Goal: Task Accomplishment & Management: Use online tool/utility

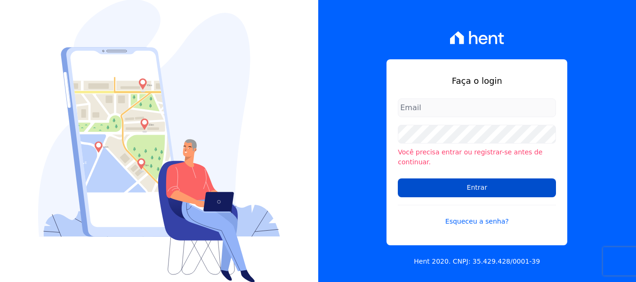
type input "[EMAIL_ADDRESS][DOMAIN_NAME]"
click at [416, 179] on input "Entrar" at bounding box center [477, 188] width 158 height 19
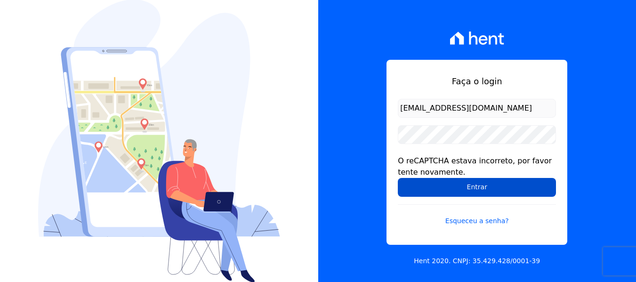
click at [440, 184] on input "Entrar" at bounding box center [477, 187] width 158 height 19
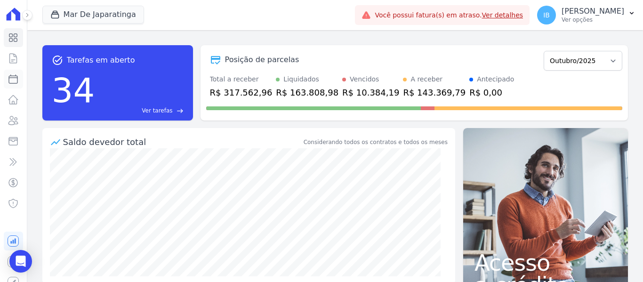
click at [12, 79] on link "Parcelas" at bounding box center [13, 79] width 19 height 19
select select
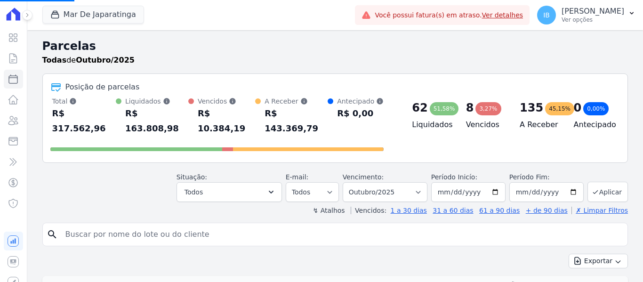
select select
click at [12, 100] on link "Lotes" at bounding box center [13, 99] width 19 height 19
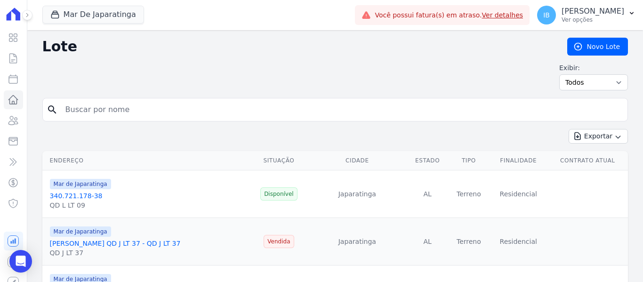
click at [102, 112] on input "search" at bounding box center [342, 109] width 564 height 19
type input "Bianca Simonelley"
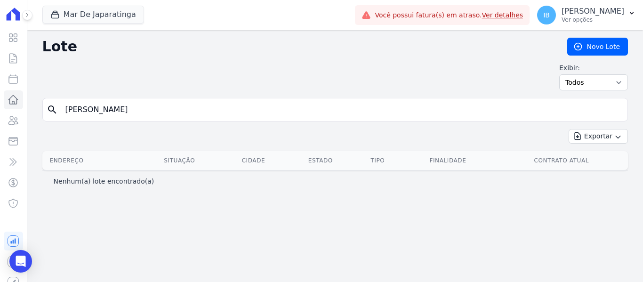
click at [135, 108] on input "Bianca Simonelley" at bounding box center [342, 109] width 564 height 19
type input "Bianca"
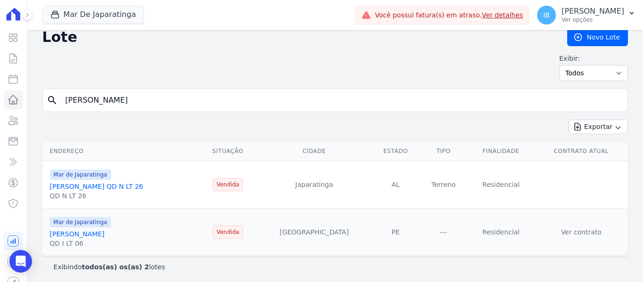
scroll to position [12, 0]
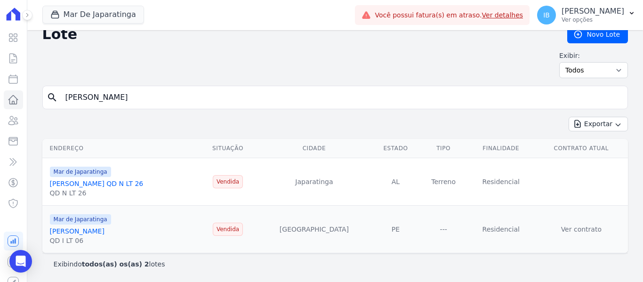
click at [81, 230] on link "BIANCA SIMONELLY DOS SANTOS SILVA" at bounding box center [77, 232] width 55 height 8
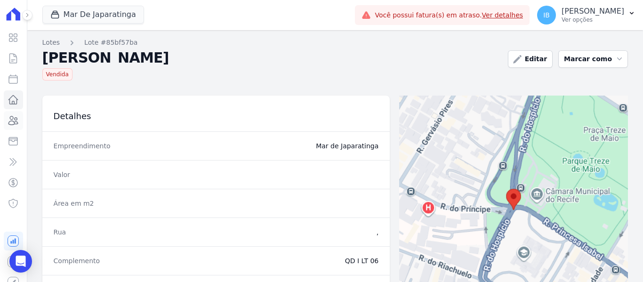
click at [8, 121] on icon at bounding box center [13, 120] width 11 height 11
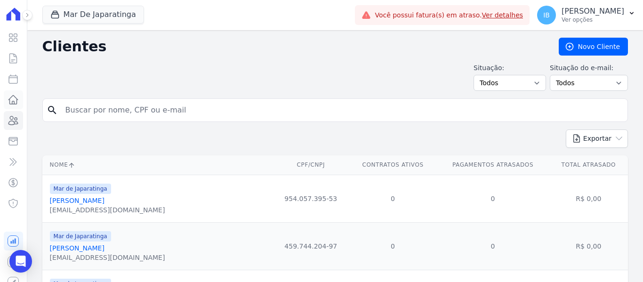
click at [14, 96] on link "Lotes" at bounding box center [13, 99] width 19 height 19
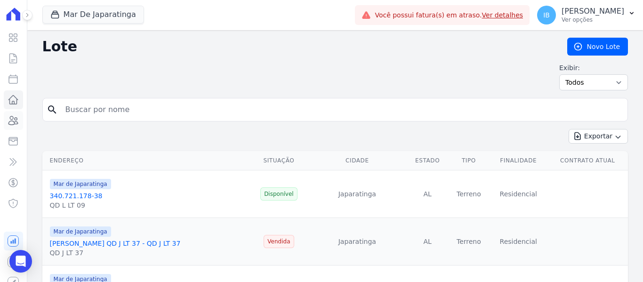
click at [12, 121] on link "Clientes" at bounding box center [13, 120] width 19 height 19
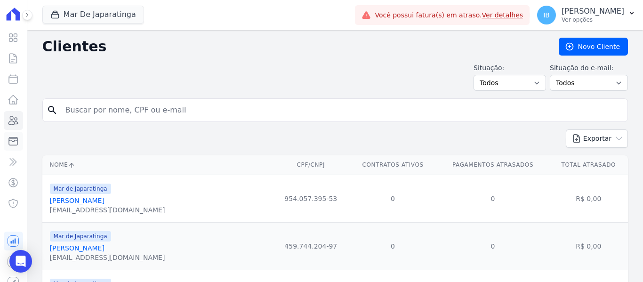
click at [11, 142] on icon at bounding box center [13, 141] width 11 height 11
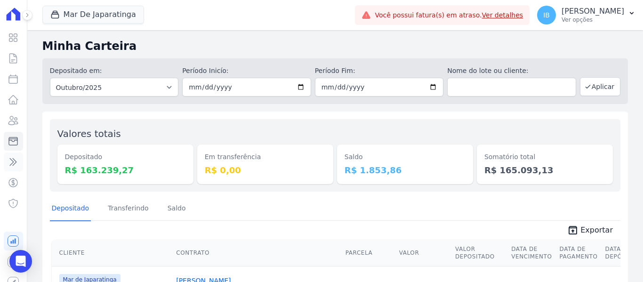
click at [8, 163] on icon at bounding box center [13, 161] width 11 height 11
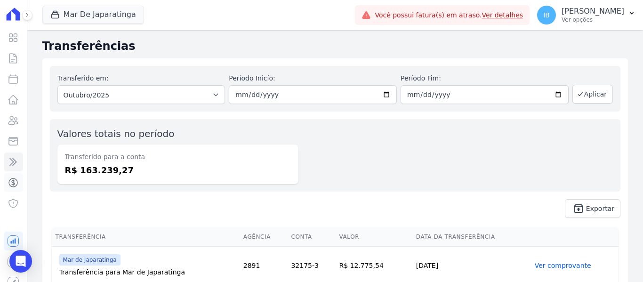
click at [9, 182] on icon at bounding box center [13, 182] width 11 height 11
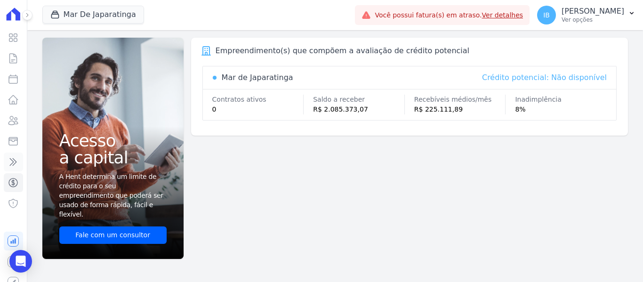
click at [9, 164] on icon at bounding box center [13, 161] width 11 height 11
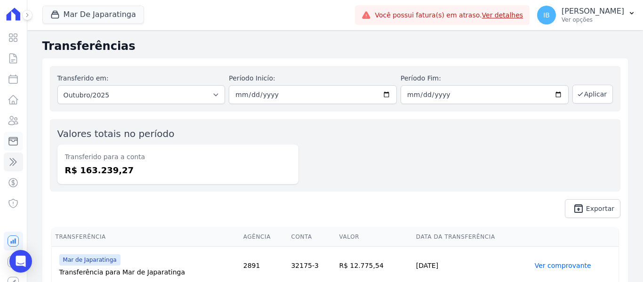
click at [10, 141] on icon at bounding box center [13, 142] width 8 height 8
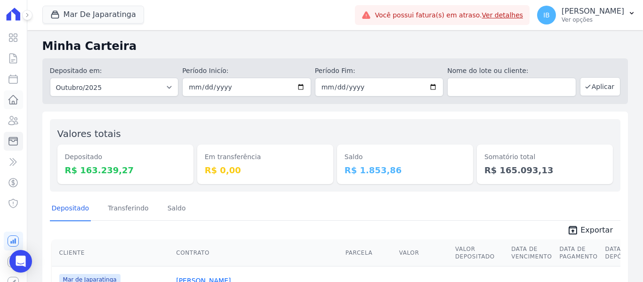
click at [14, 98] on link "Lotes" at bounding box center [13, 99] width 19 height 19
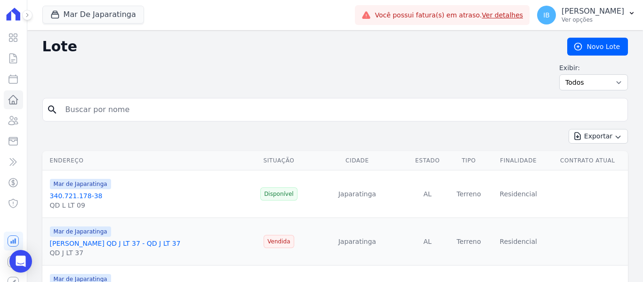
click at [106, 110] on input "search" at bounding box center [342, 109] width 564 height 19
type input "bianca"
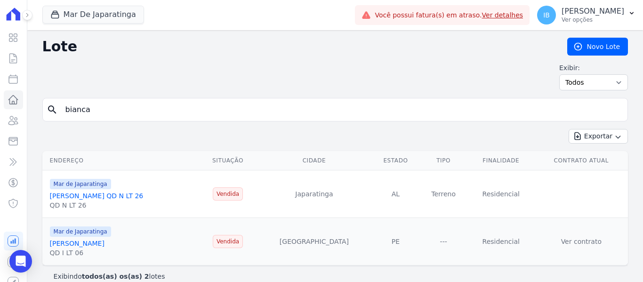
click at [73, 243] on link "[PERSON_NAME] DOS [PERSON_NAME]" at bounding box center [77, 244] width 55 height 8
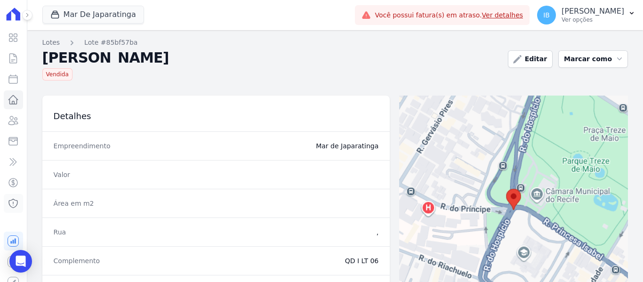
click at [10, 203] on icon at bounding box center [13, 203] width 11 height 11
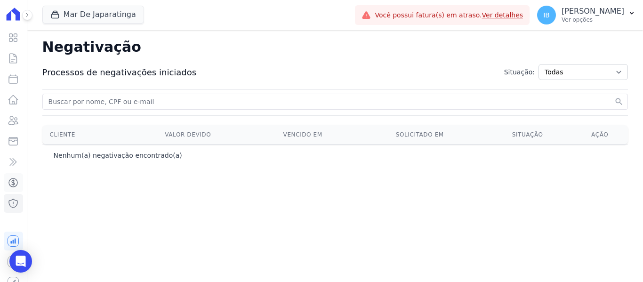
click at [12, 176] on link "Crédito" at bounding box center [13, 182] width 19 height 19
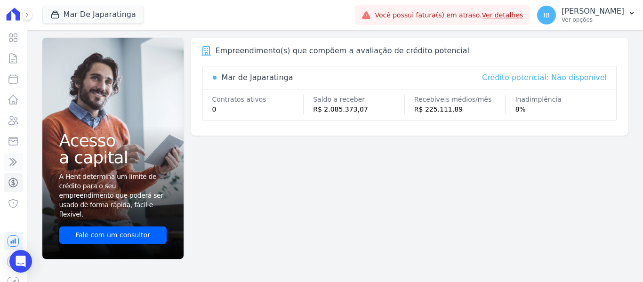
click at [9, 163] on icon at bounding box center [13, 161] width 11 height 11
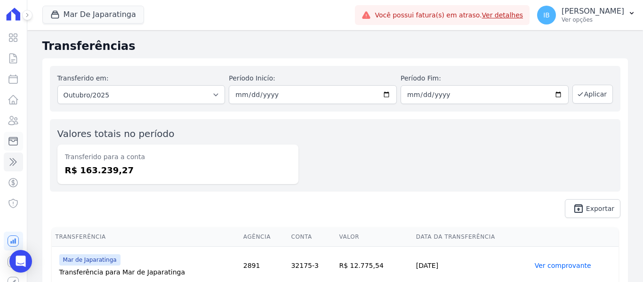
click at [12, 141] on link "Minha Carteira" at bounding box center [13, 141] width 19 height 19
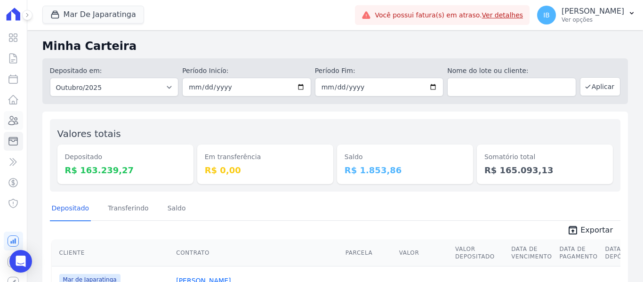
click at [7, 120] on link "Clientes" at bounding box center [13, 120] width 19 height 19
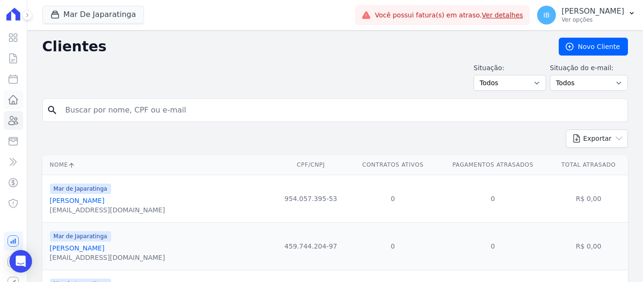
click at [9, 98] on icon at bounding box center [13, 99] width 11 height 11
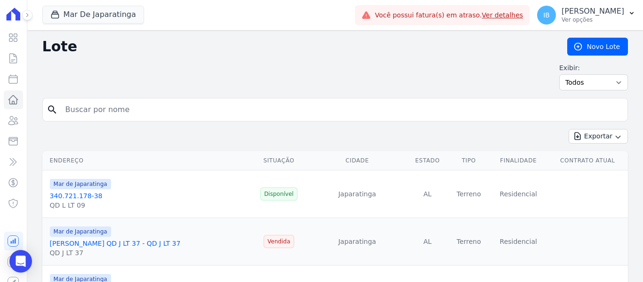
click at [136, 107] on input "search" at bounding box center [342, 109] width 564 height 19
click at [12, 139] on icon at bounding box center [13, 141] width 11 height 11
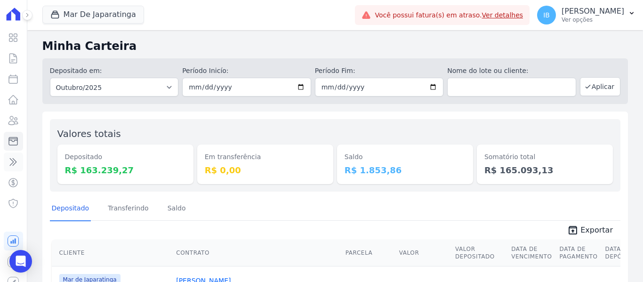
click at [5, 161] on link "Transferências" at bounding box center [13, 162] width 19 height 19
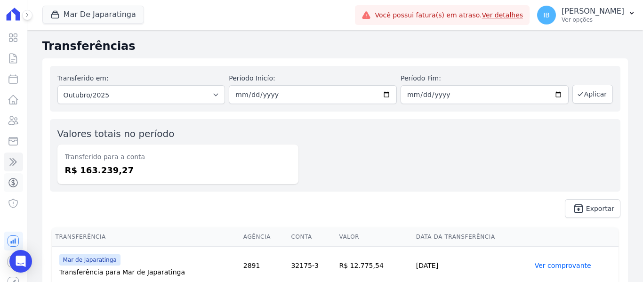
click at [10, 181] on icon at bounding box center [13, 182] width 11 height 11
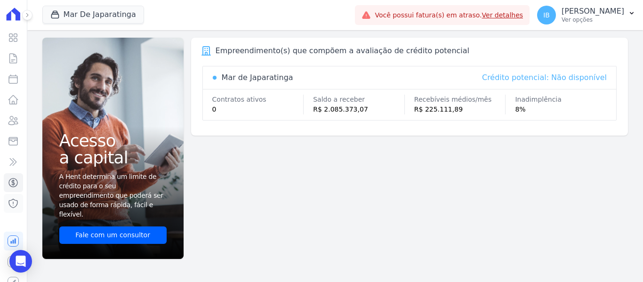
click at [13, 201] on link "Negativação" at bounding box center [13, 203] width 19 height 19
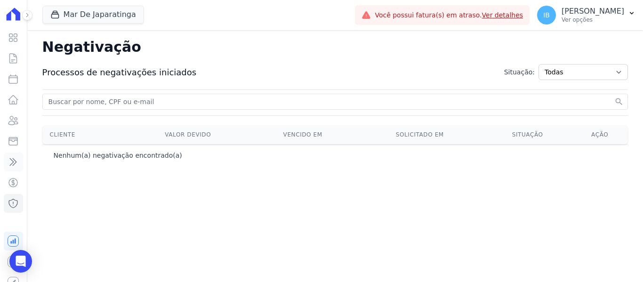
click at [9, 159] on icon at bounding box center [13, 161] width 11 height 11
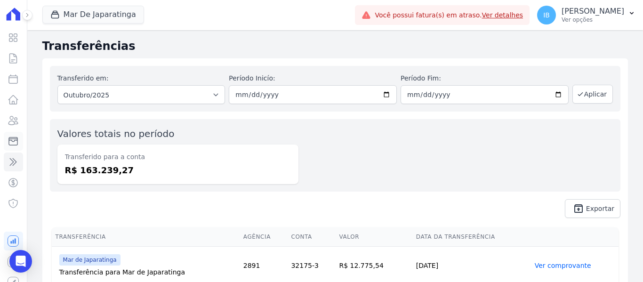
click at [8, 143] on icon at bounding box center [13, 141] width 11 height 11
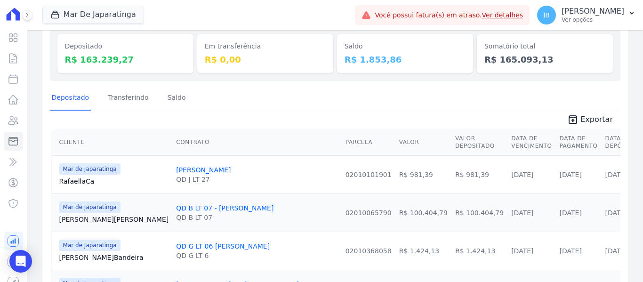
scroll to position [141, 0]
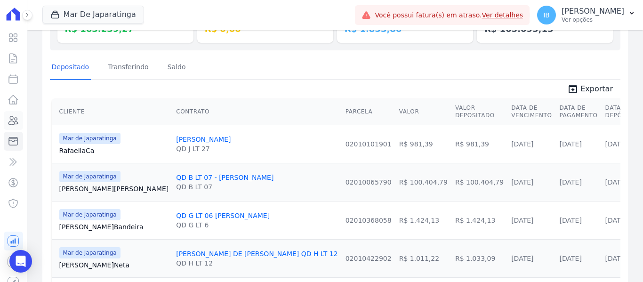
click at [6, 121] on link "Clientes" at bounding box center [13, 120] width 19 height 19
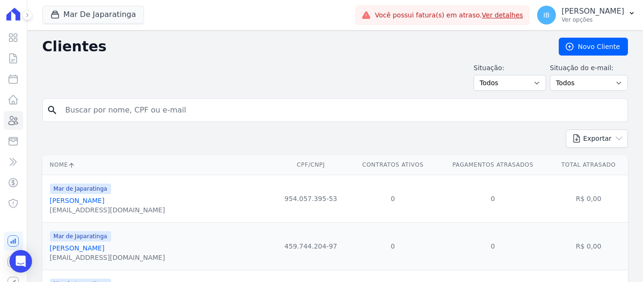
click at [77, 104] on input "search" at bounding box center [342, 110] width 564 height 19
type input "Bianca"
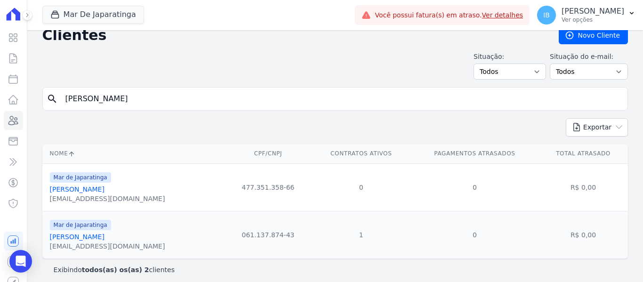
scroll to position [17, 0]
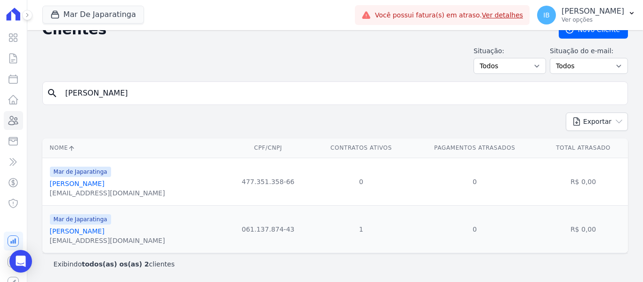
click at [88, 231] on link "Bianca Simonelly Dos Santos Si" at bounding box center [77, 232] width 55 height 8
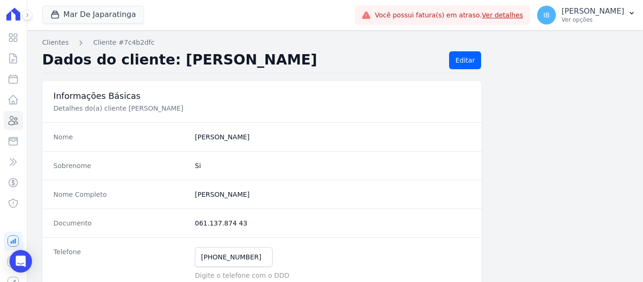
click at [11, 15] on icon at bounding box center [13, 14] width 19 height 13
click at [32, 17] on button at bounding box center [27, 15] width 10 height 10
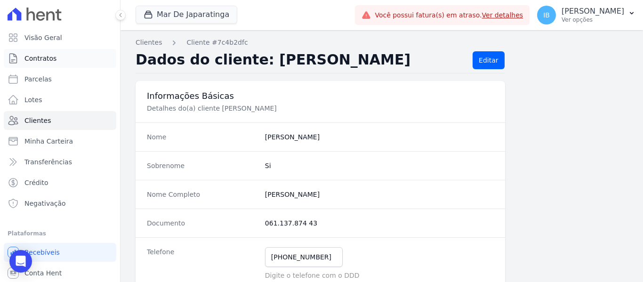
click at [65, 58] on link "Contratos" at bounding box center [60, 58] width 113 height 19
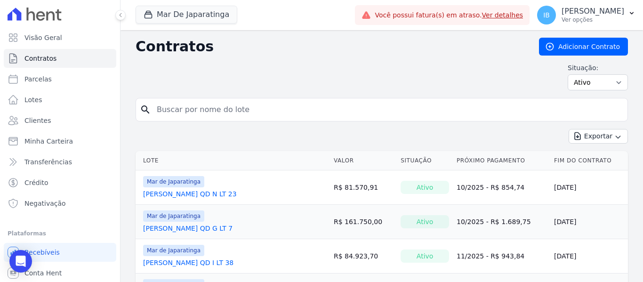
click at [168, 113] on input "search" at bounding box center [387, 109] width 473 height 19
type input "d"
type input "Bianca"
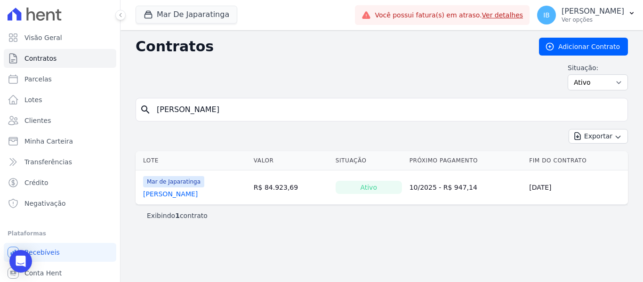
click at [198, 191] on link "[PERSON_NAME] DOS [PERSON_NAME]" at bounding box center [170, 193] width 55 height 9
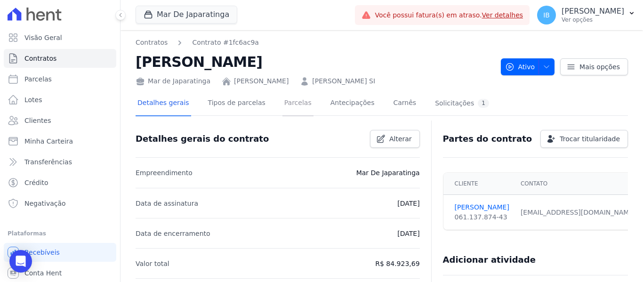
click at [291, 103] on link "Parcelas" at bounding box center [298, 103] width 31 height 25
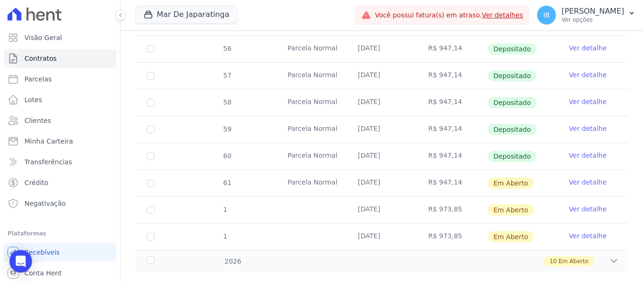
scroll to position [399, 0]
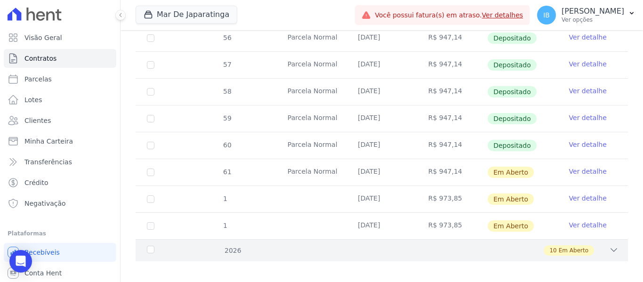
click at [149, 246] on div "2026" at bounding box center [166, 251] width 42 height 10
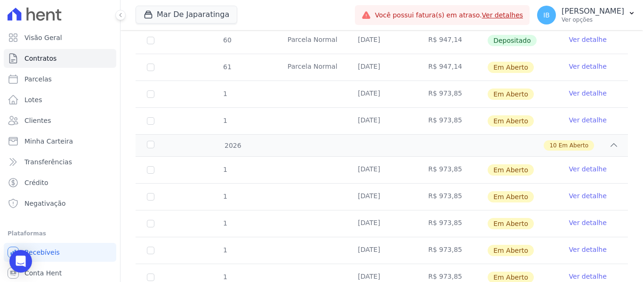
scroll to position [527, 0]
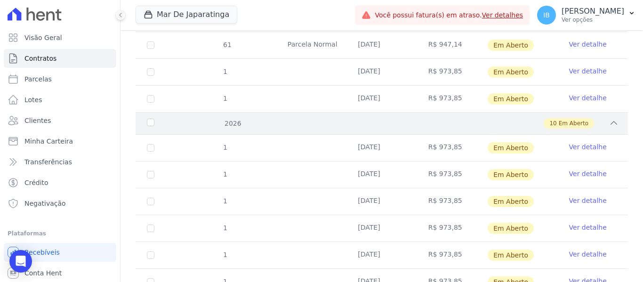
click at [154, 119] on div "2026" at bounding box center [166, 124] width 42 height 10
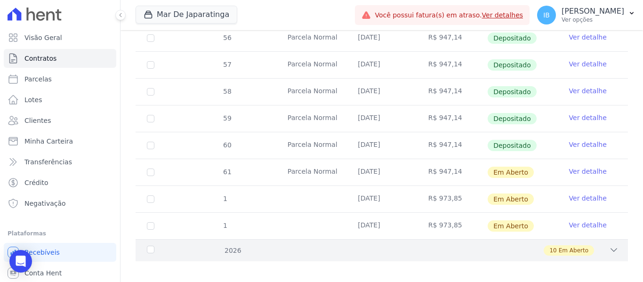
click at [150, 246] on div "2026" at bounding box center [166, 251] width 42 height 10
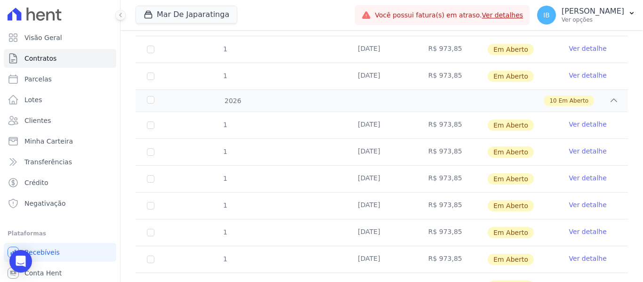
scroll to position [527, 0]
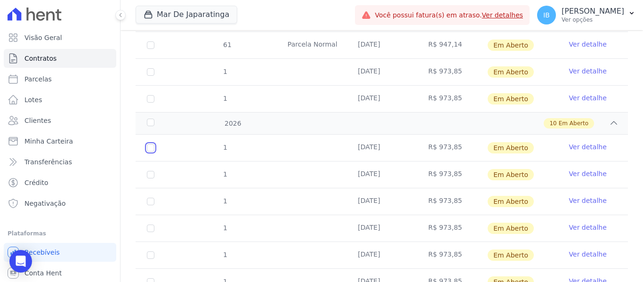
click at [151, 144] on input "checkbox" at bounding box center [151, 148] width 8 height 8
checkbox input "true"
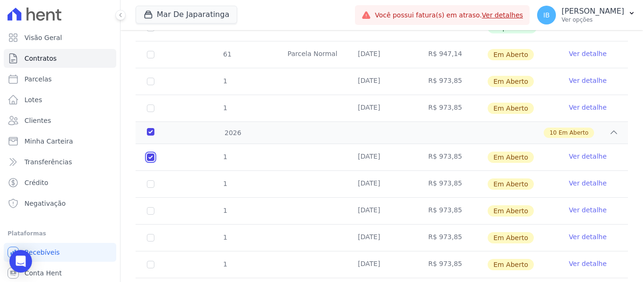
scroll to position [534, 0]
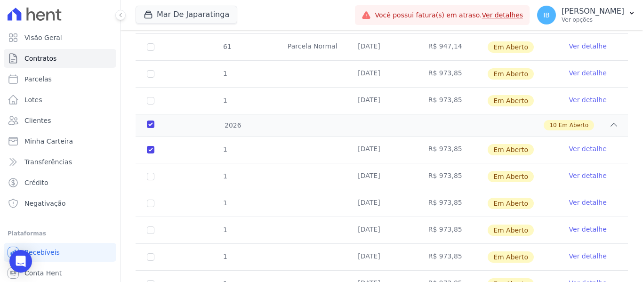
click at [155, 163] on td "1" at bounding box center [151, 176] width 30 height 26
click at [155, 166] on td "1" at bounding box center [151, 176] width 30 height 26
click at [152, 173] on input "checkbox" at bounding box center [151, 177] width 8 height 8
checkbox input "true"
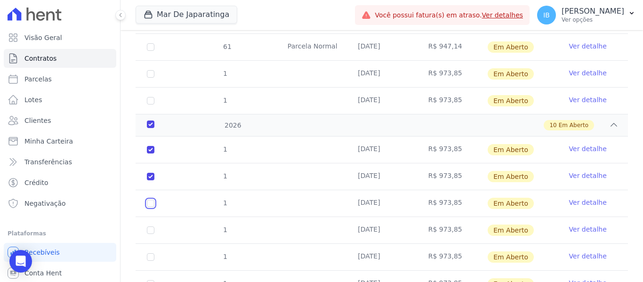
click at [152, 200] on input "checkbox" at bounding box center [151, 204] width 8 height 8
checkbox input "true"
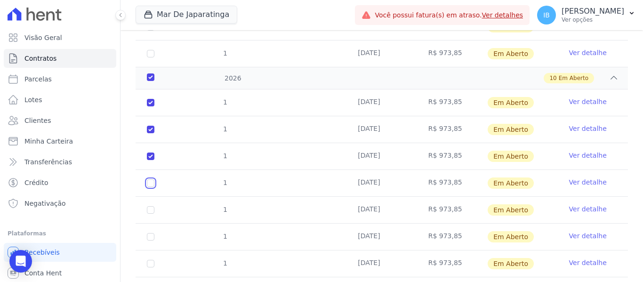
click at [152, 179] on input "checkbox" at bounding box center [151, 183] width 8 height 8
checkbox input "true"
click at [151, 206] on input "checkbox" at bounding box center [151, 210] width 8 height 8
checkbox input "true"
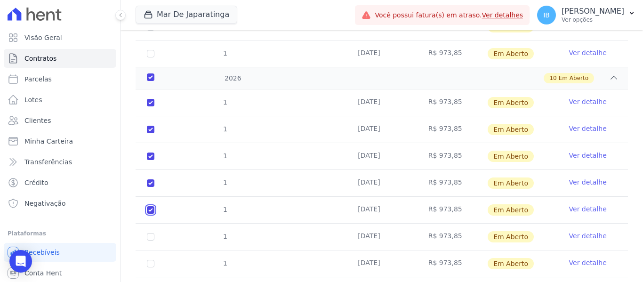
checkbox input "true"
click at [151, 233] on input "checkbox" at bounding box center [151, 237] width 8 height 8
checkbox input "true"
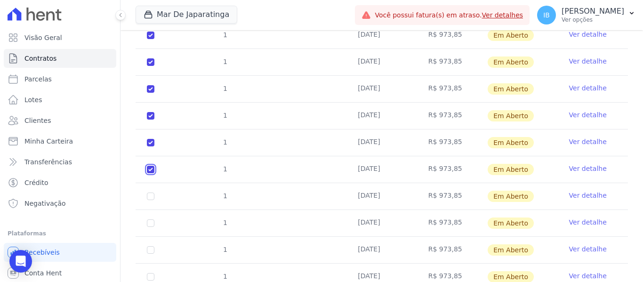
scroll to position [676, 0]
click at [153, 166] on input "checkbox" at bounding box center [151, 170] width 8 height 8
checkbox input "true"
click at [155, 187] on td "1" at bounding box center [151, 196] width 30 height 26
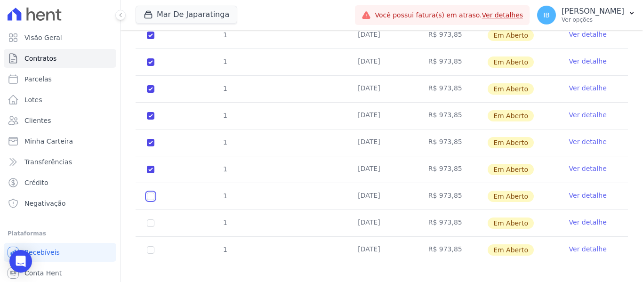
click at [154, 193] on input "checkbox" at bounding box center [151, 197] width 8 height 8
checkbox input "true"
click at [154, 193] on input "checkbox" at bounding box center [151, 197] width 8 height 8
checkbox input "false"
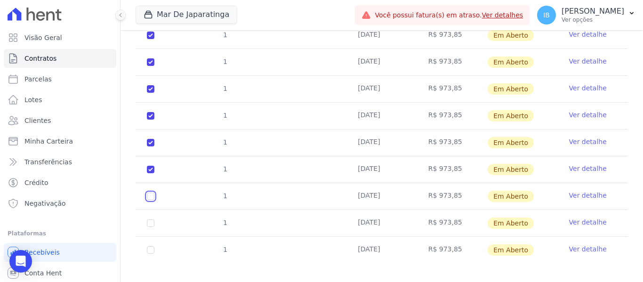
checkbox input "true"
click at [151, 193] on input "checkbox" at bounding box center [151, 197] width 8 height 8
checkbox input "true"
click at [149, 220] on input "checkbox" at bounding box center [151, 224] width 8 height 8
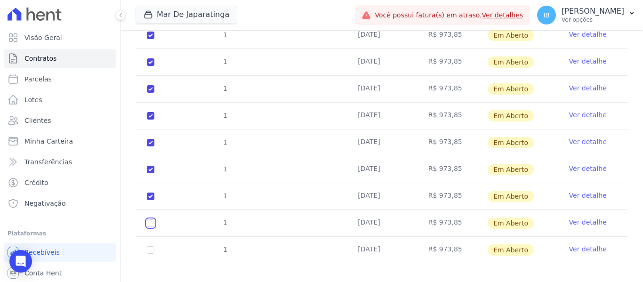
checkbox input "true"
click at [151, 246] on input "checkbox" at bounding box center [151, 250] width 8 height 8
checkbox input "true"
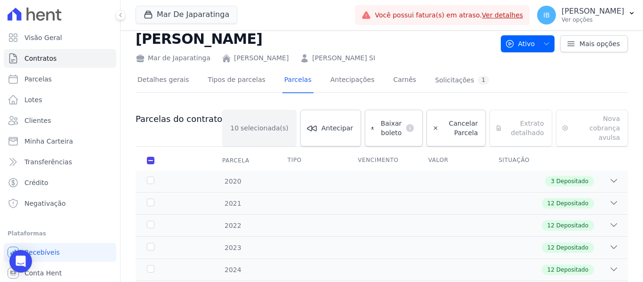
scroll to position [16, 0]
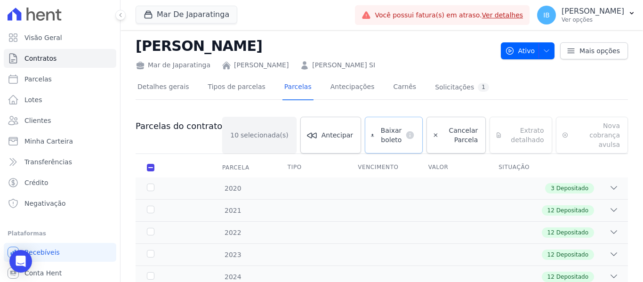
click at [378, 130] on span "Baixar boleto" at bounding box center [390, 135] width 24 height 19
drag, startPoint x: 445, startPoint y: 0, endPoint x: 362, endPoint y: 19, distance: 85.1
click at [351, 19] on div "Mar De Japaratinga Você possui apenas um empreendimento Aplicar" at bounding box center [244, 15] width 216 height 31
click at [123, 15] on icon at bounding box center [121, 15] width 6 height 6
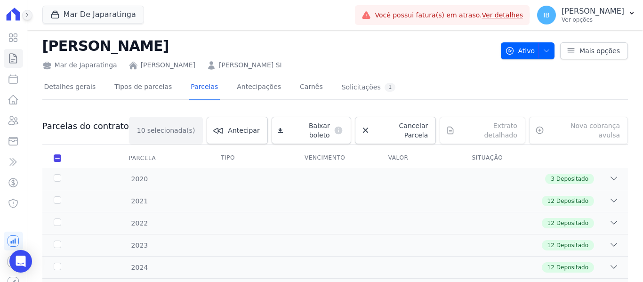
click at [26, 14] on icon at bounding box center [27, 15] width 2 height 4
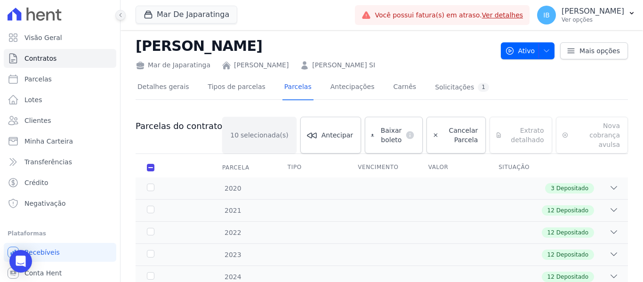
click at [122, 16] on icon at bounding box center [121, 15] width 6 height 6
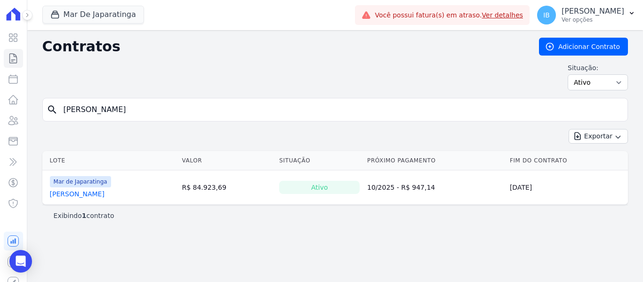
click at [122, 103] on input "Bianca" at bounding box center [341, 109] width 566 height 19
type input "B"
type input "djanise"
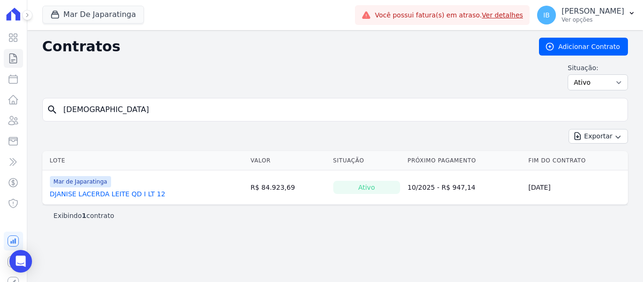
click at [118, 195] on link "DJANISE LACERDA LEITE QD I LT 12" at bounding box center [108, 193] width 116 height 9
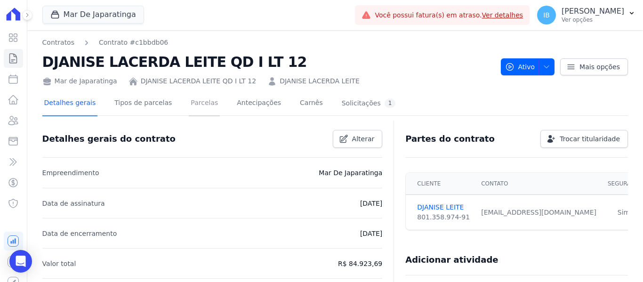
click at [198, 102] on link "Parcelas" at bounding box center [204, 103] width 31 height 25
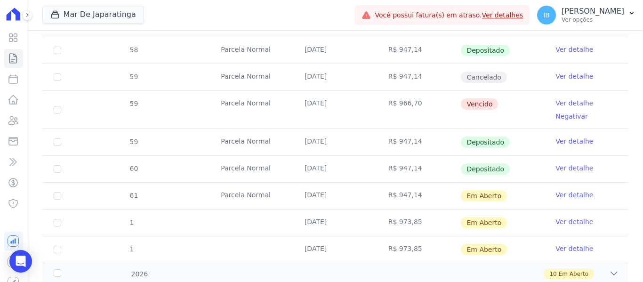
scroll to position [464, 0]
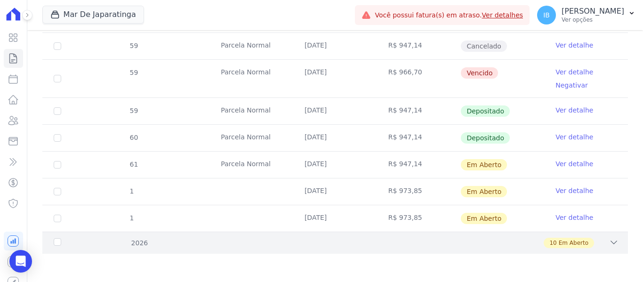
click at [60, 243] on div "2026" at bounding box center [78, 243] width 52 height 10
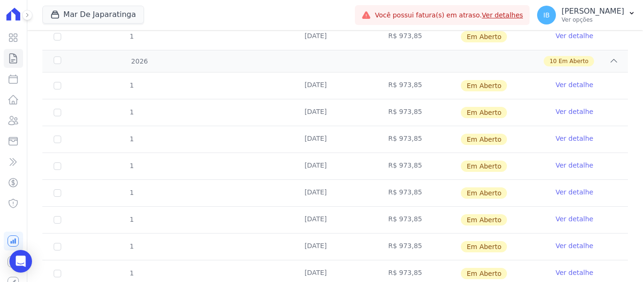
scroll to position [653, 0]
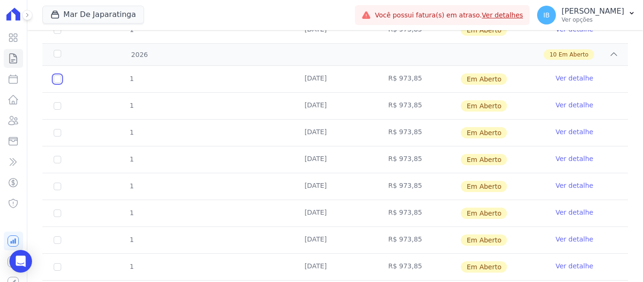
click at [57, 79] on input "checkbox" at bounding box center [58, 79] width 8 height 8
checkbox input "true"
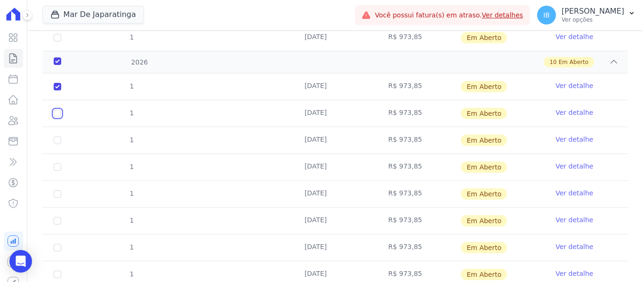
click at [57, 110] on input "checkbox" at bounding box center [58, 114] width 8 height 8
checkbox input "true"
click at [58, 137] on input "checkbox" at bounding box center [58, 141] width 8 height 8
checkbox input "true"
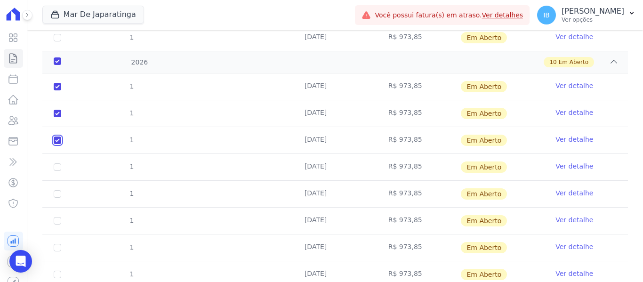
checkbox input "true"
click at [57, 163] on input "checkbox" at bounding box center [58, 167] width 8 height 8
checkbox input "true"
click at [62, 187] on td "1" at bounding box center [57, 194] width 30 height 26
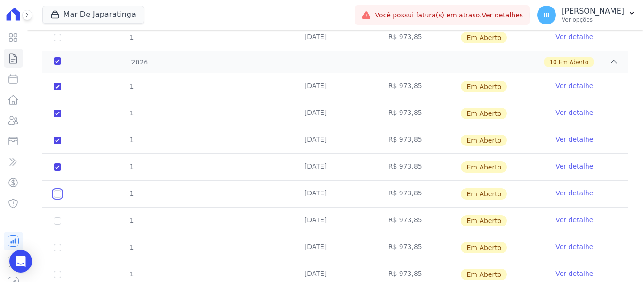
click at [58, 190] on input "checkbox" at bounding box center [58, 194] width 8 height 8
checkbox input "true"
click at [54, 208] on td "1" at bounding box center [57, 221] width 30 height 26
click at [564, 81] on link "Ver detalhe" at bounding box center [575, 85] width 38 height 9
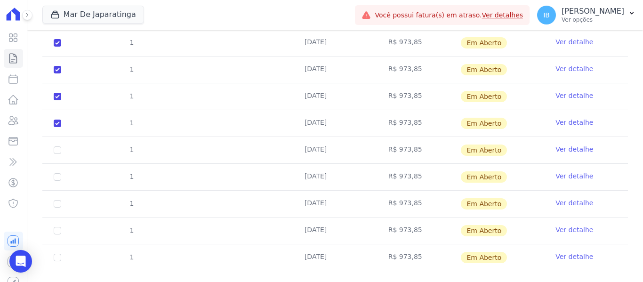
scroll to position [733, 0]
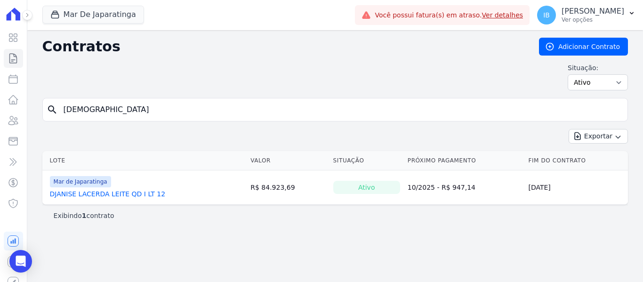
click at [88, 109] on input "djanise" at bounding box center [341, 109] width 566 height 19
type input "d"
type input "wallys"
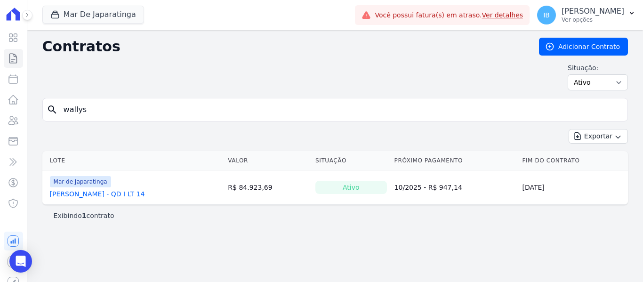
click at [114, 195] on link "WALLYS XAVIER BANDEIRA - QD I LT 14" at bounding box center [97, 193] width 95 height 9
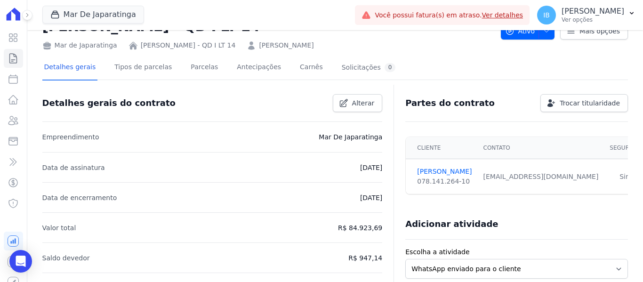
scroll to position [11, 0]
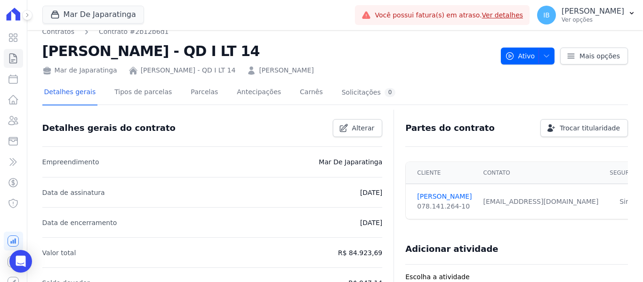
click at [298, 89] on link "Carnês" at bounding box center [311, 93] width 27 height 25
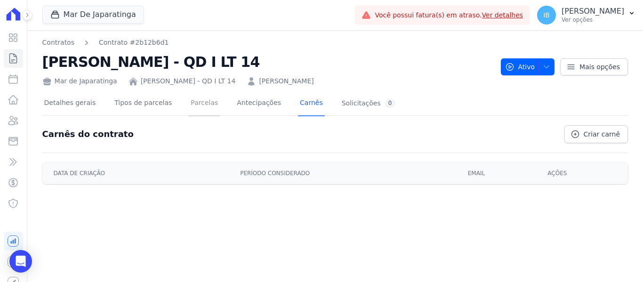
click at [192, 104] on link "Parcelas" at bounding box center [204, 103] width 31 height 25
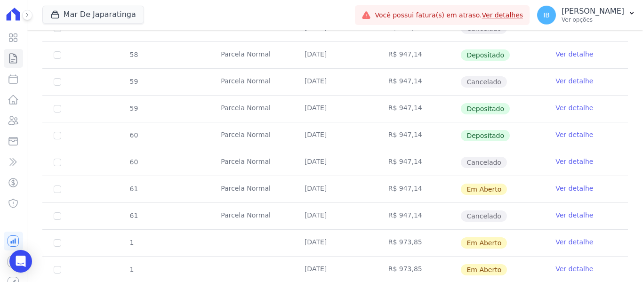
scroll to position [561, 0]
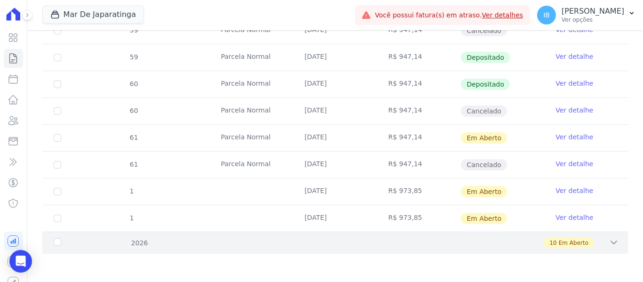
click at [59, 243] on div "2026" at bounding box center [78, 243] width 52 height 10
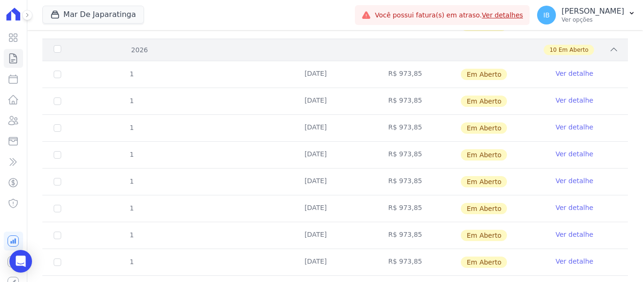
scroll to position [735, 0]
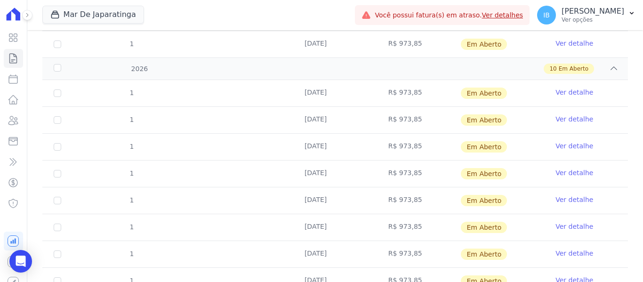
click at [573, 92] on link "Ver detalhe" at bounding box center [575, 92] width 38 height 9
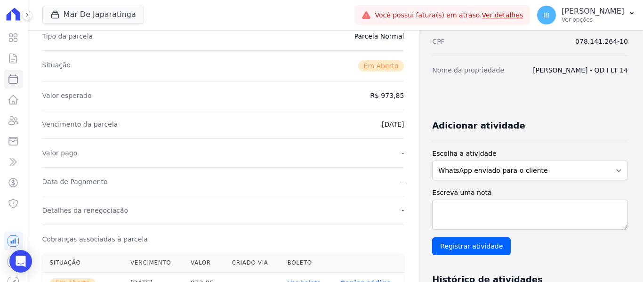
scroll to position [236, 0]
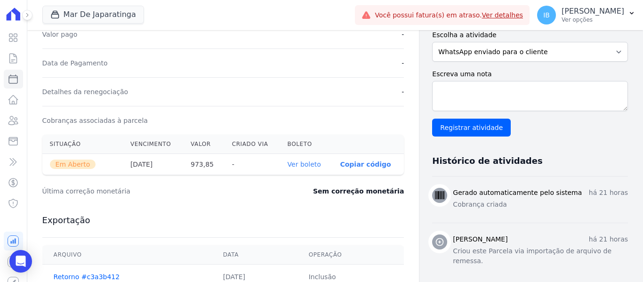
click at [306, 163] on link "Ver boleto" at bounding box center [304, 165] width 33 height 8
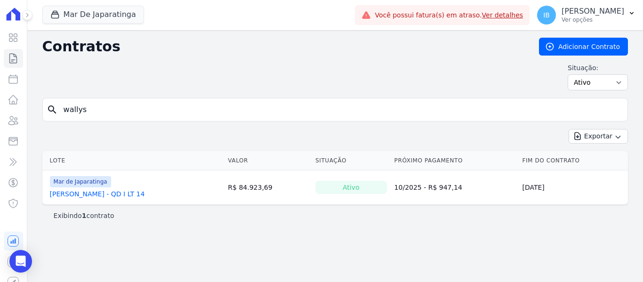
click at [94, 113] on input "wallys" at bounding box center [341, 109] width 566 height 19
type input "w"
type input "Camila"
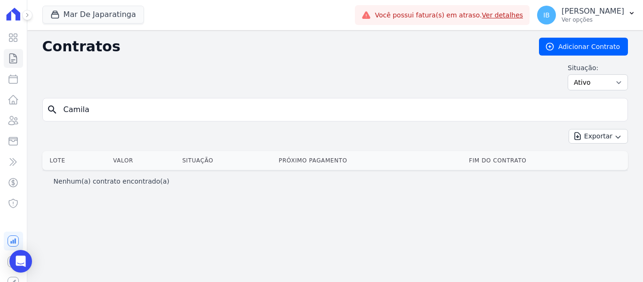
click at [97, 106] on input "Camila" at bounding box center [341, 109] width 566 height 19
type input "Camila Ribeiro de Souza"
click at [212, 110] on input "Camila Ribeiro de Souza" at bounding box center [341, 109] width 566 height 19
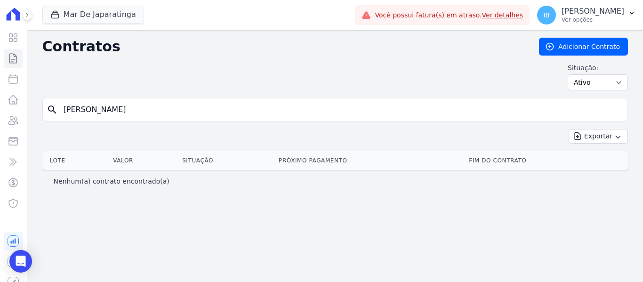
click at [212, 110] on input "Camila Ribeiro de Souza" at bounding box center [341, 109] width 566 height 19
type input "Camila Ribeiro"
click at [133, 111] on input "Camila Ribeiro" at bounding box center [341, 109] width 566 height 19
type input "Camila"
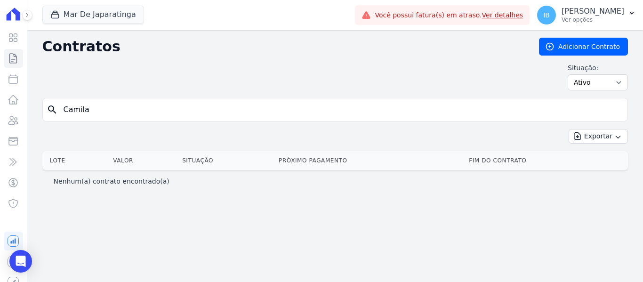
click at [129, 112] on input "Camila" at bounding box center [341, 109] width 566 height 19
type input "Camila Ribeiro"
click at [12, 56] on icon at bounding box center [13, 58] width 11 height 11
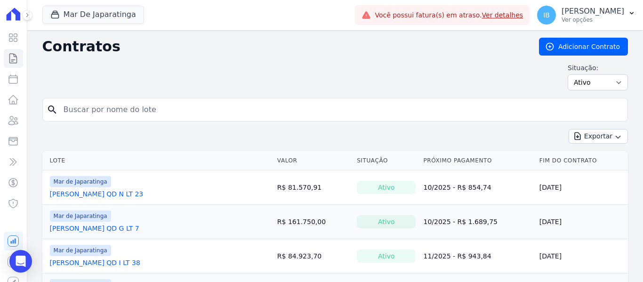
click at [104, 110] on input "search" at bounding box center [341, 109] width 566 height 19
type input "Camila Ribeiro de Souza"
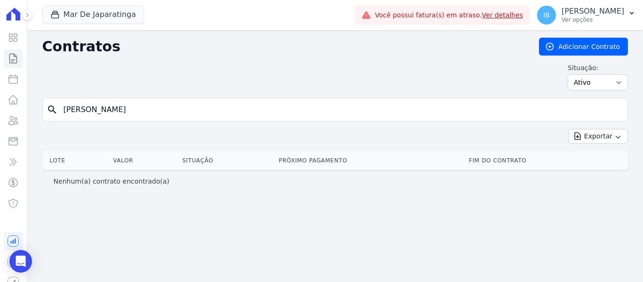
click at [155, 108] on input "Camila Ribeiro de Souza" at bounding box center [341, 109] width 566 height 19
type input "Camila"
click at [7, 60] on link "Contratos" at bounding box center [13, 58] width 19 height 19
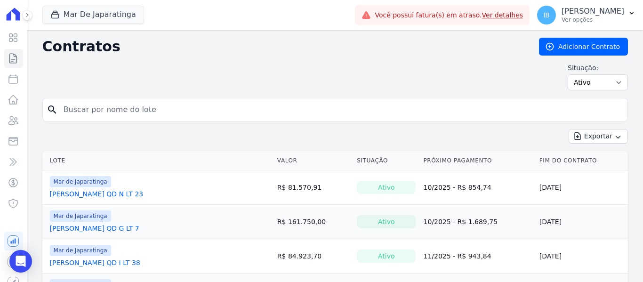
click at [78, 110] on input "search" at bounding box center [341, 109] width 566 height 19
type input "K -27"
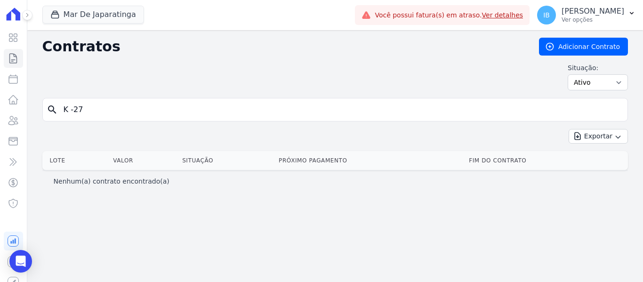
click at [91, 108] on input "K -27" at bounding box center [341, 109] width 566 height 19
type input "K"
click at [9, 57] on icon at bounding box center [13, 58] width 11 height 11
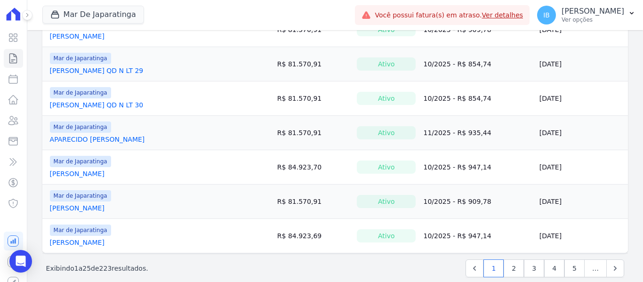
scroll to position [789, 0]
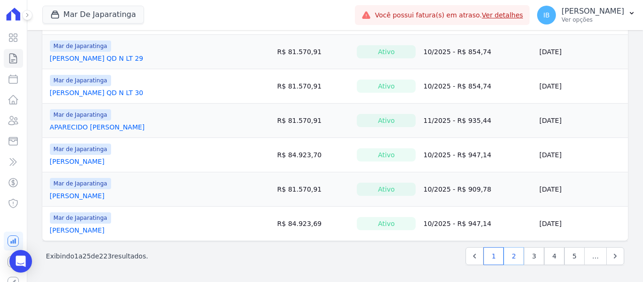
click at [504, 256] on link "2" at bounding box center [514, 256] width 20 height 18
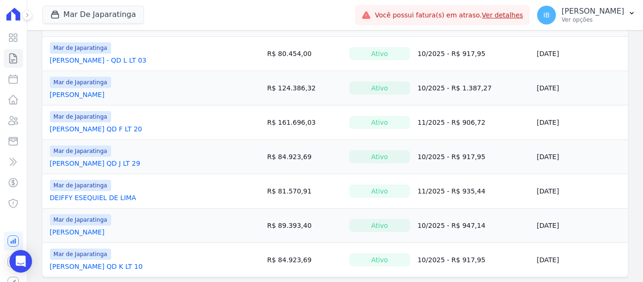
scroll to position [789, 0]
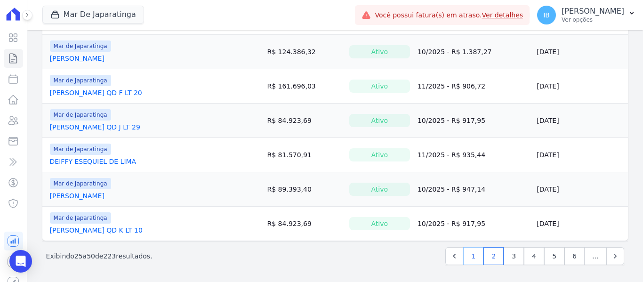
click at [470, 256] on link "1" at bounding box center [474, 256] width 20 height 18
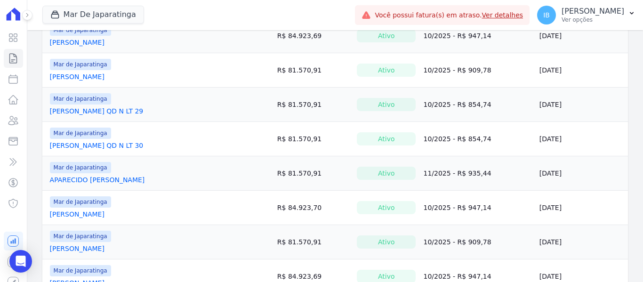
scroll to position [789, 0]
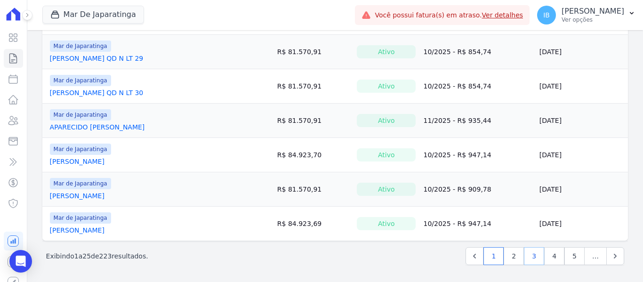
click at [524, 255] on link "3" at bounding box center [534, 256] width 20 height 18
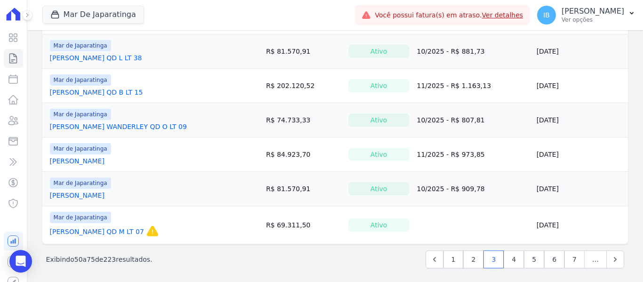
scroll to position [804, 0]
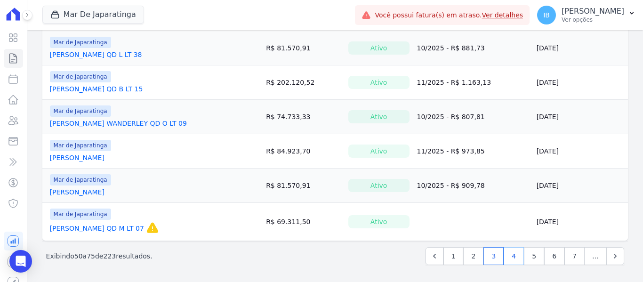
click at [510, 260] on link "4" at bounding box center [514, 256] width 20 height 18
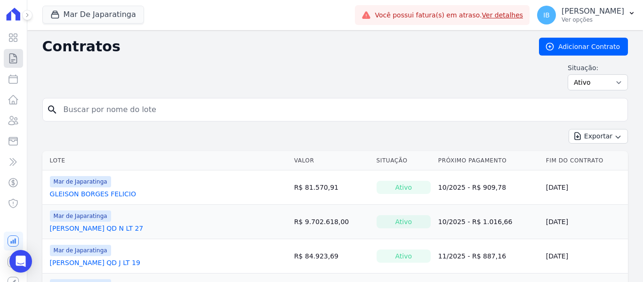
click at [11, 62] on icon at bounding box center [13, 58] width 11 height 11
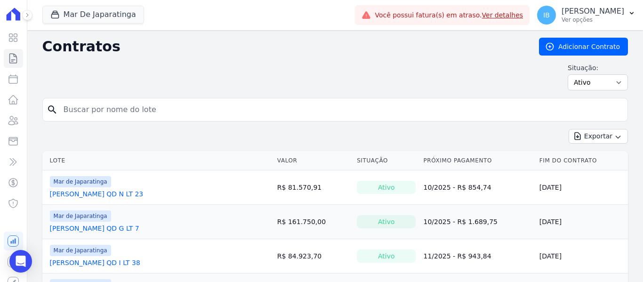
click at [105, 106] on input "search" at bounding box center [341, 109] width 566 height 19
type input "Camila"
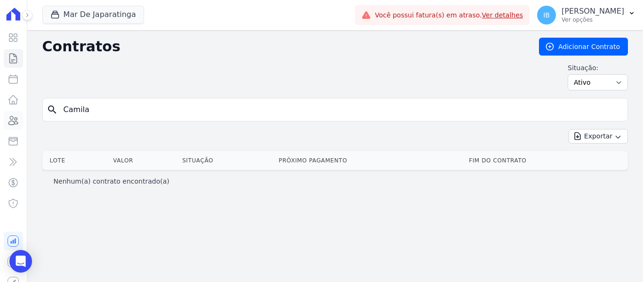
click at [7, 123] on link "Clientes" at bounding box center [13, 120] width 19 height 19
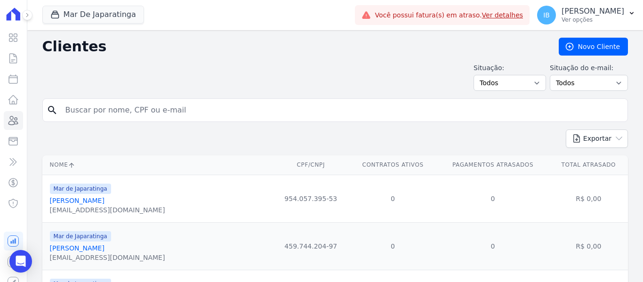
click at [81, 112] on input "search" at bounding box center [342, 110] width 564 height 19
type input "Camila"
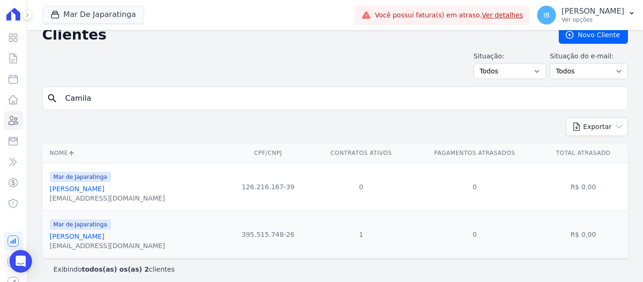
scroll to position [17, 0]
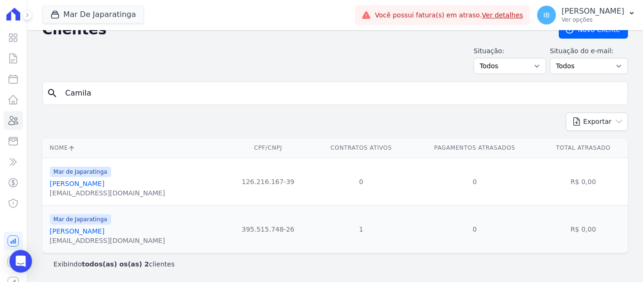
drag, startPoint x: 71, startPoint y: 231, endPoint x: 187, endPoint y: 231, distance: 116.4
click at [187, 231] on div "Mar de Japaratinga Camila Ribeiro De Souza CAMILA.RDES@YAHOO.COM.BR" at bounding box center [135, 229] width 171 height 32
drag, startPoint x: 239, startPoint y: 230, endPoint x: 292, endPoint y: 230, distance: 52.8
click at [292, 230] on td "395.515.748-26" at bounding box center [268, 229] width 87 height 48
copy td "395.515.748-26"
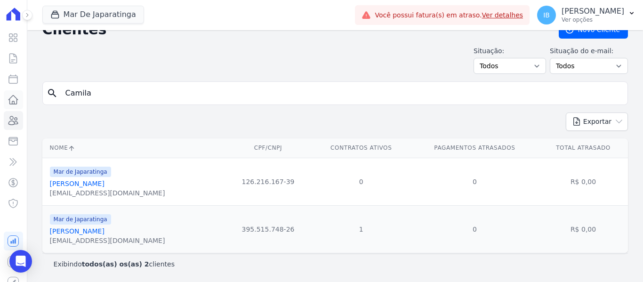
click at [10, 99] on icon at bounding box center [13, 99] width 11 height 11
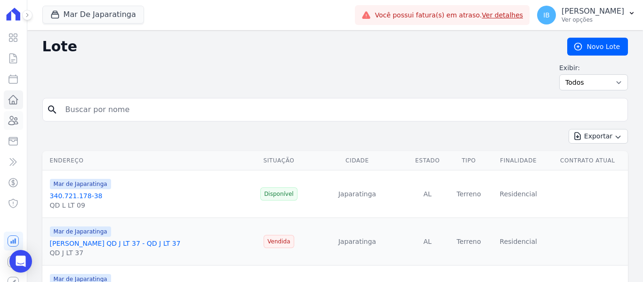
click at [9, 122] on icon at bounding box center [13, 120] width 11 height 11
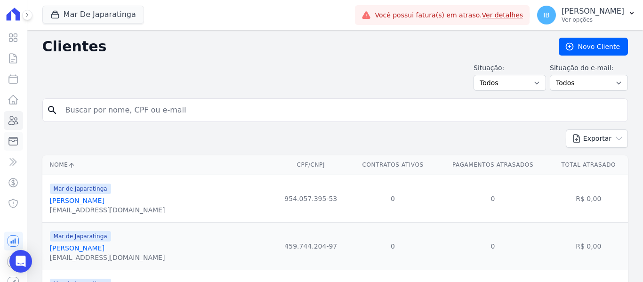
click at [10, 138] on icon at bounding box center [13, 141] width 11 height 11
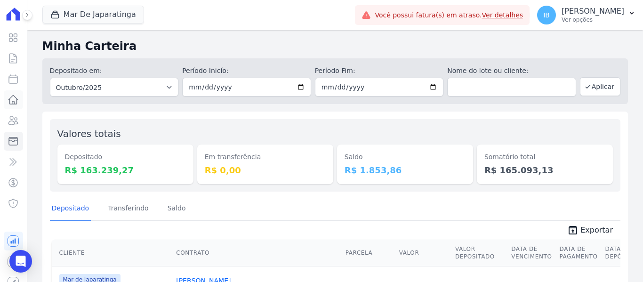
click at [9, 99] on icon at bounding box center [13, 100] width 9 height 8
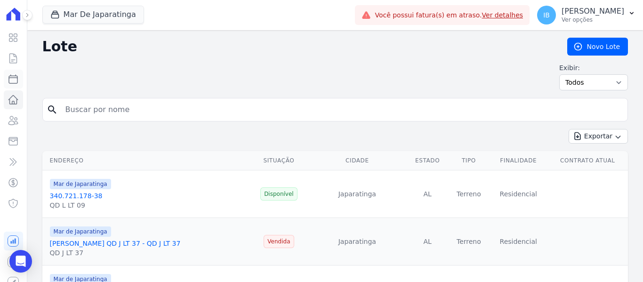
click at [12, 80] on icon at bounding box center [13, 78] width 11 height 11
select select
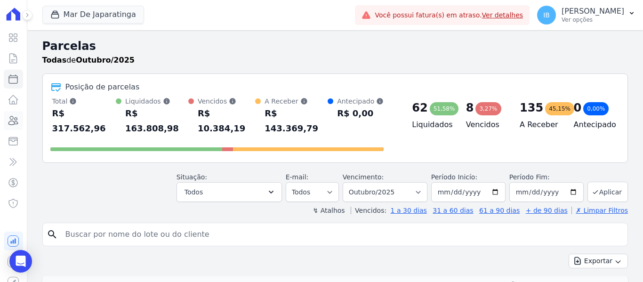
click at [8, 115] on icon at bounding box center [13, 120] width 11 height 11
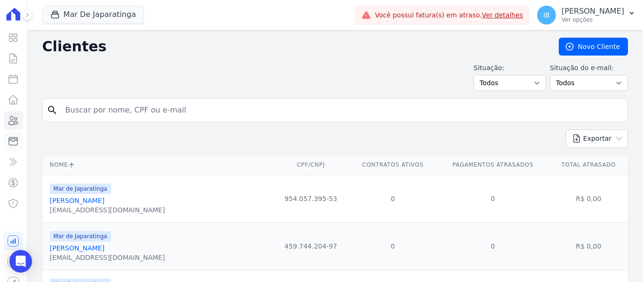
click at [9, 139] on icon at bounding box center [13, 141] width 11 height 11
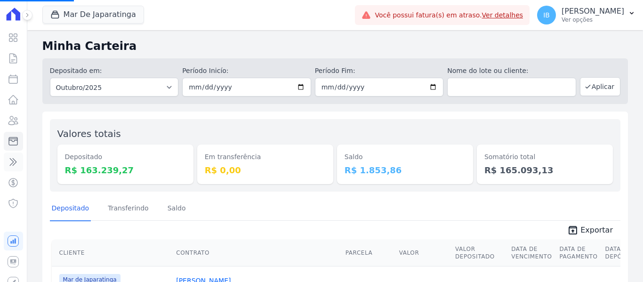
click at [10, 156] on icon at bounding box center [13, 161] width 11 height 11
click at [8, 182] on icon at bounding box center [13, 182] width 11 height 11
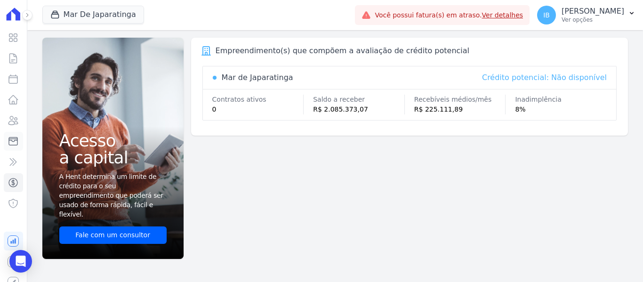
click at [9, 141] on icon at bounding box center [13, 142] width 8 height 8
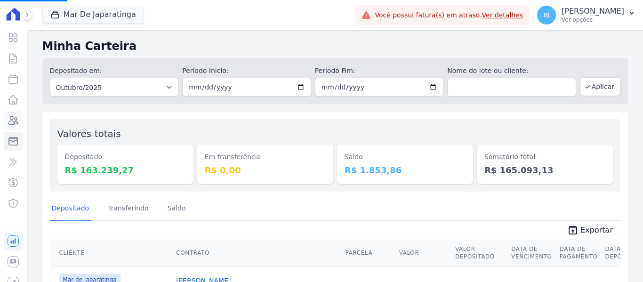
click at [10, 116] on icon at bounding box center [13, 120] width 11 height 11
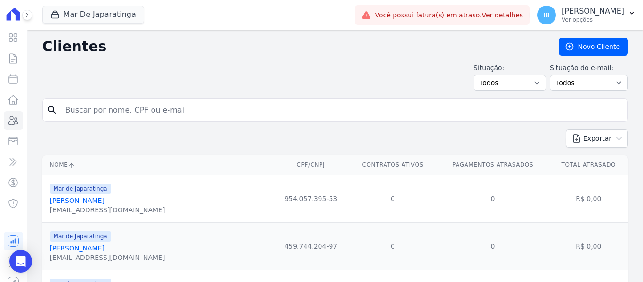
click at [89, 110] on input "search" at bounding box center [342, 110] width 564 height 19
paste input "395.515.748-26"
type input "395.515.748-26"
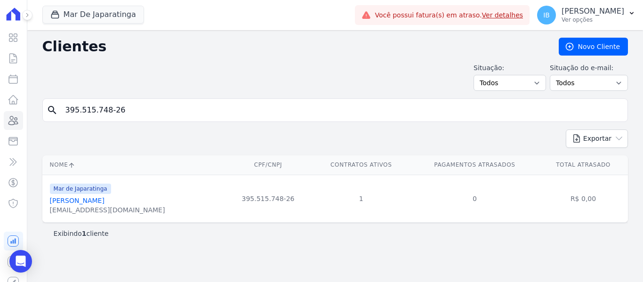
click at [101, 200] on link "Camila Ribeiro De Souza" at bounding box center [77, 201] width 55 height 8
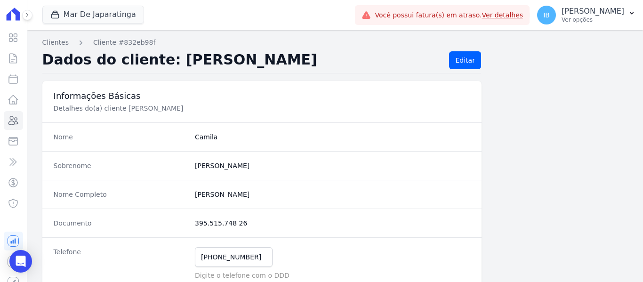
scroll to position [47, 0]
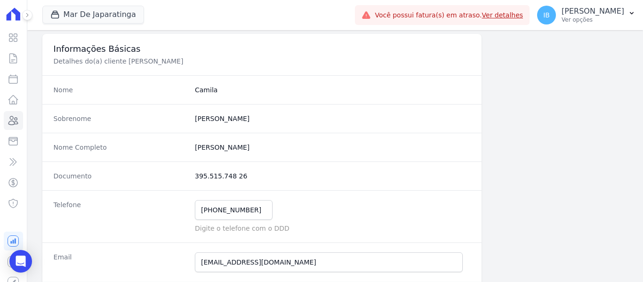
drag, startPoint x: 193, startPoint y: 147, endPoint x: 273, endPoint y: 151, distance: 80.2
click at [273, 151] on completo "Camila Ribeiro De Souza" at bounding box center [333, 147] width 276 height 9
copy completo "Camila Ribeiro De Souza"
click at [7, 139] on link "Minha Carteira" at bounding box center [13, 141] width 19 height 19
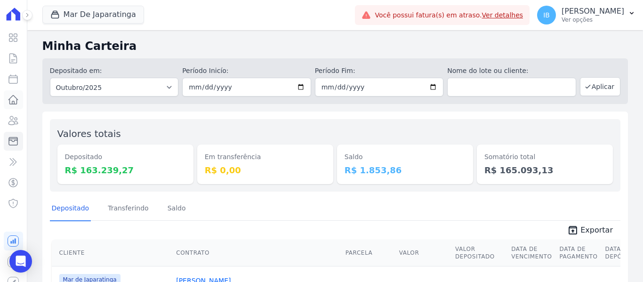
click at [10, 105] on icon at bounding box center [13, 99] width 11 height 11
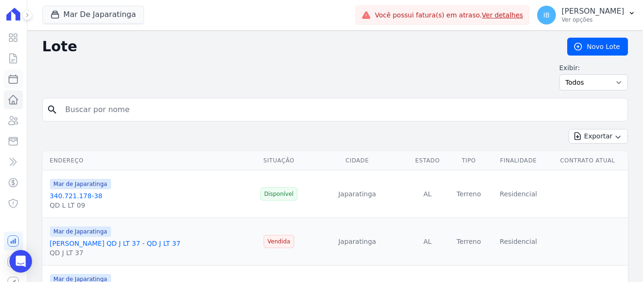
click at [10, 80] on icon at bounding box center [13, 78] width 11 height 11
select select
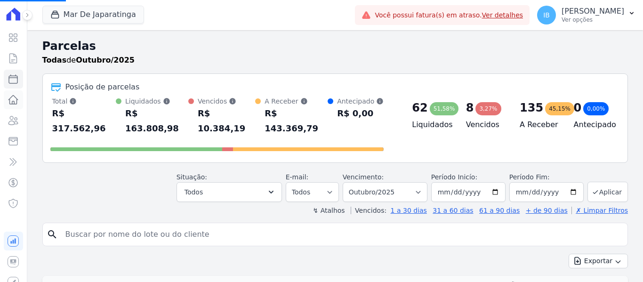
click at [10, 93] on link "Lotes" at bounding box center [13, 99] width 19 height 19
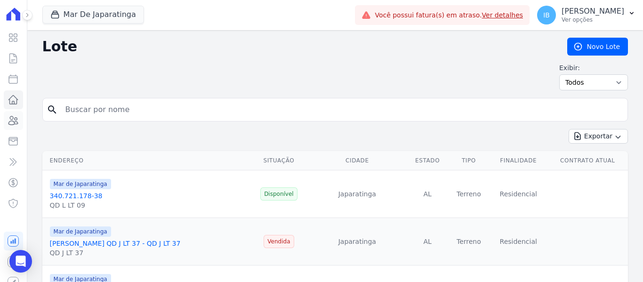
click at [10, 117] on icon at bounding box center [13, 120] width 11 height 11
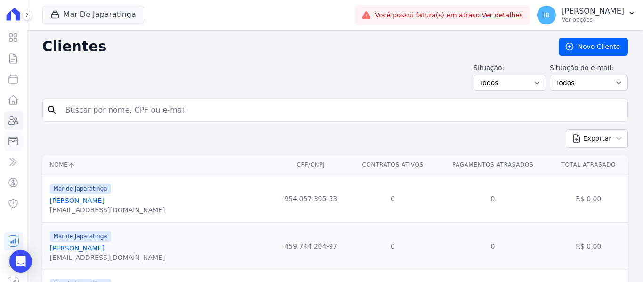
click at [7, 138] on link "Minha Carteira" at bounding box center [13, 141] width 19 height 19
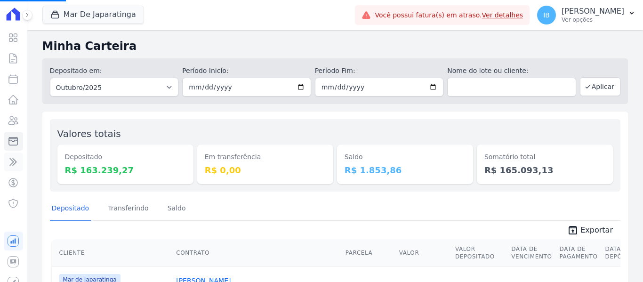
click at [7, 159] on link "Transferências" at bounding box center [13, 162] width 19 height 19
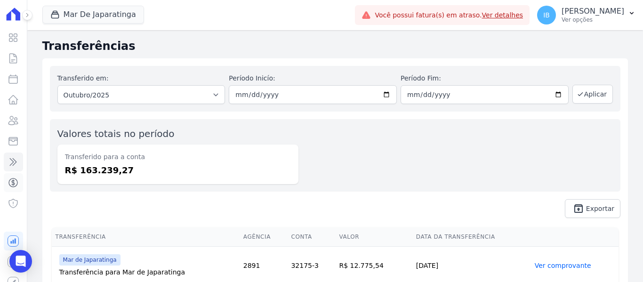
click at [11, 185] on icon at bounding box center [13, 182] width 11 height 11
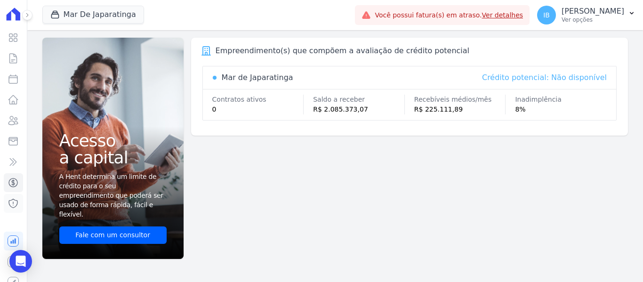
click at [11, 205] on icon at bounding box center [13, 203] width 11 height 11
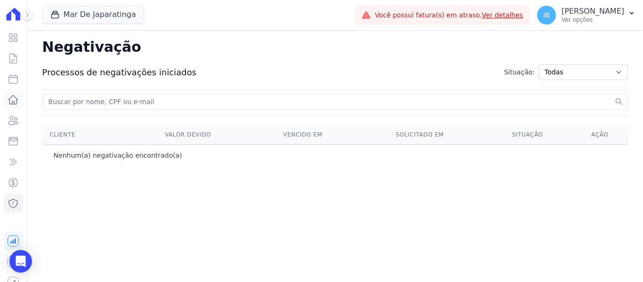
click at [12, 98] on icon at bounding box center [13, 99] width 11 height 11
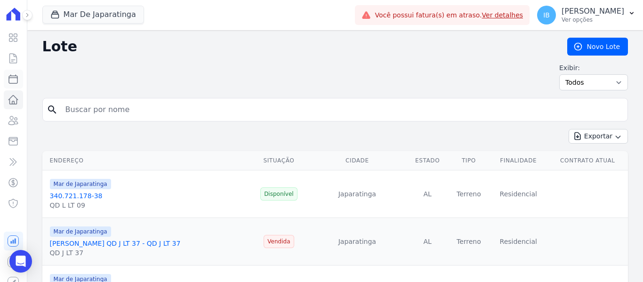
click at [9, 80] on icon at bounding box center [13, 78] width 11 height 11
select select
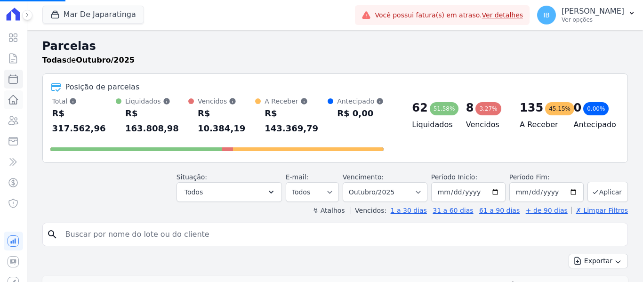
click at [6, 99] on link "Lotes" at bounding box center [13, 99] width 19 height 19
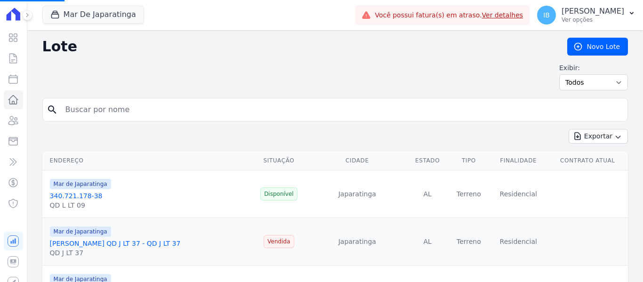
select select
click at [11, 122] on icon at bounding box center [13, 120] width 11 height 11
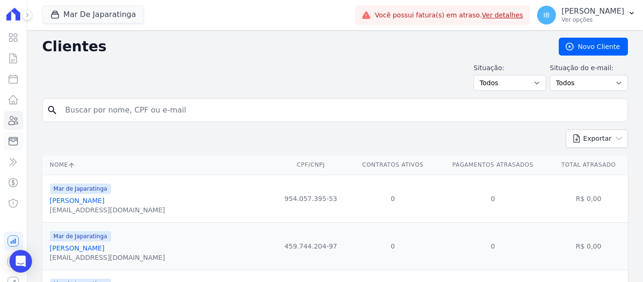
click at [8, 138] on icon at bounding box center [13, 141] width 11 height 11
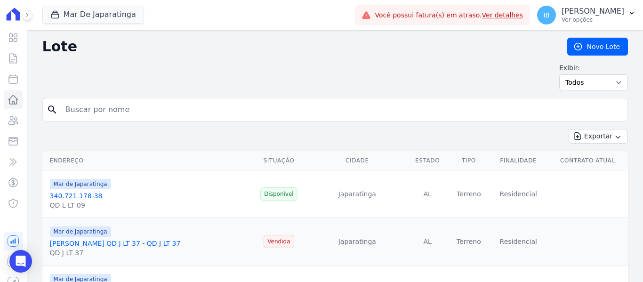
select select
click at [10, 60] on icon at bounding box center [13, 58] width 7 height 9
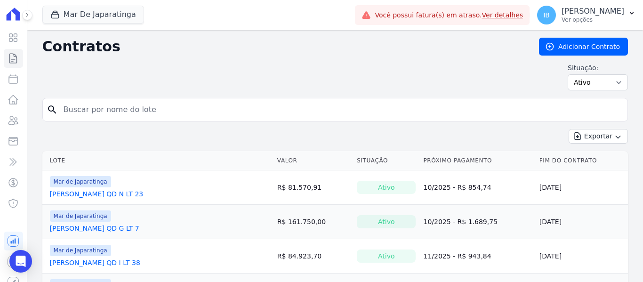
click at [63, 103] on input "search" at bounding box center [341, 109] width 566 height 19
paste input "Camila Ribeiro De Souza"
type input "Camila Ribeiro De Souza"
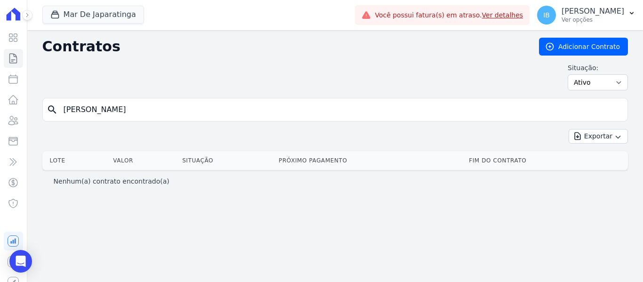
click at [181, 108] on input "Camila Ribeiro De Souza" at bounding box center [341, 109] width 566 height 19
type input "C"
type input "guilherme"
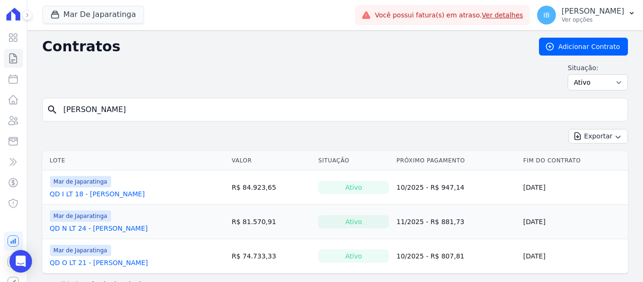
scroll to position [20, 0]
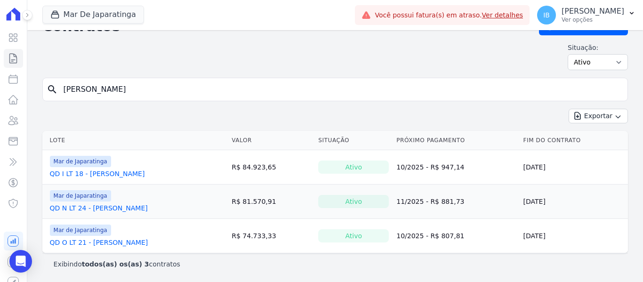
click at [127, 170] on link "QD I LT 18 - GUILHERME GONCALVES LEMES" at bounding box center [97, 173] width 95 height 9
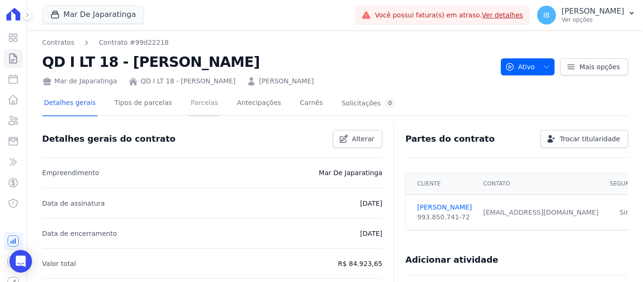
click at [194, 104] on link "Parcelas" at bounding box center [204, 103] width 31 height 25
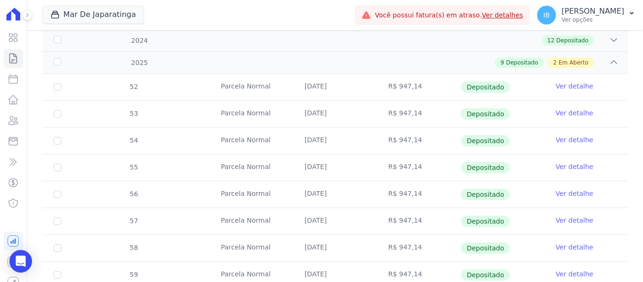
scroll to position [373, 0]
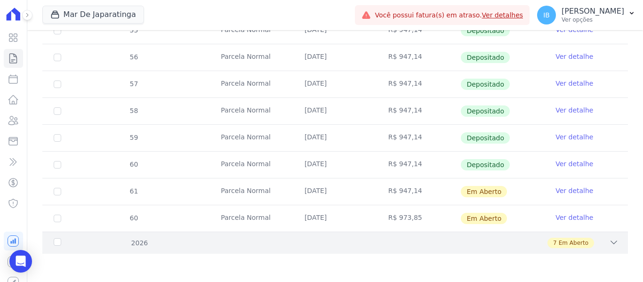
click at [57, 244] on div "2026" at bounding box center [78, 243] width 52 height 10
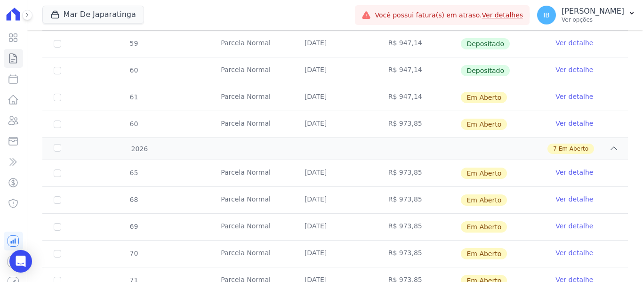
scroll to position [514, 0]
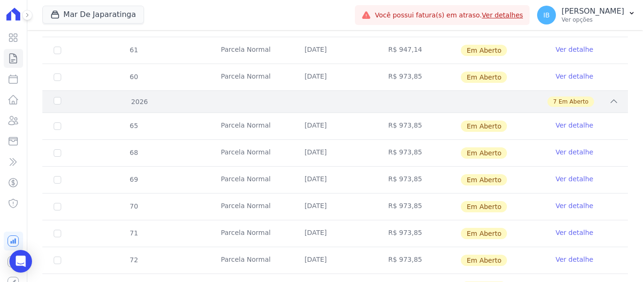
click at [57, 105] on div "2026" at bounding box center [78, 102] width 52 height 10
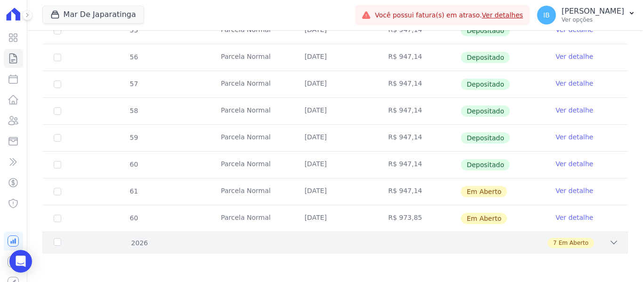
click at [53, 243] on div "2026" at bounding box center [78, 243] width 52 height 10
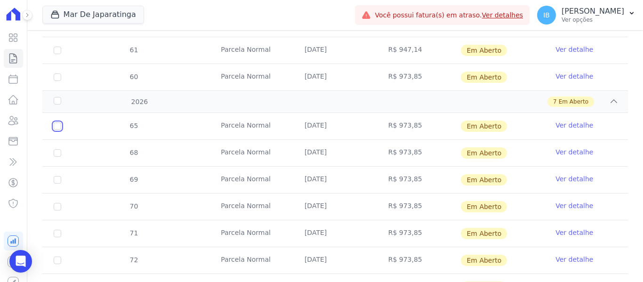
click at [59, 125] on input "checkbox" at bounding box center [58, 126] width 8 height 8
checkbox input "true"
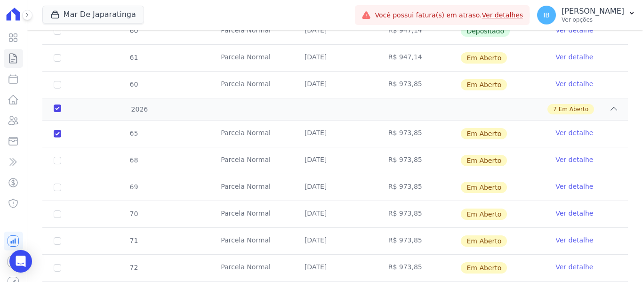
click at [57, 149] on td "68" at bounding box center [57, 160] width 30 height 26
click at [61, 157] on input "checkbox" at bounding box center [58, 161] width 8 height 8
checkbox input "true"
click at [60, 184] on input "checkbox" at bounding box center [58, 188] width 8 height 8
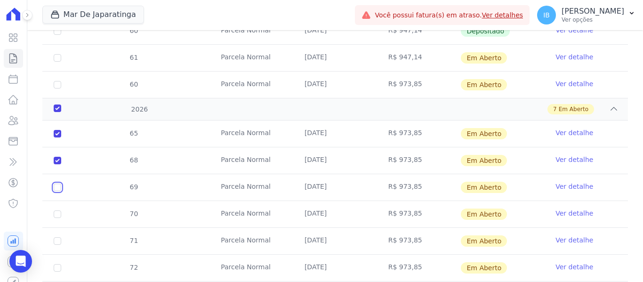
checkbox input "true"
click at [58, 211] on input "checkbox" at bounding box center [58, 215] width 8 height 8
checkbox input "true"
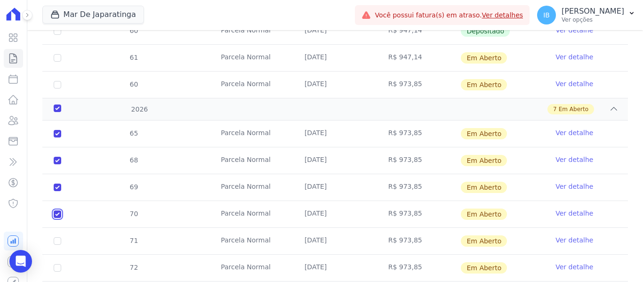
scroll to position [561, 0]
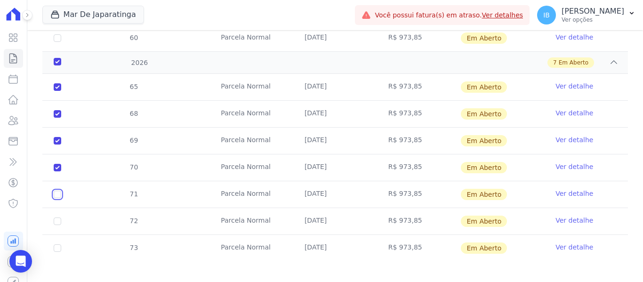
click at [60, 191] on input "checkbox" at bounding box center [58, 195] width 8 height 8
checkbox input "true"
click at [58, 218] on input "checkbox" at bounding box center [58, 222] width 8 height 8
checkbox input "true"
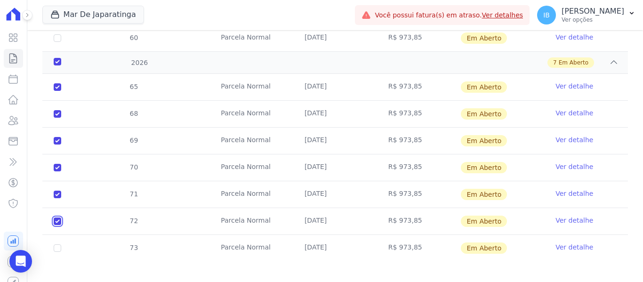
checkbox input "true"
click at [57, 244] on input "checkbox" at bounding box center [58, 248] width 8 height 8
checkbox input "true"
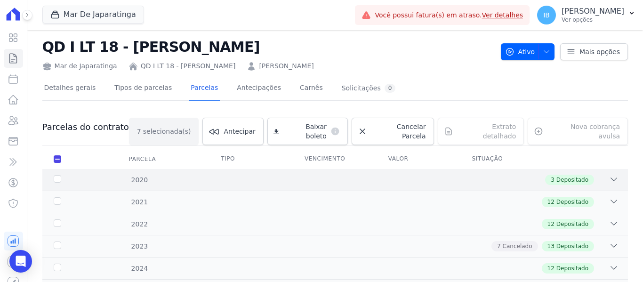
scroll to position [0, 0]
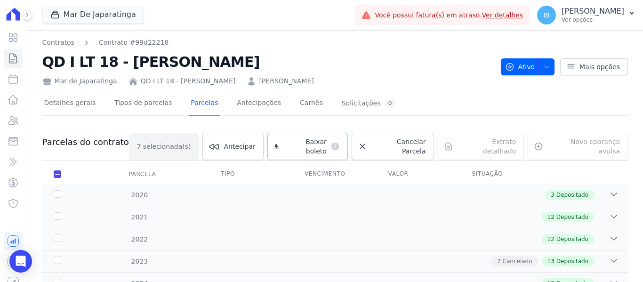
click at [300, 144] on span "Baixar boleto" at bounding box center [305, 146] width 44 height 19
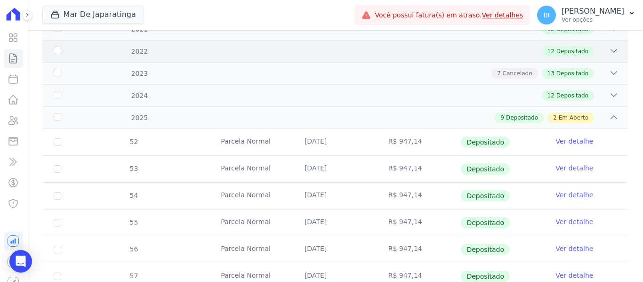
scroll to position [188, 0]
click at [58, 113] on div "2025" at bounding box center [78, 118] width 52 height 10
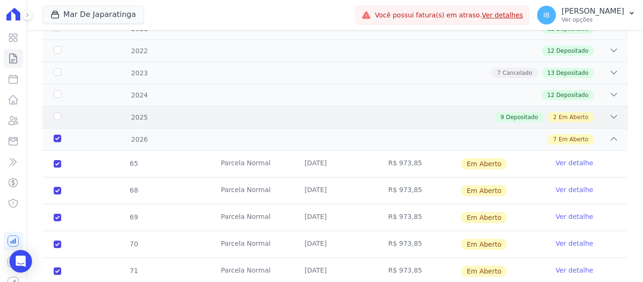
click at [58, 113] on div "2025" at bounding box center [78, 118] width 52 height 10
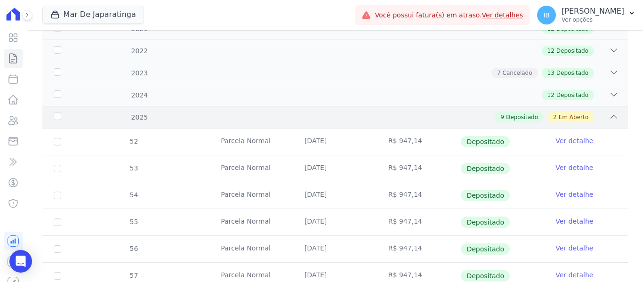
click at [59, 113] on div "2025" at bounding box center [78, 118] width 52 height 10
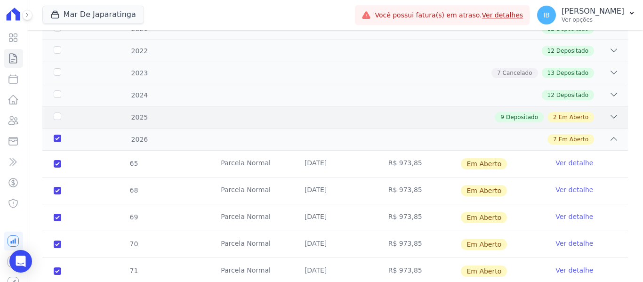
click at [137, 112] on div "9 Depositado 2 Em Aberto" at bounding box center [364, 117] width 510 height 10
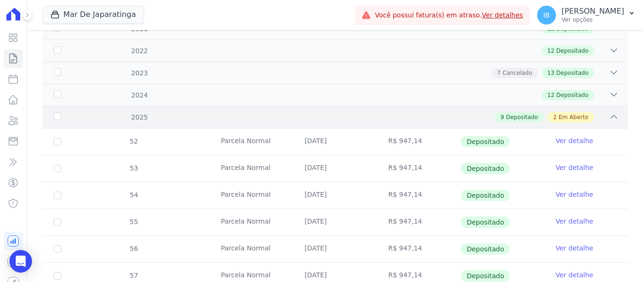
click at [57, 113] on div "2025" at bounding box center [78, 118] width 52 height 10
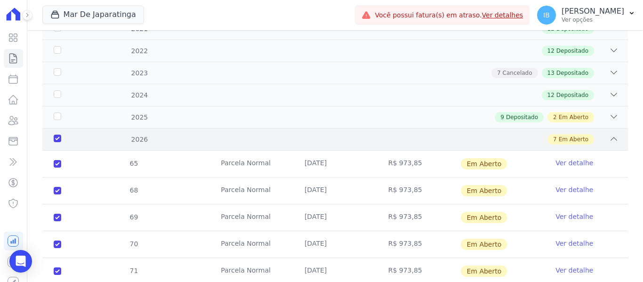
click at [57, 135] on div "2026" at bounding box center [78, 140] width 52 height 10
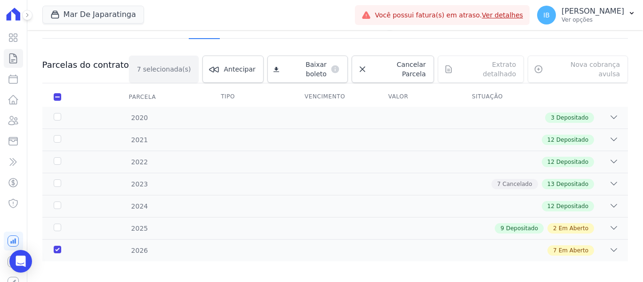
click at [57, 246] on div "2026" at bounding box center [78, 251] width 52 height 10
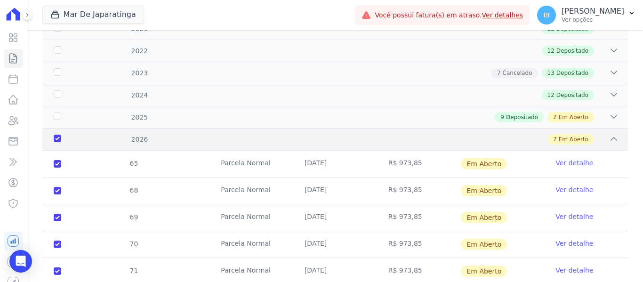
click at [55, 135] on div "2026" at bounding box center [78, 140] width 52 height 10
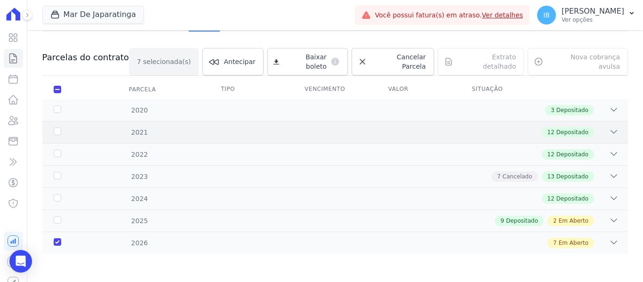
scroll to position [77, 0]
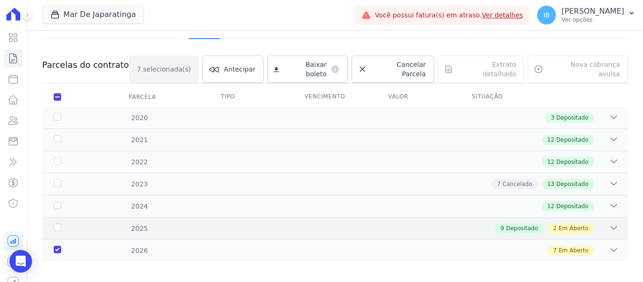
click at [55, 224] on div "2025" at bounding box center [78, 229] width 52 height 10
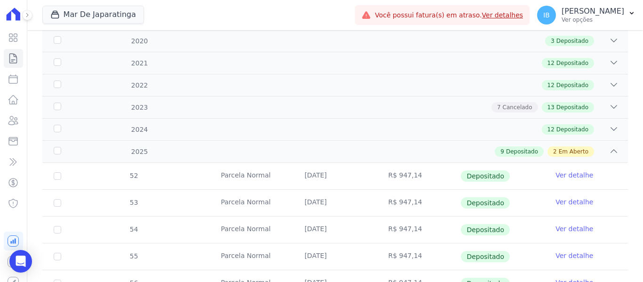
scroll to position [137, 0]
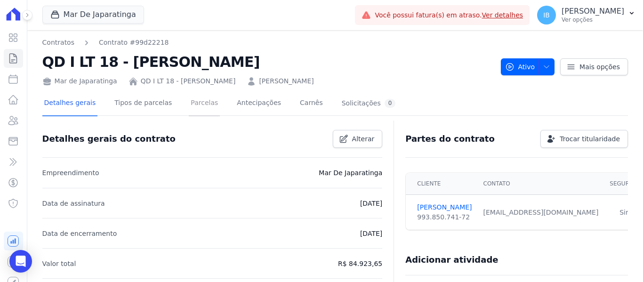
click at [198, 105] on link "Parcelas" at bounding box center [204, 103] width 31 height 25
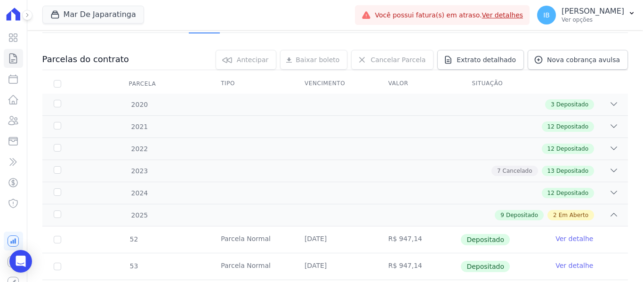
scroll to position [94, 0]
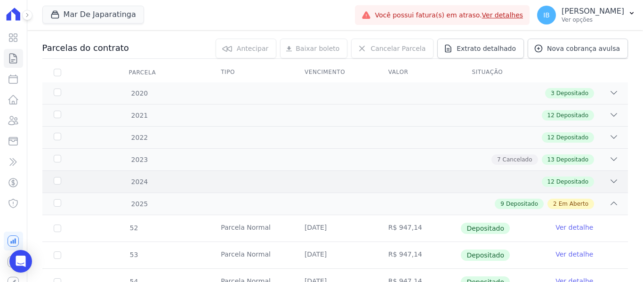
click at [57, 185] on div "2024" at bounding box center [78, 182] width 52 height 10
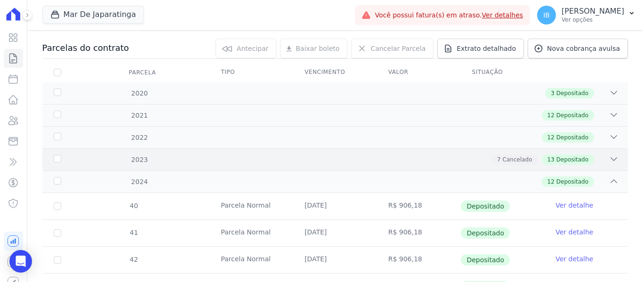
scroll to position [141, 0]
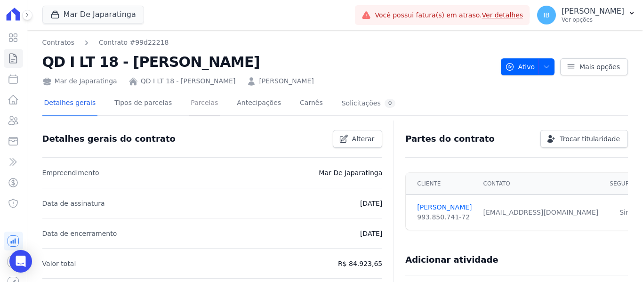
click at [192, 100] on link "Parcelas" at bounding box center [204, 103] width 31 height 25
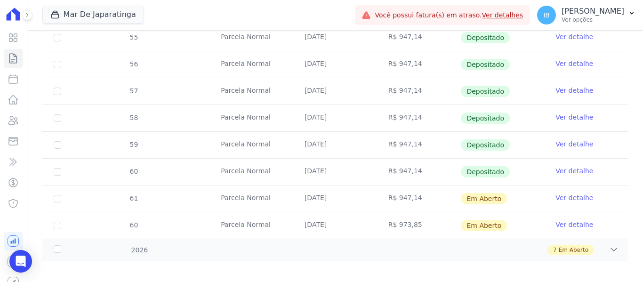
scroll to position [373, 0]
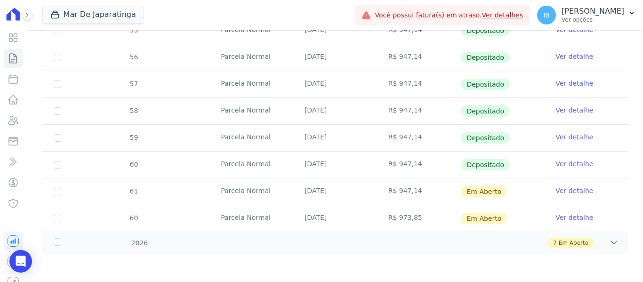
click at [58, 222] on td "60" at bounding box center [57, 218] width 30 height 26
click at [58, 219] on input "checkbox" at bounding box center [58, 219] width 8 height 8
checkbox input "true"
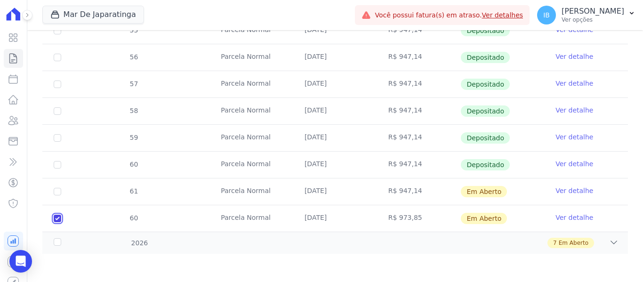
click at [58, 219] on input "checkbox" at bounding box center [58, 219] width 8 height 8
checkbox input "false"
click at [58, 219] on input "checkbox" at bounding box center [58, 219] width 8 height 8
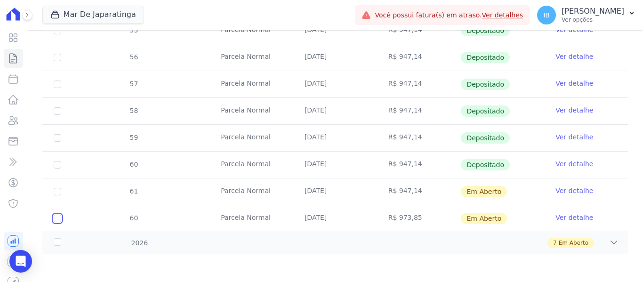
checkbox input "true"
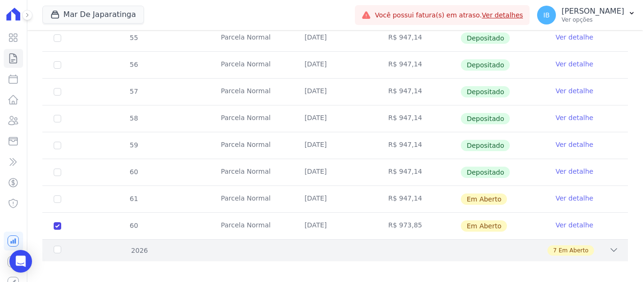
click at [55, 246] on div "2026" at bounding box center [78, 251] width 52 height 10
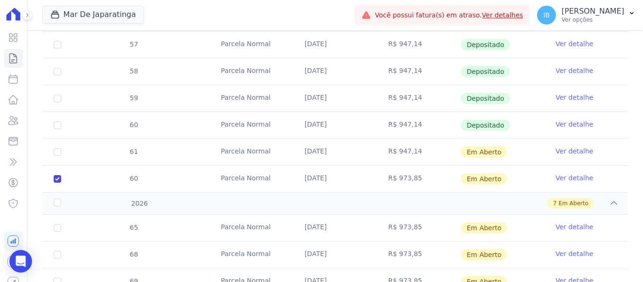
scroll to position [467, 0]
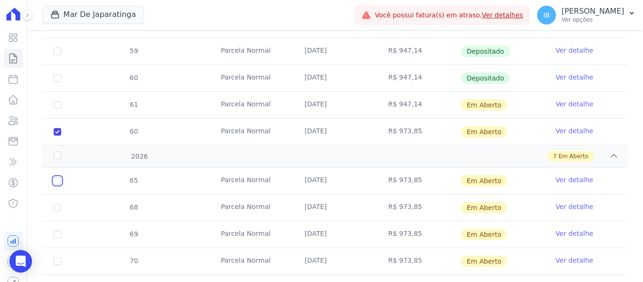
click at [54, 177] on input "checkbox" at bounding box center [58, 181] width 8 height 8
checkbox input "true"
click at [58, 204] on input "checkbox" at bounding box center [58, 208] width 8 height 8
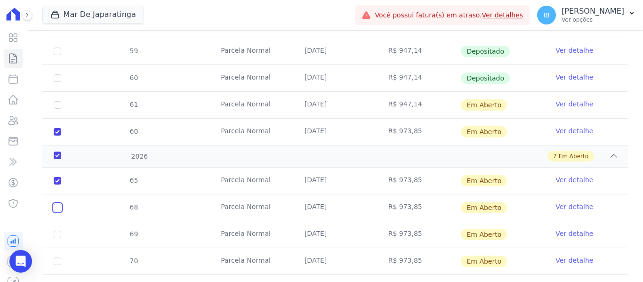
checkbox input "true"
click at [58, 231] on input "checkbox" at bounding box center [58, 235] width 8 height 8
checkbox input "true"
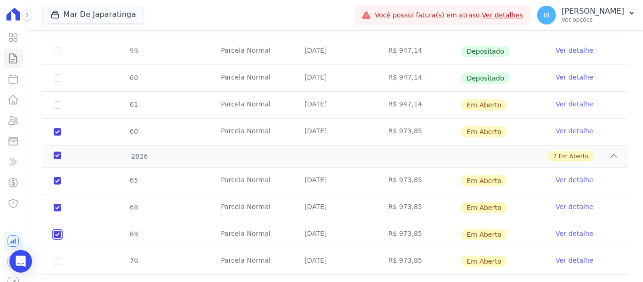
checkbox input "true"
click at [60, 249] on td "70" at bounding box center [57, 261] width 30 height 26
click at [58, 250] on td "70" at bounding box center [57, 261] width 30 height 26
click at [59, 258] on input "checkbox" at bounding box center [58, 262] width 8 height 8
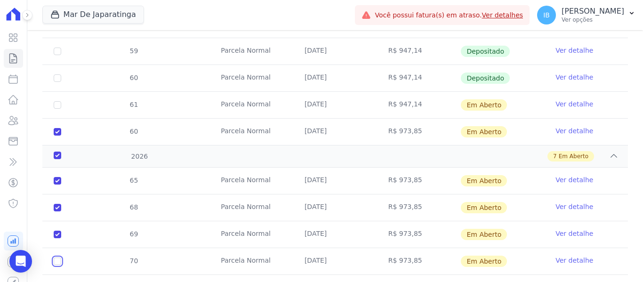
checkbox input "true"
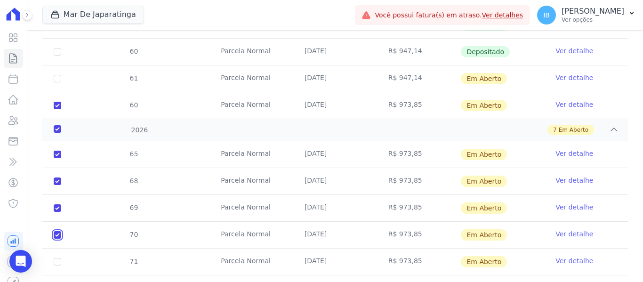
scroll to position [514, 0]
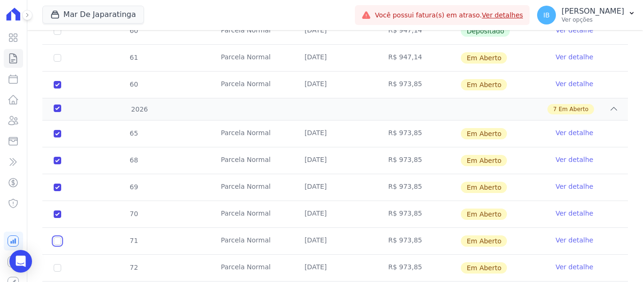
click at [55, 237] on input "checkbox" at bounding box center [58, 241] width 8 height 8
checkbox input "true"
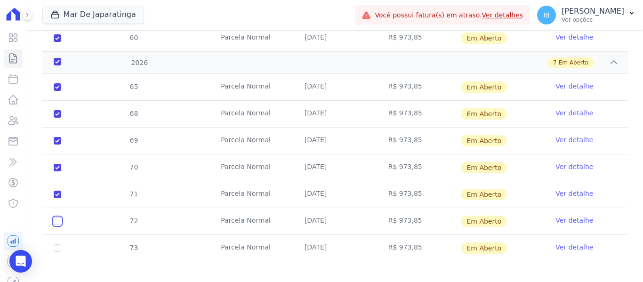
click at [59, 218] on input "checkbox" at bounding box center [58, 222] width 8 height 8
checkbox input "true"
click at [61, 244] on input "checkbox" at bounding box center [58, 248] width 8 height 8
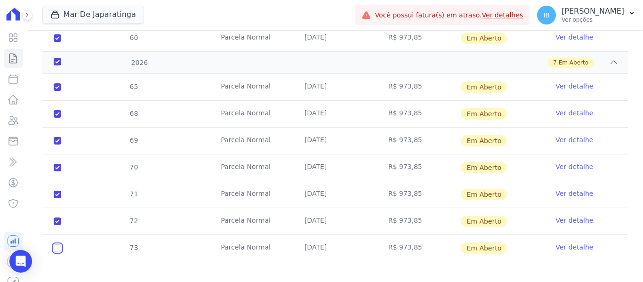
checkbox input "true"
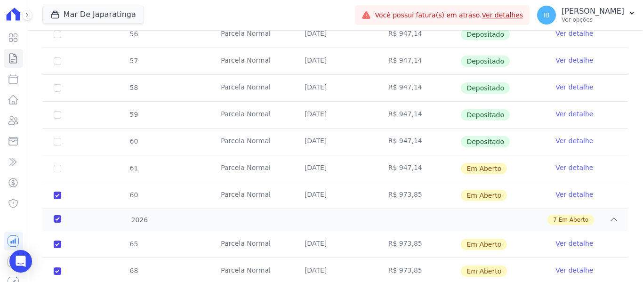
scroll to position [419, 0]
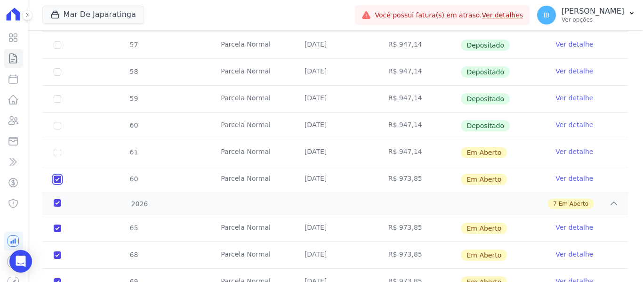
click at [59, 176] on input "checkbox" at bounding box center [58, 180] width 8 height 8
checkbox input "false"
checkbox input "true"
click at [56, 199] on div "2026" at bounding box center [78, 204] width 52 height 10
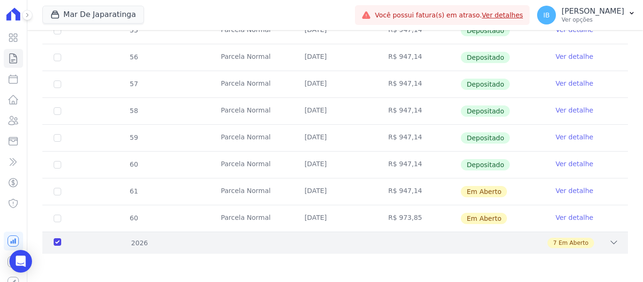
scroll to position [373, 0]
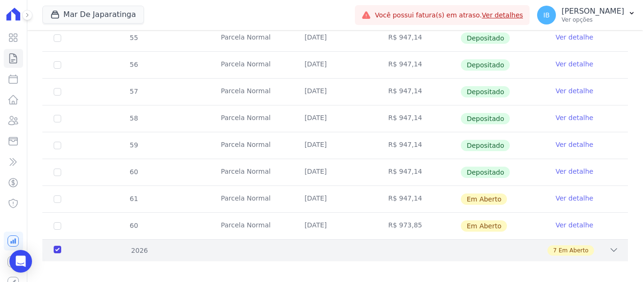
click at [57, 246] on div "2026" at bounding box center [78, 251] width 52 height 10
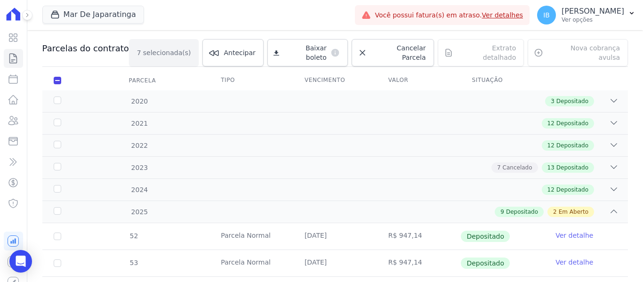
scroll to position [90, 0]
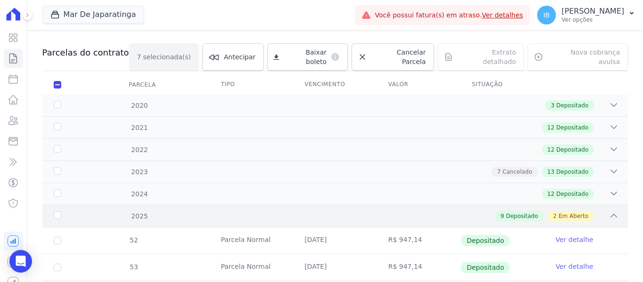
click at [54, 212] on div "2025" at bounding box center [78, 217] width 52 height 10
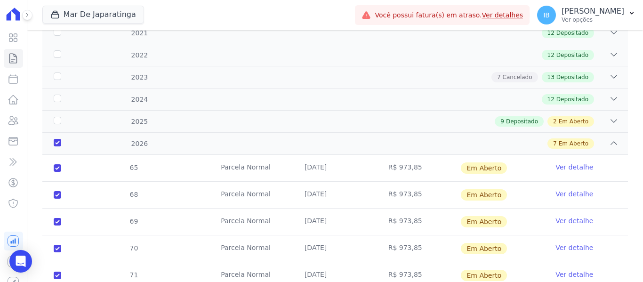
scroll to position [171, 0]
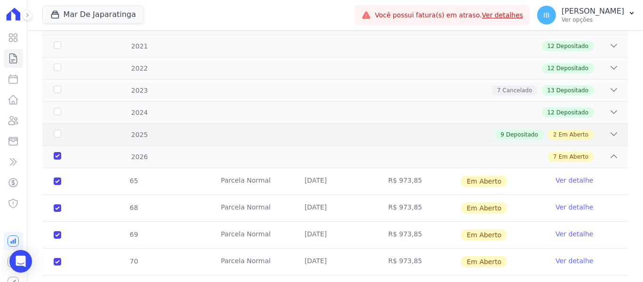
click at [122, 130] on div "9 Depositado 2 Em Aberto" at bounding box center [364, 135] width 510 height 10
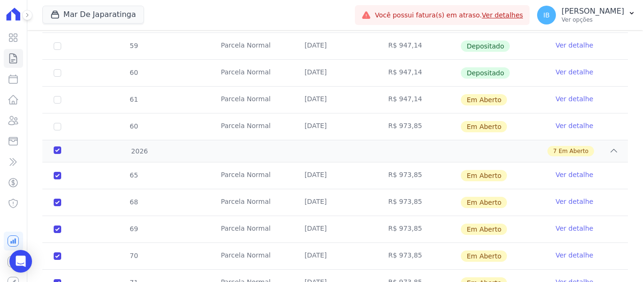
scroll to position [501, 0]
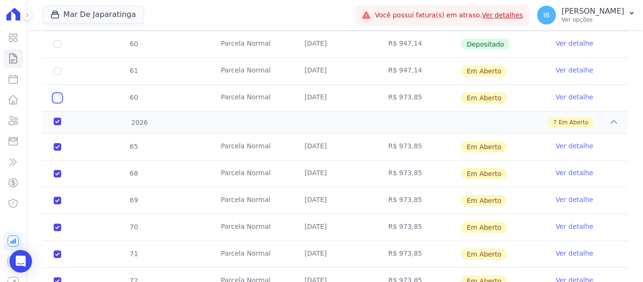
click at [57, 94] on input "checkbox" at bounding box center [58, 98] width 8 height 8
checkbox input "true"
click at [57, 94] on input "checkbox" at bounding box center [58, 98] width 8 height 8
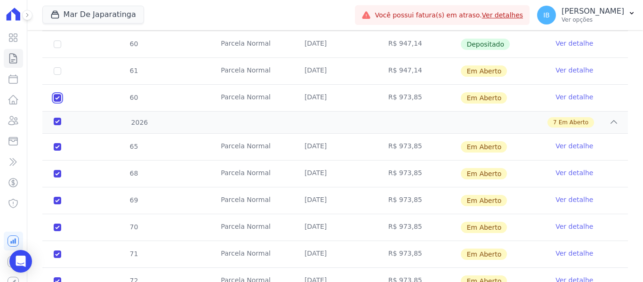
checkbox input "false"
checkbox input "true"
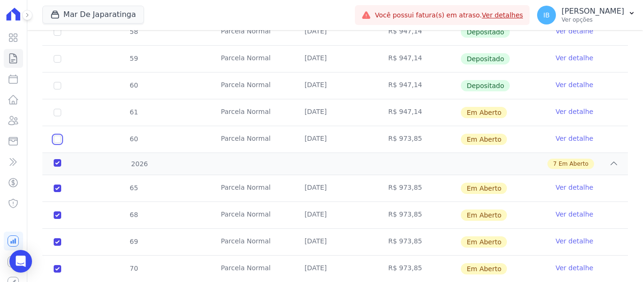
scroll to position [419, 0]
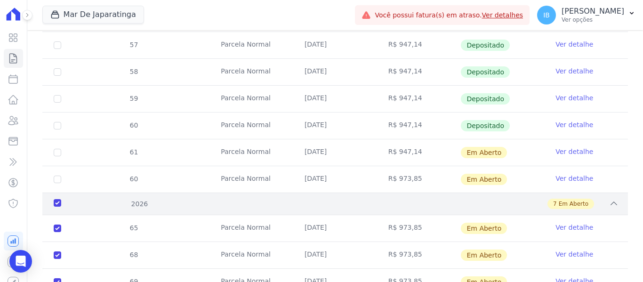
click at [59, 199] on div "2026" at bounding box center [78, 204] width 52 height 10
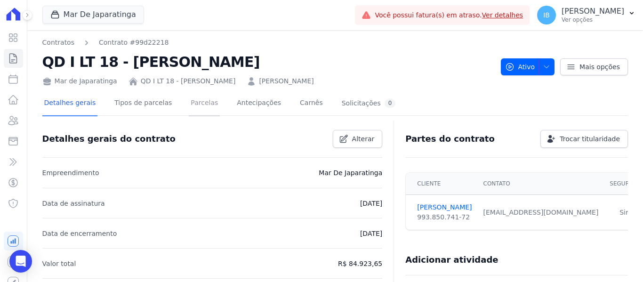
click at [192, 104] on link "Parcelas" at bounding box center [204, 103] width 31 height 25
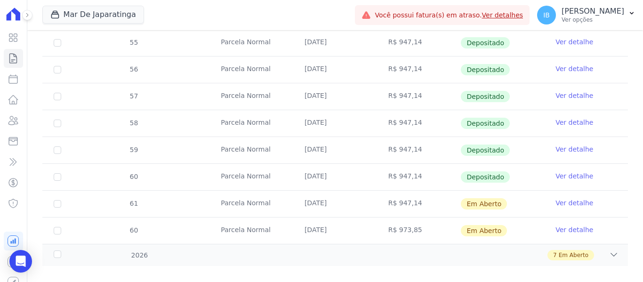
scroll to position [373, 0]
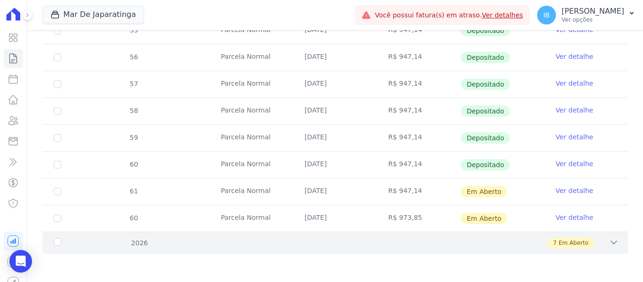
click at [57, 244] on div "2026" at bounding box center [78, 243] width 52 height 10
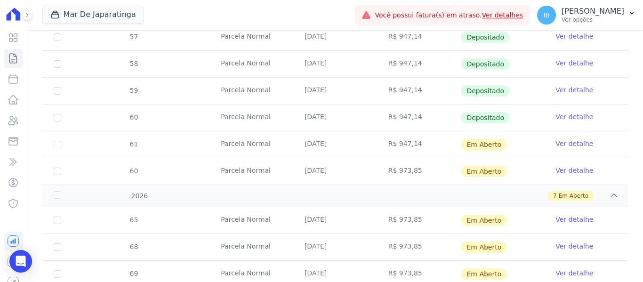
scroll to position [419, 0]
click at [60, 171] on input "checkbox" at bounding box center [58, 172] width 8 height 8
checkbox input "true"
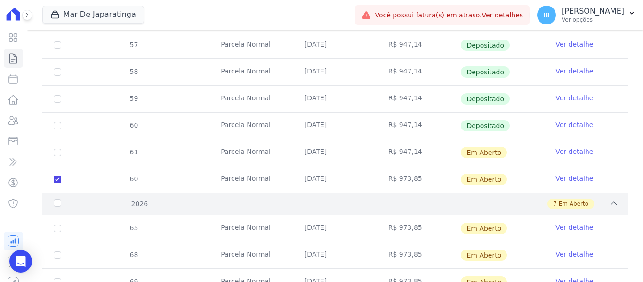
click at [58, 199] on div "2026" at bounding box center [78, 204] width 52 height 10
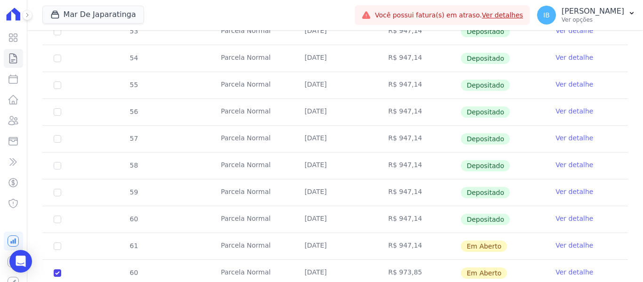
scroll to position [373, 0]
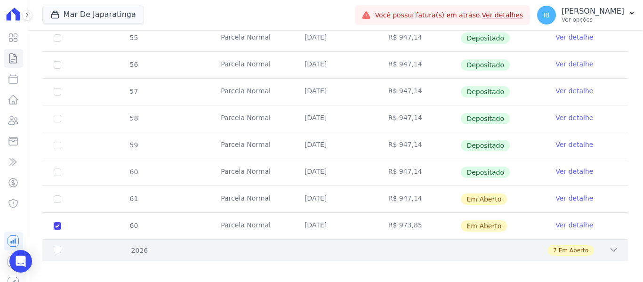
click at [56, 246] on div "2026" at bounding box center [78, 251] width 52 height 10
click at [59, 246] on div "2026" at bounding box center [78, 251] width 52 height 10
click at [136, 245] on div "7 Em Aberto" at bounding box center [364, 250] width 510 height 10
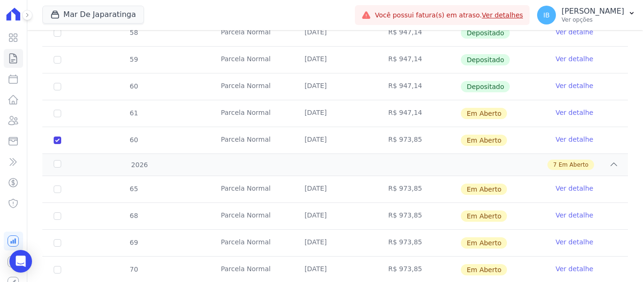
scroll to position [467, 0]
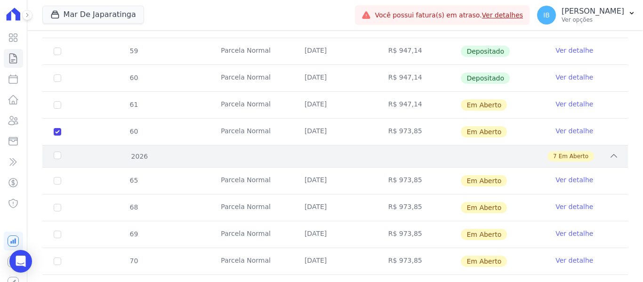
click at [610, 151] on icon at bounding box center [614, 155] width 9 height 9
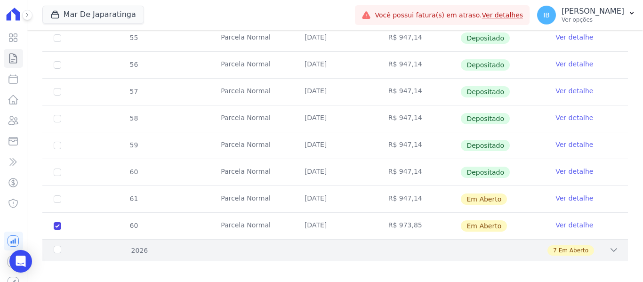
click at [615, 241] on div "2026 7 Em Aberto" at bounding box center [335, 250] width 586 height 22
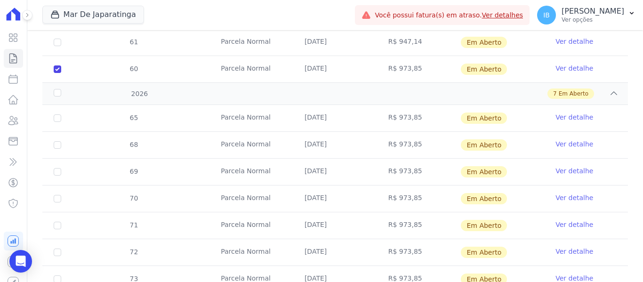
scroll to position [513, 0]
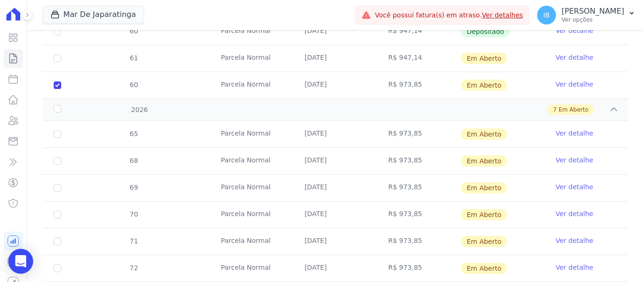
click at [14, 256] on div "Open Intercom Messenger" at bounding box center [20, 261] width 25 height 25
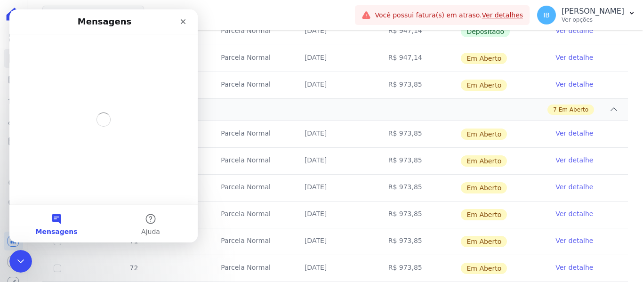
scroll to position [0, 0]
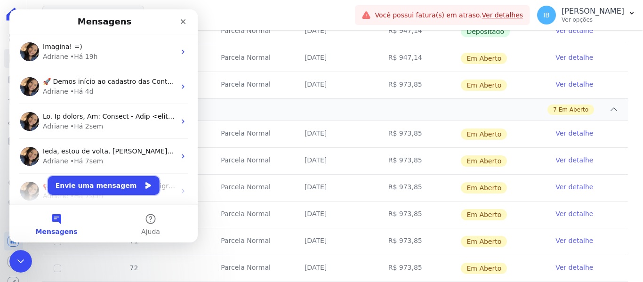
click at [80, 188] on button "Envie uma mensagem" at bounding box center [104, 185] width 112 height 19
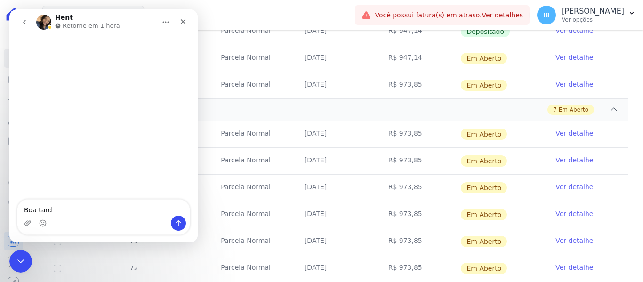
type textarea "Boa tarde"
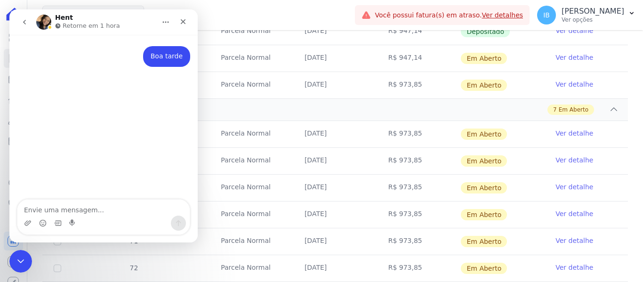
type textarea "e"
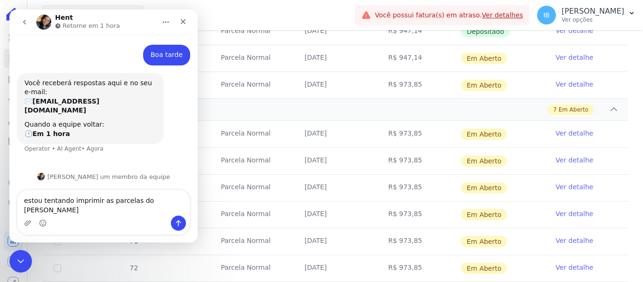
scroll to position [11, 0]
type textarea "estou tentando imprimir as parcelas do Guilherme Lemes"
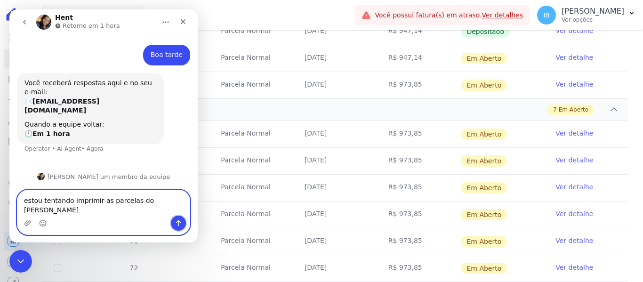
click at [179, 223] on icon "Enviar uma mensagem" at bounding box center [179, 224] width 8 height 8
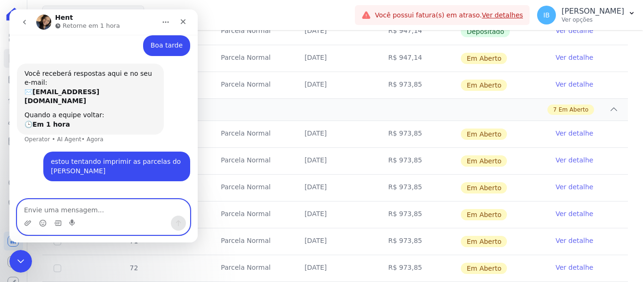
scroll to position [39, 0]
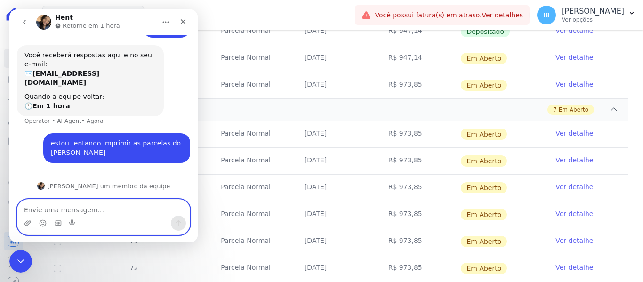
click at [47, 205] on textarea "Envie uma mensagem..." at bounding box center [103, 208] width 172 height 16
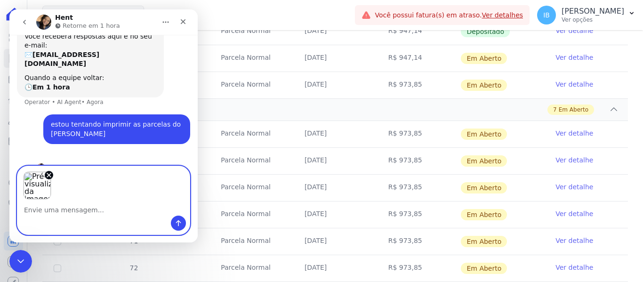
scroll to position [72, 0]
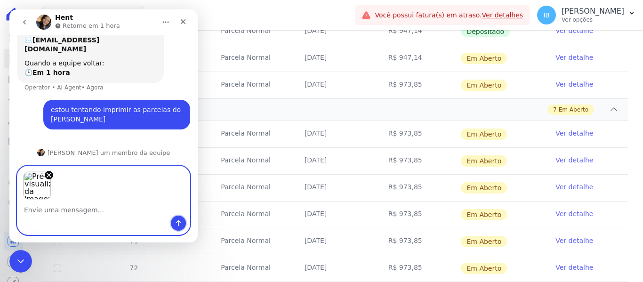
click at [176, 223] on icon "Enviar uma mensagem" at bounding box center [179, 224] width 8 height 8
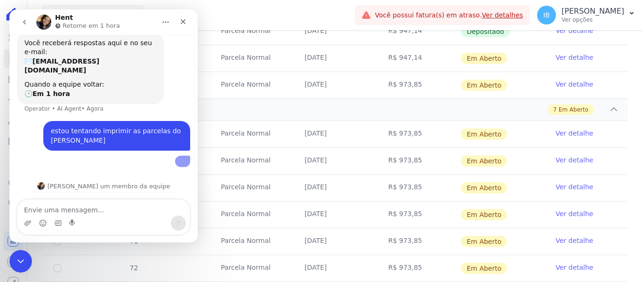
scroll to position [97, 0]
drag, startPoint x: 149, startPoint y: 17, endPoint x: 154, endPoint y: 33, distance: 16.6
click at [150, 22] on div "Hent Retorne em 1 hora" at bounding box center [96, 22] width 120 height 16
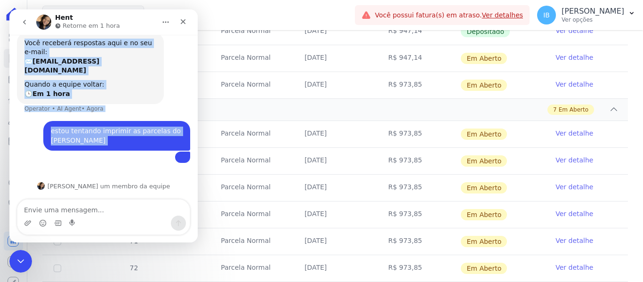
drag, startPoint x: 154, startPoint y: 33, endPoint x: 172, endPoint y: 106, distance: 74.8
click at [172, 106] on div "Hent Retorne em 1 hora Boa tarde Ieda • Agora Você receberá respostas aqui e no…" at bounding box center [103, 125] width 188 height 233
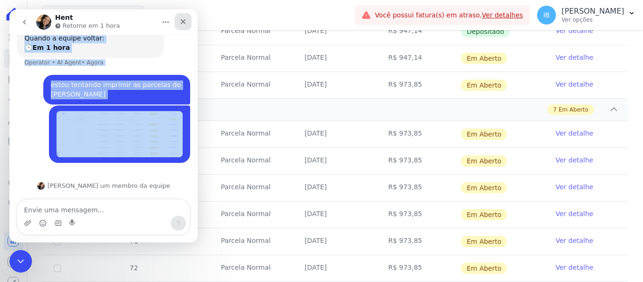
click at [184, 23] on icon "Fechar" at bounding box center [183, 21] width 5 height 5
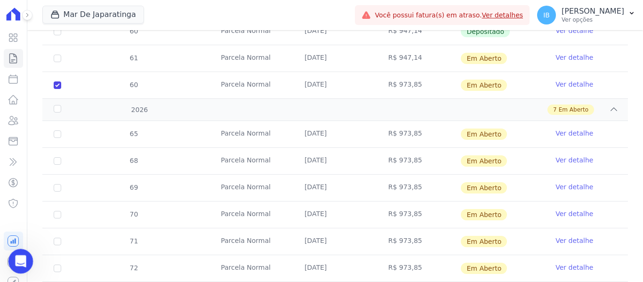
click at [16, 255] on icon "Abertura do Messenger da Intercom" at bounding box center [20, 260] width 16 height 16
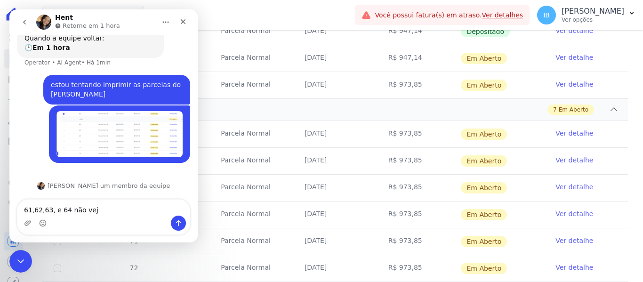
type textarea "61,62,63, e 64 não vejo"
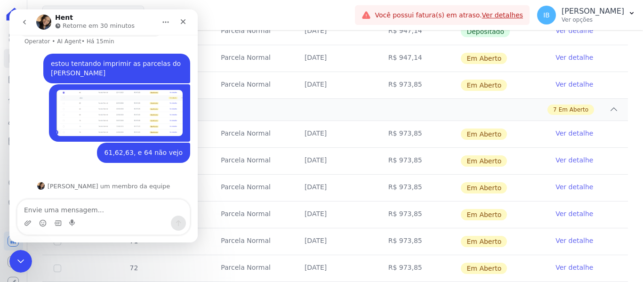
scroll to position [118, 0]
click at [234, 12] on div "Mar De Japaratinga Você possui apenas um empreendimento Aplicar" at bounding box center [196, 15] width 309 height 31
click at [186, 19] on icon "Fechar" at bounding box center [183, 22] width 8 height 8
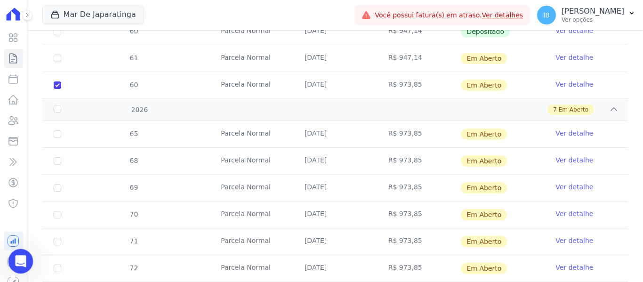
click at [22, 258] on icon "Abertura do Messenger da Intercom" at bounding box center [20, 260] width 16 height 16
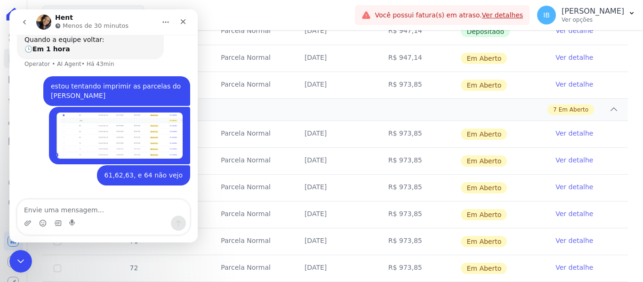
scroll to position [71, 0]
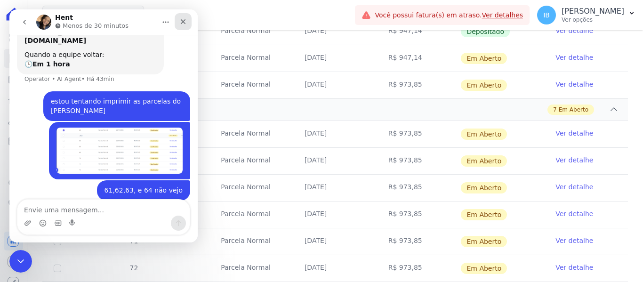
click at [182, 19] on icon "Fechar" at bounding box center [183, 22] width 8 height 8
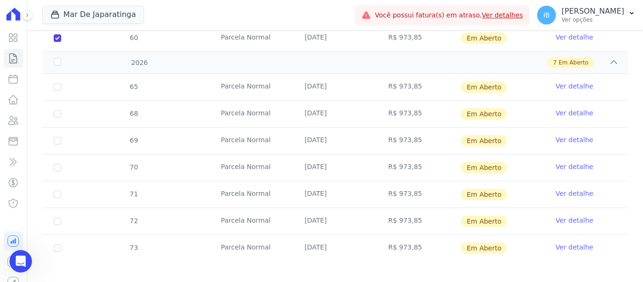
scroll to position [466, 0]
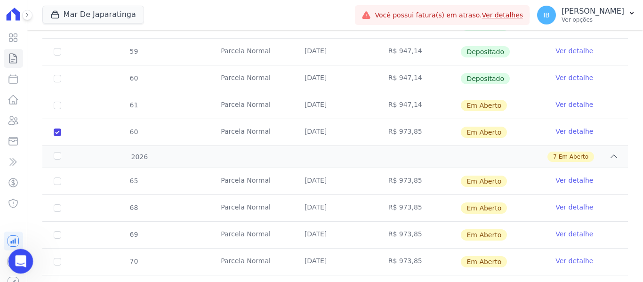
click at [17, 259] on icon "Abertura do Messenger da Intercom" at bounding box center [20, 260] width 16 height 16
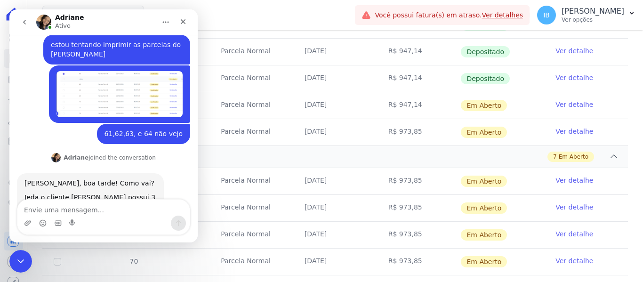
scroll to position [174, 0]
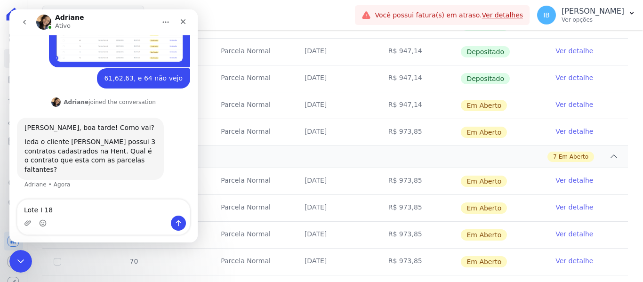
click at [40, 211] on textarea "Lote I 18" at bounding box center [103, 208] width 172 height 16
click at [54, 205] on textarea "Lote I 18" at bounding box center [103, 208] width 172 height 16
type textarea "L"
type textarea "2010024"
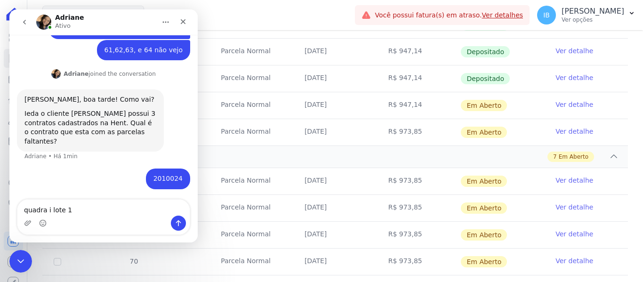
type textarea "quadra i lote 18"
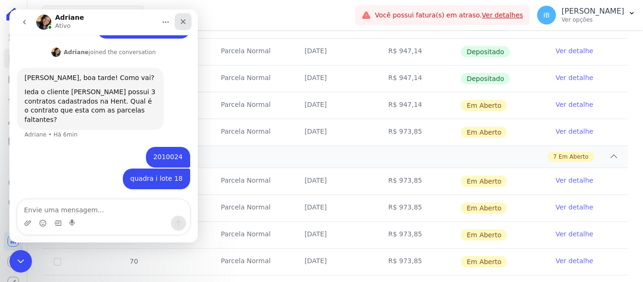
click at [185, 21] on icon "Fechar" at bounding box center [183, 22] width 8 height 8
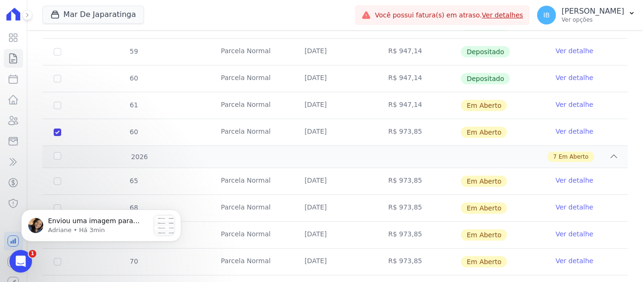
scroll to position [402, 0]
click at [89, 229] on p "Adriane • Há 3min" at bounding box center [99, 230] width 102 height 8
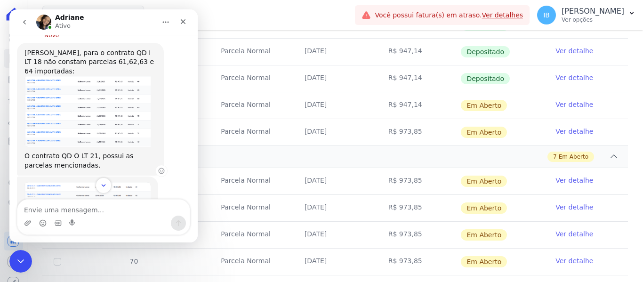
scroll to position [417, 0]
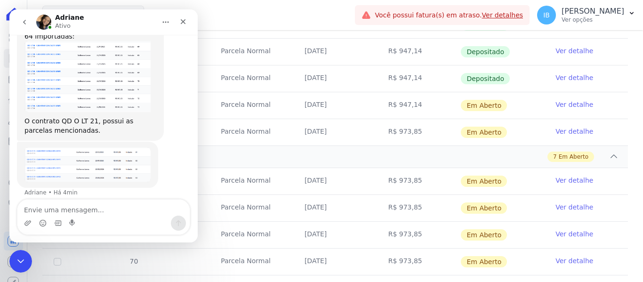
click at [65, 212] on textarea "Envie uma mensagem..." at bounding box center [103, 208] width 172 height 16
type textarea "ok , obrigada"
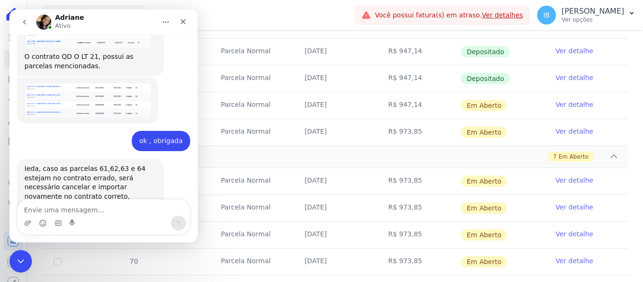
scroll to position [486, 0]
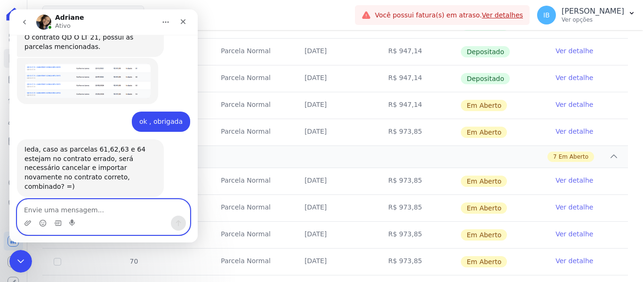
click at [52, 209] on textarea "Envie uma mensagem..." at bounding box center [103, 208] width 172 height 16
click at [56, 207] on textarea "Envie uma mensagem..." at bounding box center [103, 208] width 172 height 16
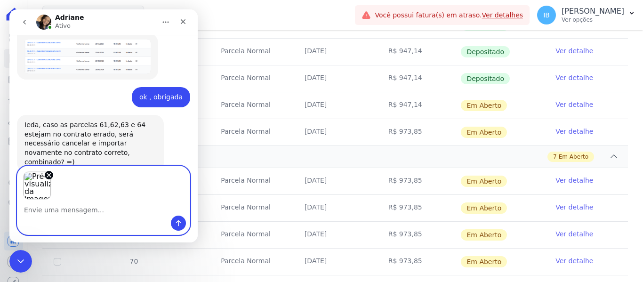
scroll to position [519, 0]
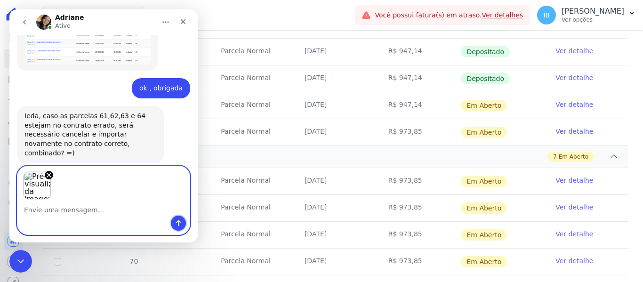
click at [176, 227] on button "Enviar uma mensagem" at bounding box center [178, 223] width 15 height 15
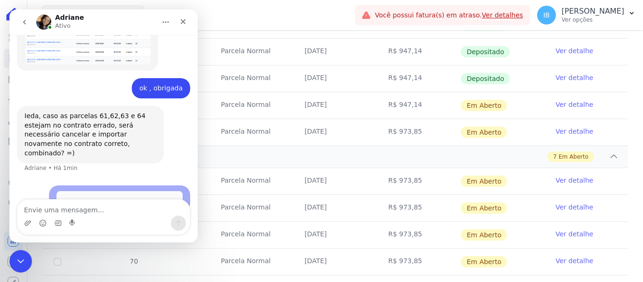
scroll to position [520, 0]
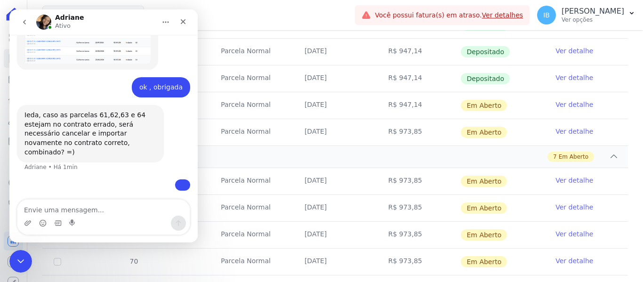
click at [88, 214] on textarea "Envie uma mensagem..." at bounding box center [103, 208] width 172 height 16
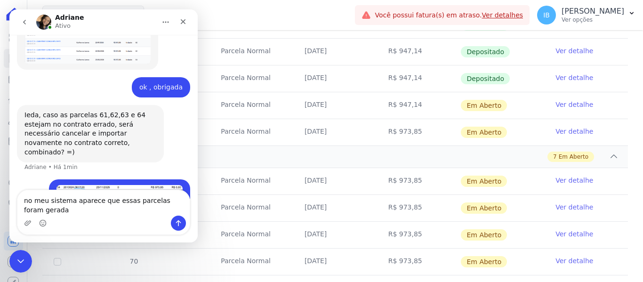
scroll to position [529, 0]
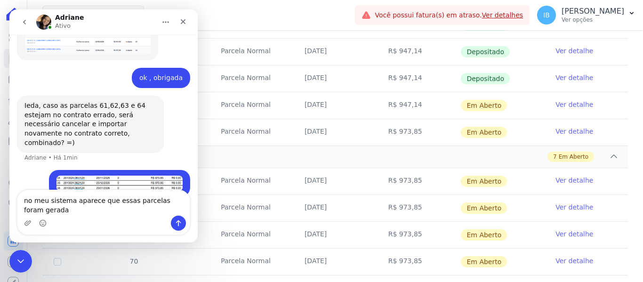
type textarea "no meu sistema aparece que essas parcelas foram geradas"
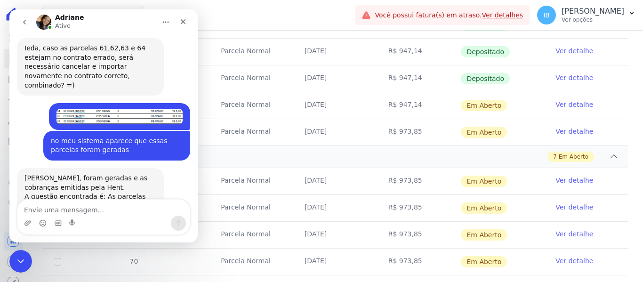
scroll to position [616, 0]
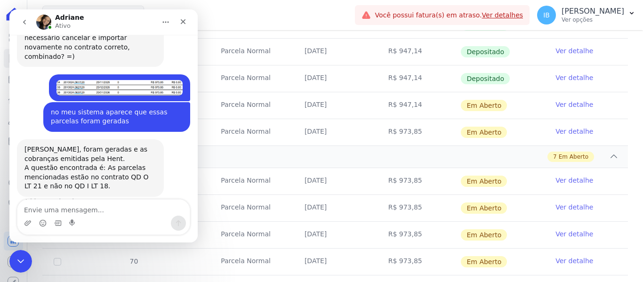
click at [69, 208] on textarea "Envie uma mensagem..." at bounding box center [103, 208] width 172 height 16
type textarea "C"
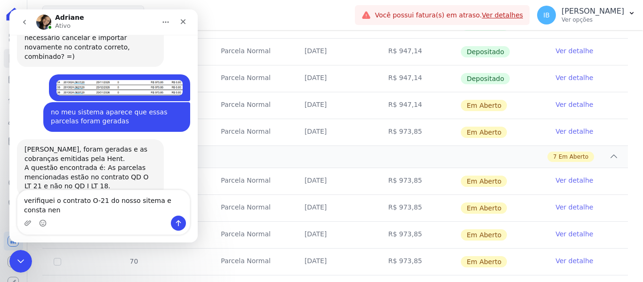
scroll to position [625, 0]
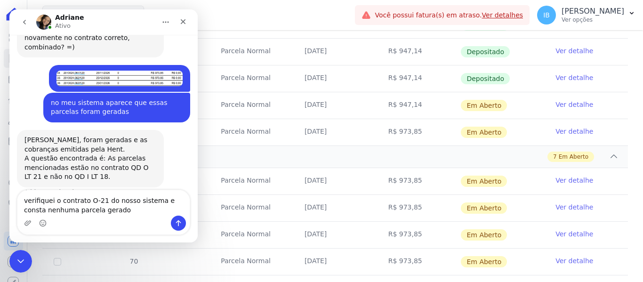
type textarea "verifiquei o contrato O-21 do nosso sistema e consta nenhuma parcela gerado"
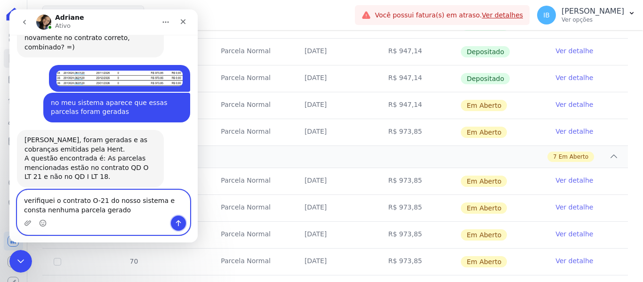
click at [176, 225] on icon "Enviar uma mensagem" at bounding box center [179, 224] width 8 height 8
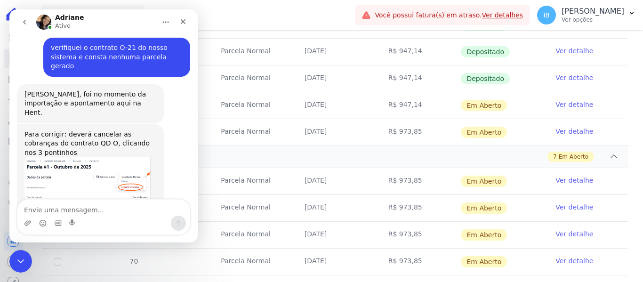
scroll to position [797, 0]
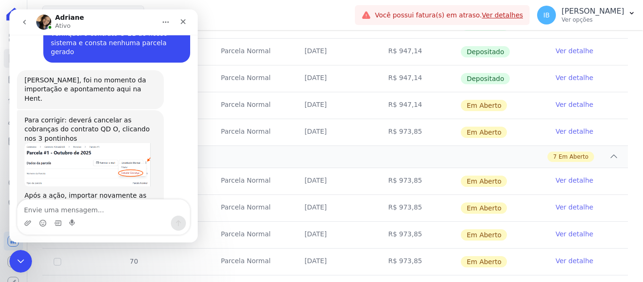
click at [128, 143] on img "Adriane diz…" at bounding box center [87, 164] width 126 height 43
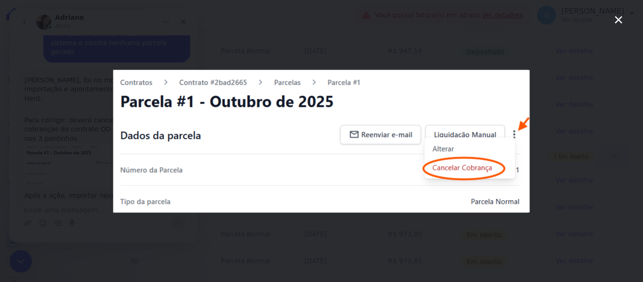
click at [420, 106] on img "Fechar" at bounding box center [322, 141] width 417 height 143
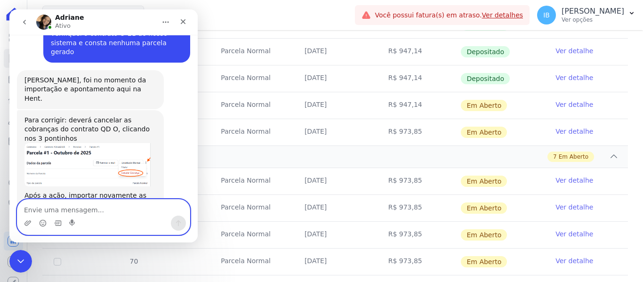
click at [47, 210] on textarea "Envie uma mensagem..." at bounding box center [103, 208] width 172 height 16
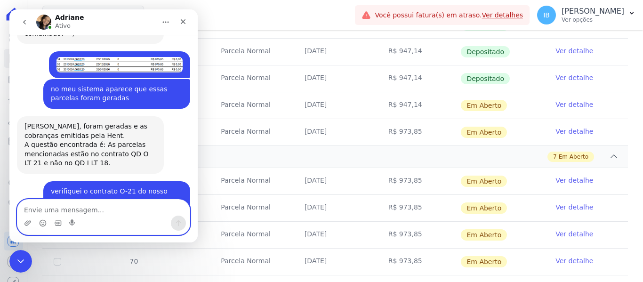
scroll to position [608, 0]
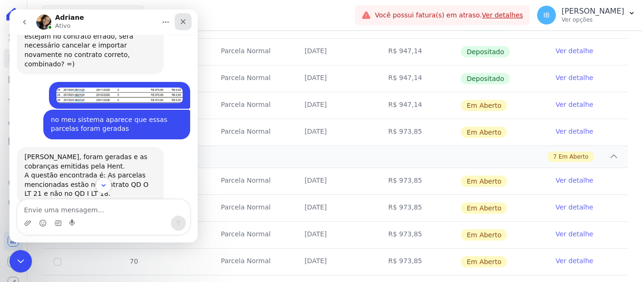
click at [183, 20] on icon "Fechar" at bounding box center [183, 22] width 8 height 8
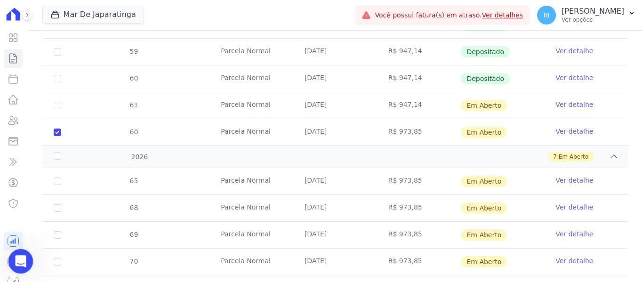
click at [22, 254] on div "Abertura do Messenger da Intercom" at bounding box center [19, 259] width 31 height 31
click at [20, 257] on icon "Abertura do Messenger da Intercom" at bounding box center [20, 260] width 16 height 16
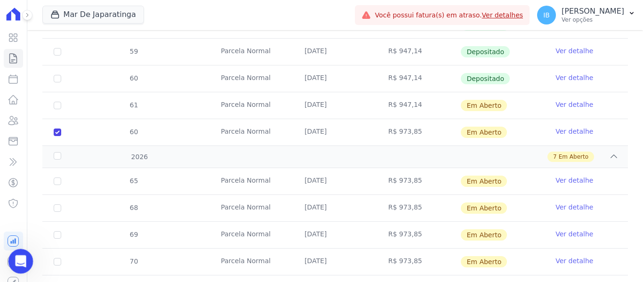
click at [12, 264] on div "Abertura do Messenger da Intercom" at bounding box center [19, 259] width 31 height 31
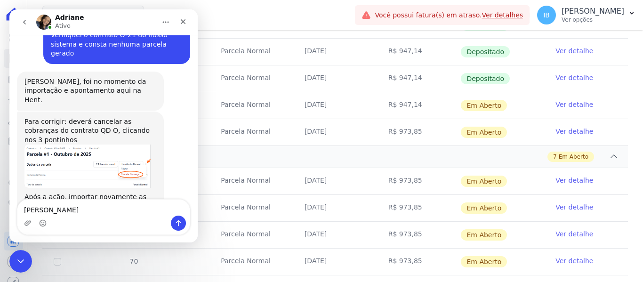
type textarea "Adriane"
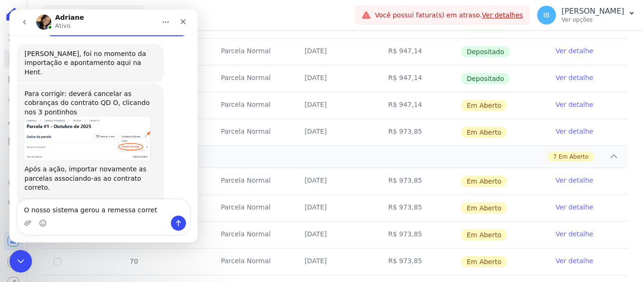
type textarea "O nosso sistema gerou a remessa correta"
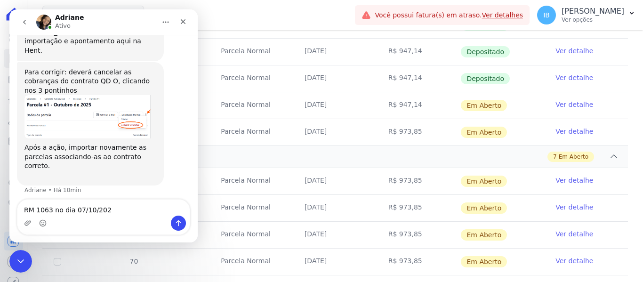
type textarea "RM 1063 no dia 07/10/2025"
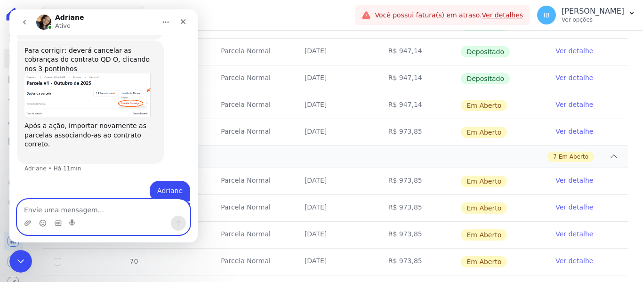
click at [46, 210] on textarea "Envie uma mensagem..." at bounding box center [103, 208] width 172 height 16
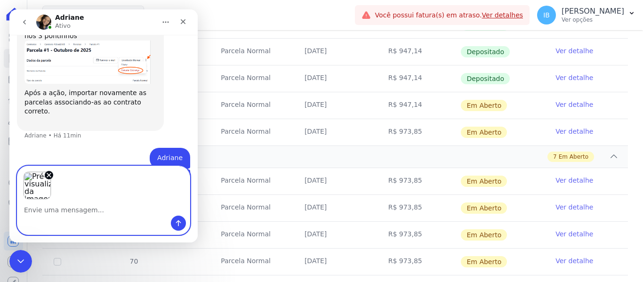
scroll to position [901, 0]
click at [179, 228] on button "Enviar uma mensagem" at bounding box center [178, 223] width 15 height 15
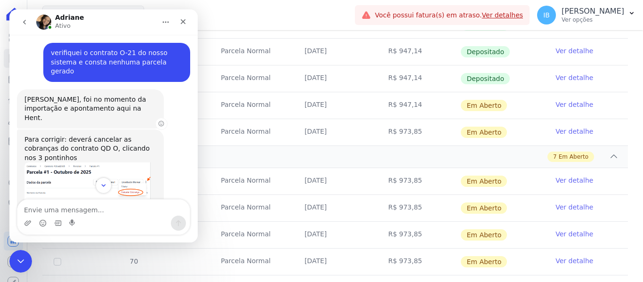
scroll to position [684, 0]
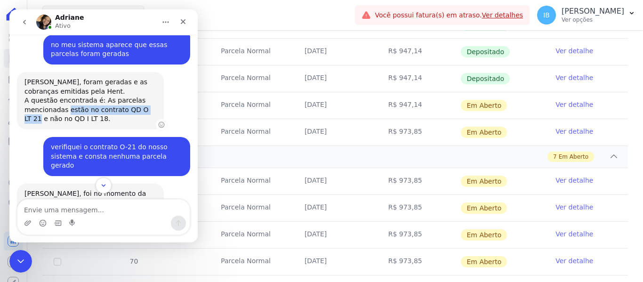
drag, startPoint x: 65, startPoint y: 91, endPoint x: 152, endPoint y: 89, distance: 87.7
click at [152, 96] on div "A questão encontrada é: As parcelas mencionadas estão no contrato QD O LT 21 e …" at bounding box center [90, 110] width 132 height 28
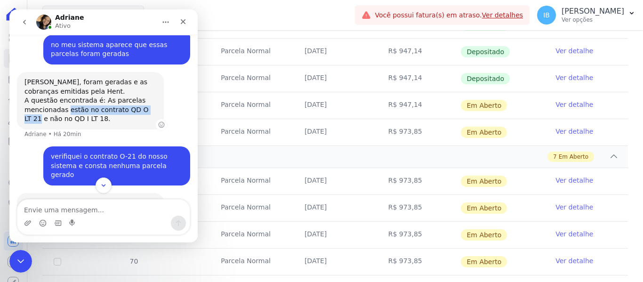
copy div "estão no contrato QD O LT 21"
click at [100, 183] on icon "Scroll to bottom" at bounding box center [103, 185] width 8 height 8
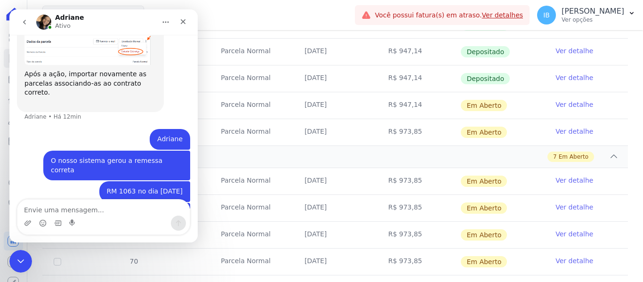
scroll to position [929, 0]
click at [34, 208] on textarea "Envie uma mensagem..." at bounding box center [103, 208] width 172 height 16
paste textarea "estão no contrato QD O LT 21"
click at [40, 210] on textarea "estão no contrato QD O LT 21" at bounding box center [103, 208] width 172 height 16
click at [22, 209] on textarea "estão no contrato QD O LT 21" at bounding box center [103, 208] width 172 height 16
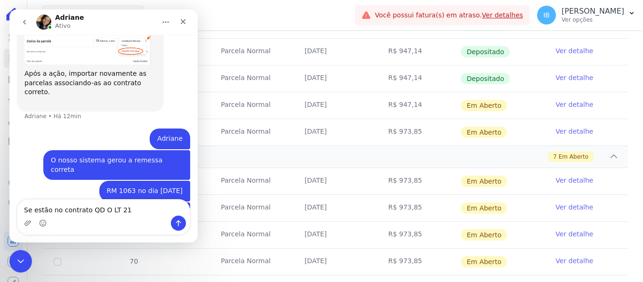
click at [120, 210] on textarea "Se estão no contrato QD O LT 21" at bounding box center [103, 208] width 172 height 16
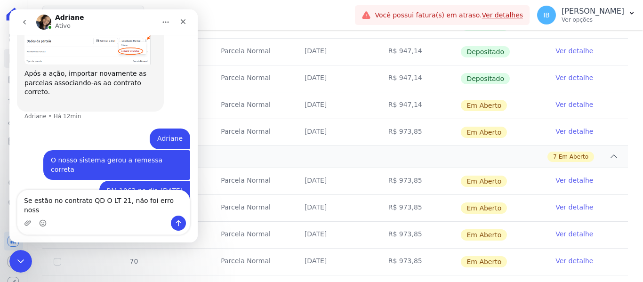
type textarea "Se estão no contrato QD O LT 21, não foi erro nosso"
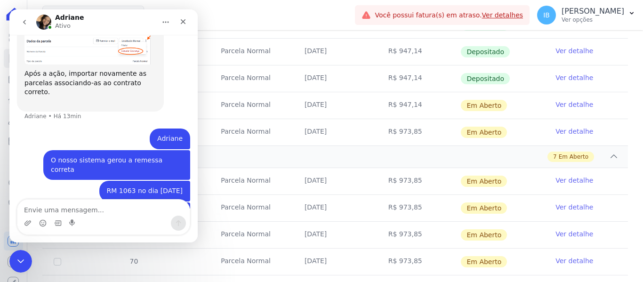
scroll to position [960, 0]
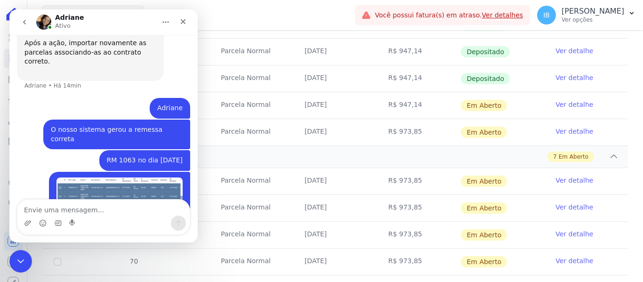
click at [33, 120] on div "O nosso sistema gerou a remessa correta Ieda • Há 3min" at bounding box center [103, 135] width 173 height 31
click at [250, 20] on div "Mar De Japaratinga Você possui apenas um empreendimento Aplicar" at bounding box center [196, 15] width 309 height 31
click at [180, 22] on icon "Fechar" at bounding box center [183, 22] width 8 height 8
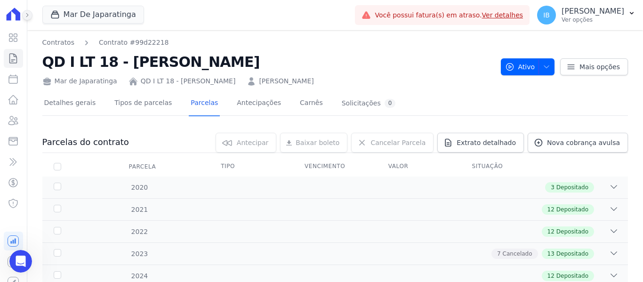
click at [25, 13] on icon at bounding box center [27, 15] width 6 height 6
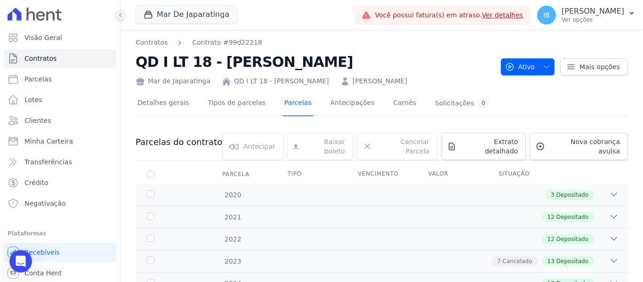
click at [119, 16] on icon at bounding box center [121, 15] width 6 height 6
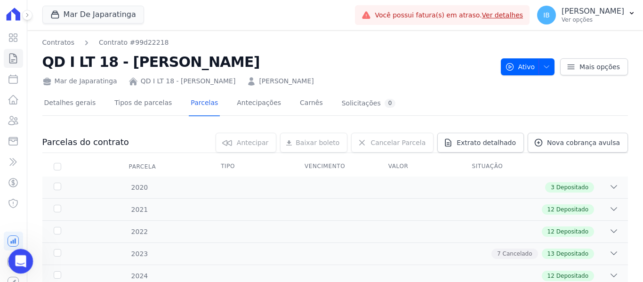
click at [19, 256] on icon "Abertura do Messenger da Intercom" at bounding box center [19, 260] width 7 height 8
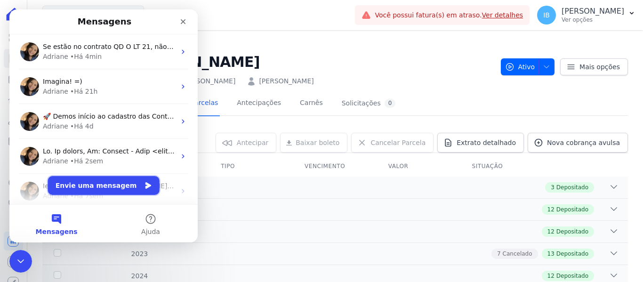
click at [86, 191] on button "Envie uma mensagem" at bounding box center [104, 185] width 112 height 19
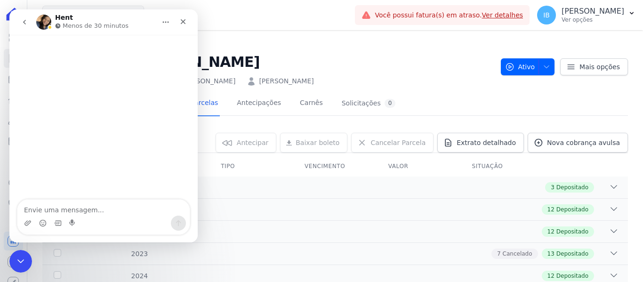
click at [24, 18] on icon "go back" at bounding box center [25, 22] width 8 height 8
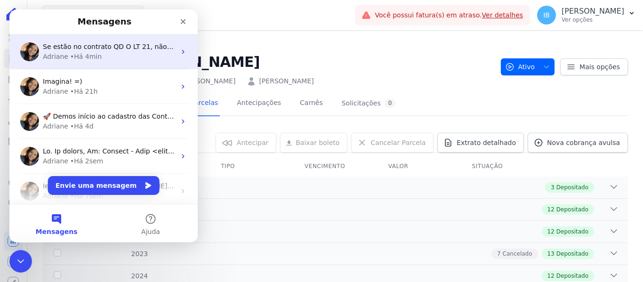
click at [113, 49] on span "Se estão no contrato QD O LT 21, não foi erro nosso" at bounding box center [128, 47] width 171 height 8
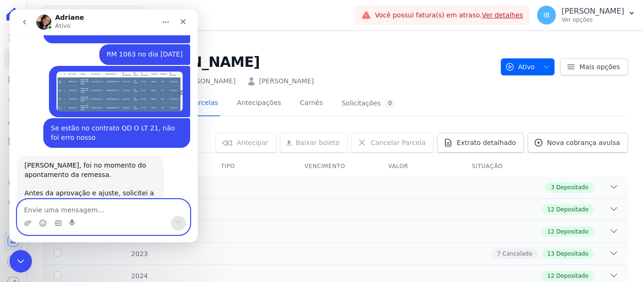
scroll to position [1046, 0]
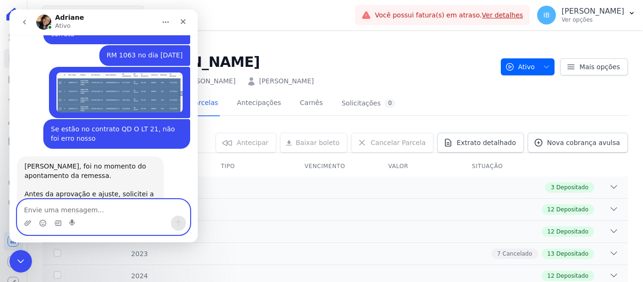
click at [61, 205] on textarea "Envie uma mensagem..." at bounding box center [103, 208] width 172 height 16
click at [64, 208] on textarea "Envie uma mensagem..." at bounding box center [103, 208] width 172 height 16
type textarea "P"
type textarea "Posso aguardar até amanhã"
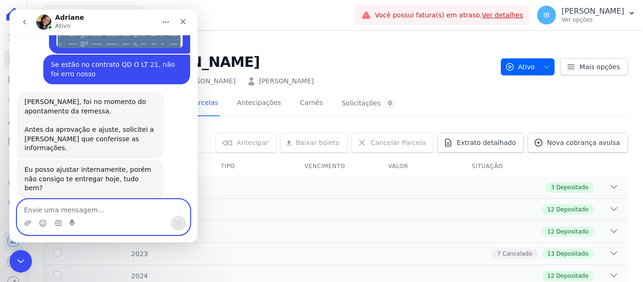
scroll to position [1112, 0]
type textarea "ok , obrigada"
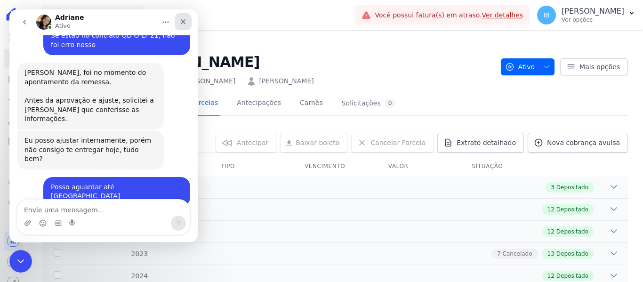
click at [185, 20] on icon "Fechar" at bounding box center [183, 21] width 5 height 5
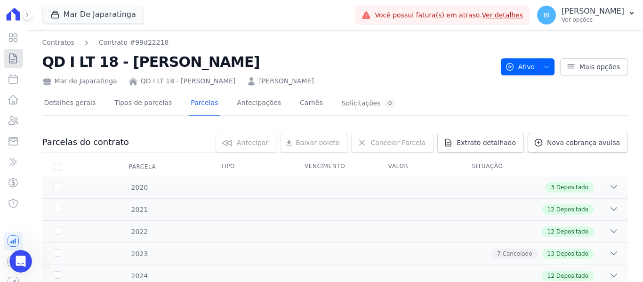
click at [10, 60] on icon at bounding box center [13, 58] width 7 height 9
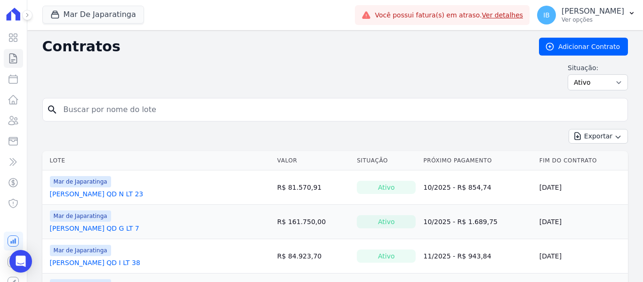
click at [99, 114] on input "search" at bounding box center [341, 109] width 566 height 19
type input "j"
type input "Jhenefer Mark"
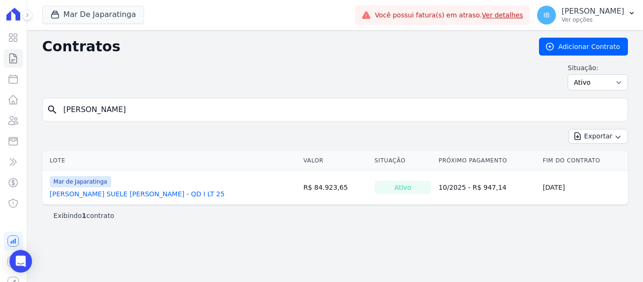
click at [89, 194] on link "JHENEFER MARK SUELE VICENTE DOS SANTOS - QD I LT 25" at bounding box center [137, 193] width 175 height 9
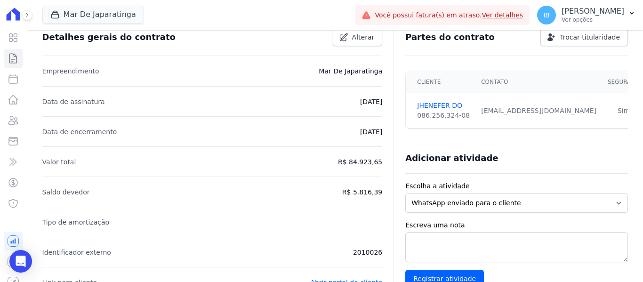
scroll to position [43, 0]
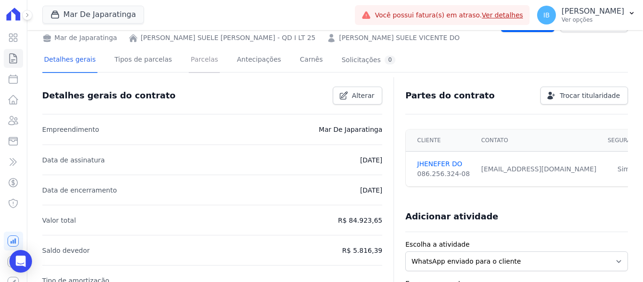
click at [189, 59] on link "Parcelas" at bounding box center [204, 60] width 31 height 25
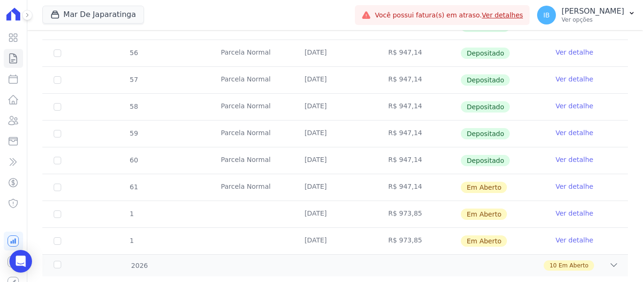
scroll to position [399, 0]
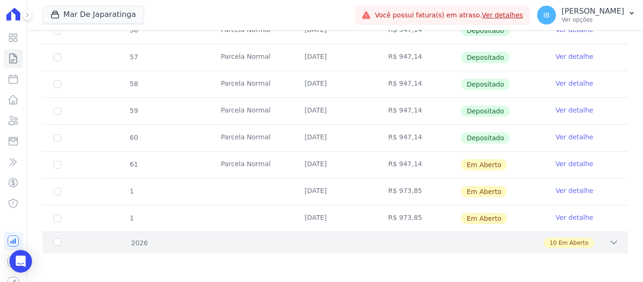
click at [59, 243] on div "2026" at bounding box center [78, 243] width 52 height 10
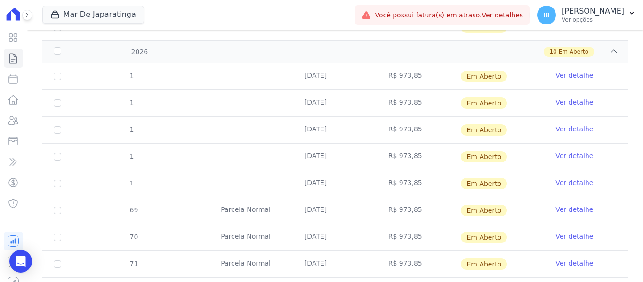
scroll to position [635, 0]
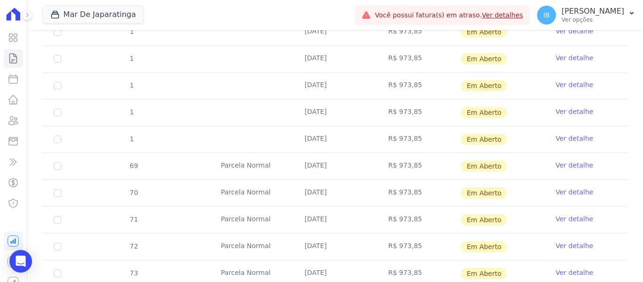
click at [562, 138] on link "Ver detalhe" at bounding box center [575, 138] width 38 height 9
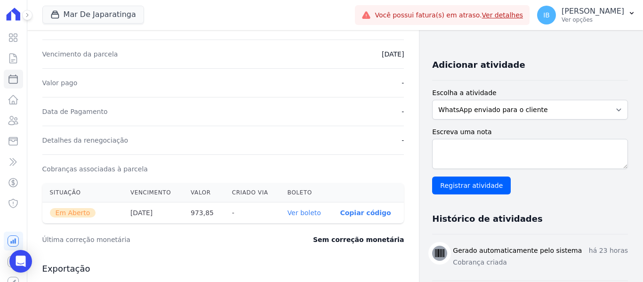
scroll to position [188, 0]
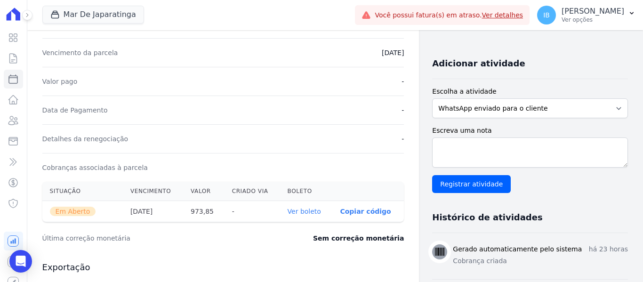
click at [308, 212] on link "Ver boleto" at bounding box center [304, 212] width 33 height 8
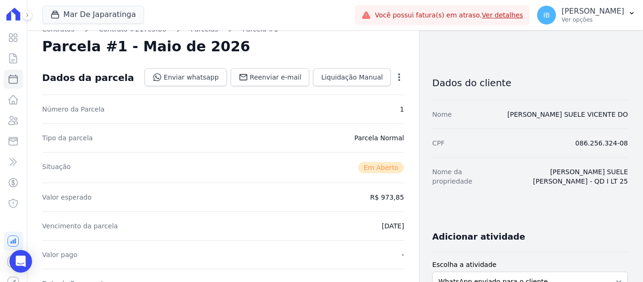
scroll to position [0, 0]
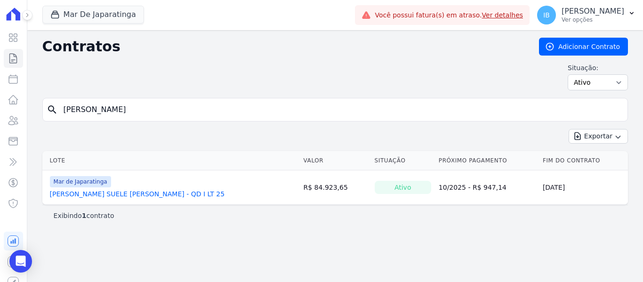
click at [119, 109] on input "Jhenefer Mark" at bounding box center [341, 109] width 566 height 19
type input "J"
type input "Iranildo Oscar da Silva"
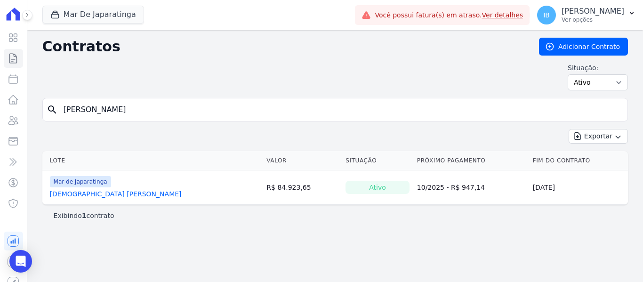
click at [438, 187] on link "10/2025 - R$ 947,14" at bounding box center [451, 188] width 68 height 8
click at [23, 261] on icon "Open Intercom Messenger" at bounding box center [20, 261] width 11 height 12
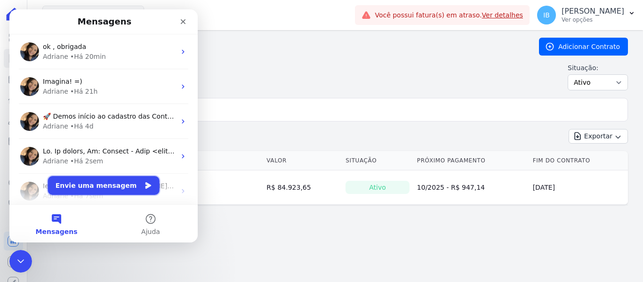
click at [99, 188] on button "Envie uma mensagem" at bounding box center [104, 185] width 112 height 19
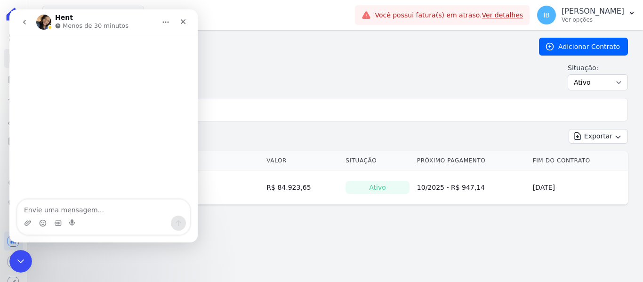
click at [53, 207] on textarea "Envie uma mensagem..." at bounding box center [103, 208] width 172 height 16
type textarea "Boa tarde"
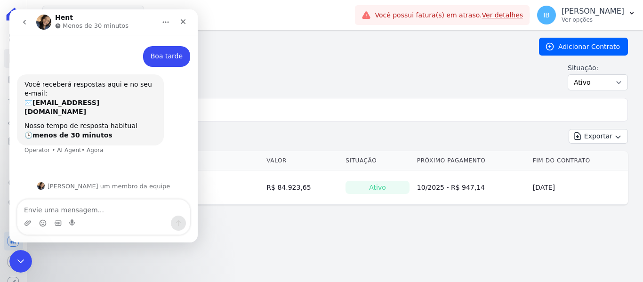
scroll to position [1, 0]
type textarea "V"
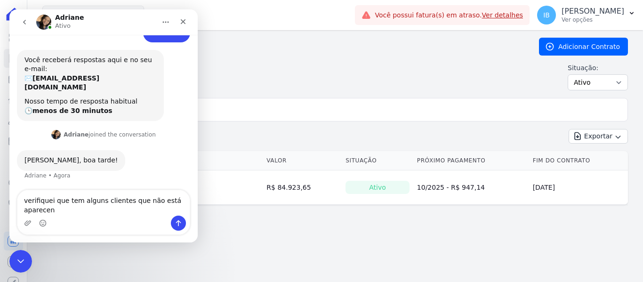
scroll to position [34, 0]
type textarea "verifiquei que tem alguns clientes que não está aparecendo o numero da parcela"
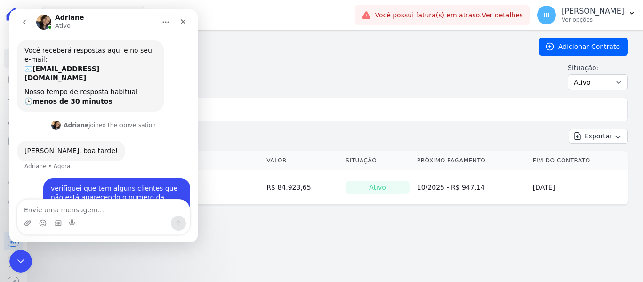
scroll to position [62, 0]
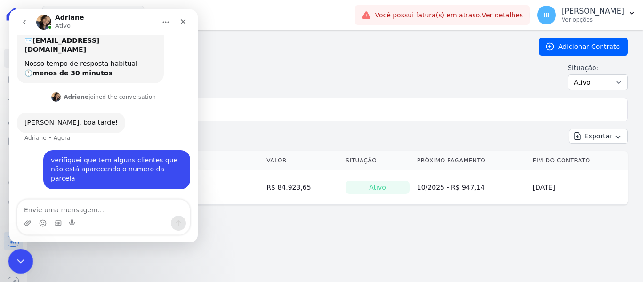
click at [20, 258] on icon "Encerramento do Messenger da Intercom" at bounding box center [19, 259] width 11 height 11
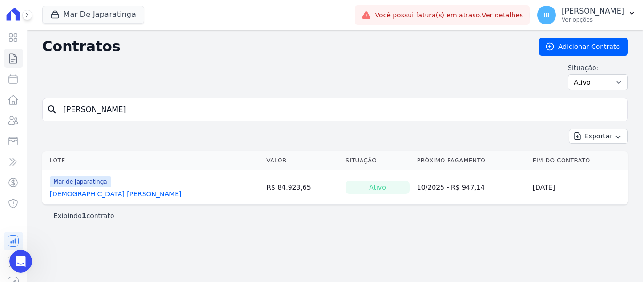
click at [109, 195] on link "IRANILDO OSCAR DA SILVA JUNIOR" at bounding box center [116, 193] width 132 height 9
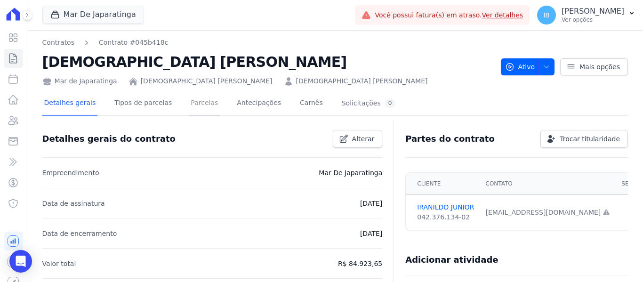
click at [189, 104] on link "Parcelas" at bounding box center [204, 103] width 31 height 25
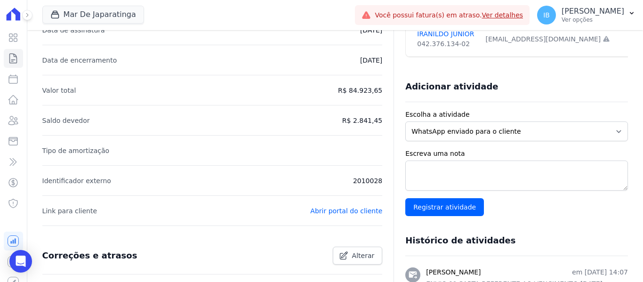
scroll to position [283, 0]
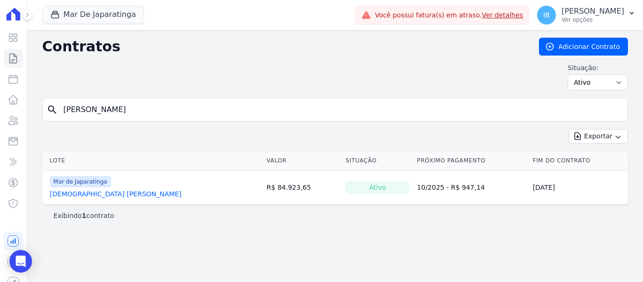
click at [151, 105] on input "Iranildo Oscar da Silva" at bounding box center [341, 109] width 566 height 19
type input "I"
click at [233, 114] on input "JULIANA ROBERTA SANTANA DA SILVA" at bounding box center [341, 109] width 566 height 19
click at [222, 108] on input "JULIANA ROBERTA SANTANA DA SILVA" at bounding box center [341, 109] width 566 height 19
type input "JULIANA Aureliano"
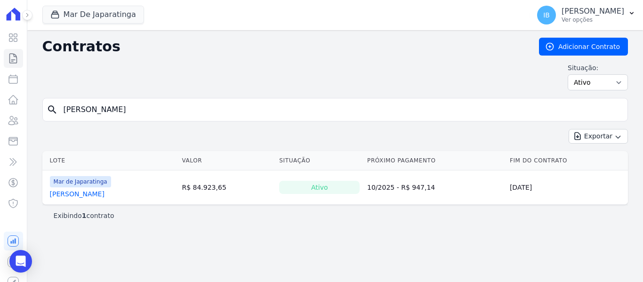
click at [98, 194] on link "JULIANA AURELIANO MAIA CARVALHO" at bounding box center [77, 193] width 55 height 9
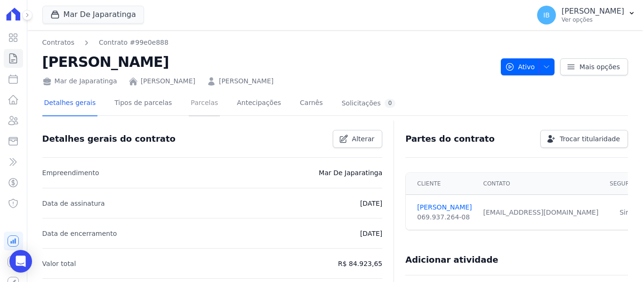
click at [196, 100] on link "Parcelas" at bounding box center [204, 103] width 31 height 25
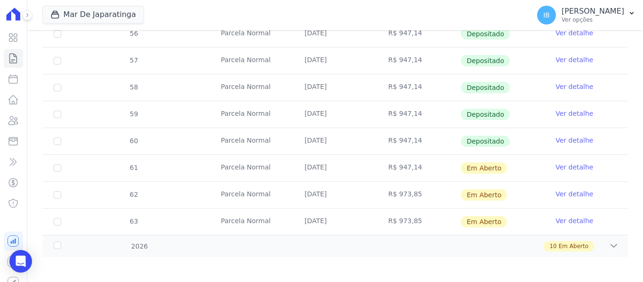
scroll to position [399, 0]
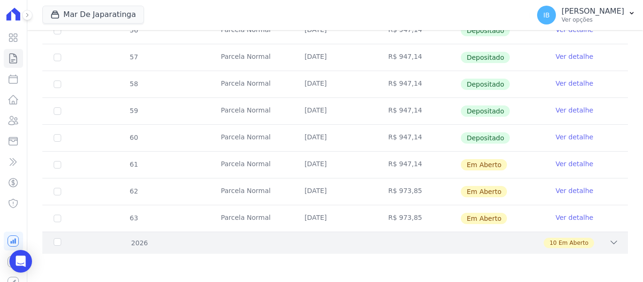
click at [57, 243] on div "2026" at bounding box center [78, 243] width 52 height 10
click at [55, 242] on div "2026" at bounding box center [78, 243] width 52 height 10
click at [140, 242] on div "10 Em Aberto" at bounding box center [364, 243] width 510 height 10
click at [55, 243] on div "2026" at bounding box center [78, 243] width 52 height 10
click at [610, 243] on icon at bounding box center [614, 242] width 9 height 9
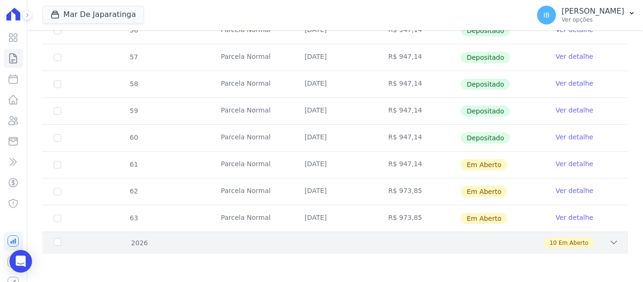
click at [147, 241] on div "10 Em Aberto" at bounding box center [364, 243] width 510 height 10
click at [56, 244] on div "2026" at bounding box center [78, 243] width 52 height 10
click at [56, 243] on div "2026" at bounding box center [78, 243] width 52 height 10
click at [57, 246] on div "2026" at bounding box center [78, 243] width 52 height 10
click at [57, 245] on div "2026" at bounding box center [78, 243] width 52 height 10
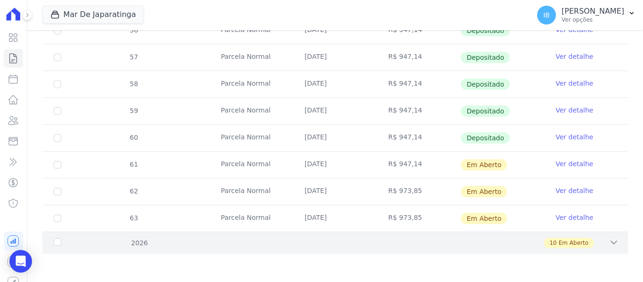
click at [57, 244] on div "2026" at bounding box center [78, 243] width 52 height 10
click at [58, 243] on div "2026" at bounding box center [78, 243] width 52 height 10
click at [58, 190] on input "checkbox" at bounding box center [58, 192] width 8 height 8
checkbox input "true"
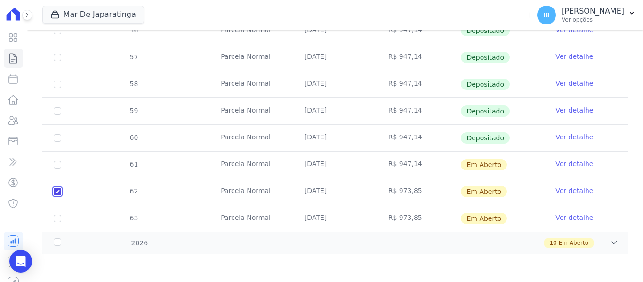
checkbox input "true"
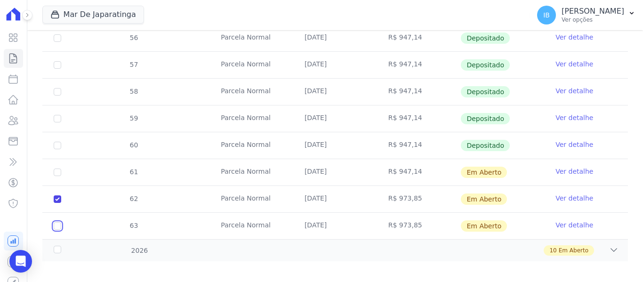
click at [57, 222] on input "checkbox" at bounding box center [58, 226] width 8 height 8
checkbox input "true"
click at [60, 246] on div "2026" at bounding box center [78, 251] width 52 height 10
click at [610, 245] on icon at bounding box center [614, 249] width 9 height 9
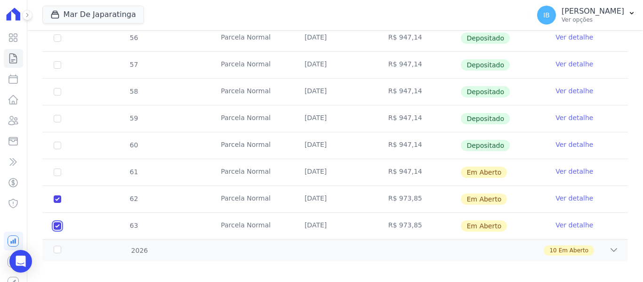
click at [57, 222] on input "checkbox" at bounding box center [58, 226] width 8 height 8
checkbox input "false"
checkbox input "true"
click at [58, 195] on input "checkbox" at bounding box center [58, 199] width 8 height 8
checkbox input "false"
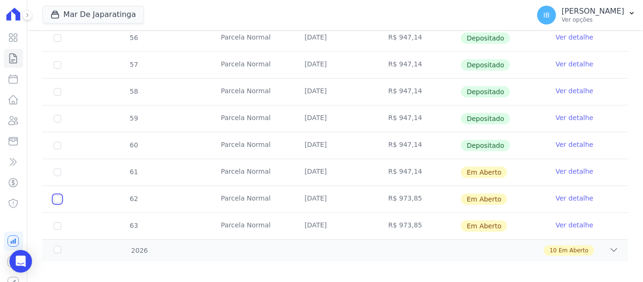
checkbox input "false"
click at [58, 195] on input "checkbox" at bounding box center [58, 199] width 8 height 8
checkbox input "true"
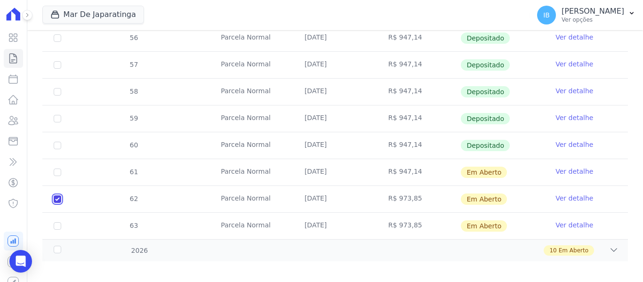
checkbox input "true"
click at [58, 195] on input "checkbox" at bounding box center [58, 199] width 8 height 8
checkbox input "false"
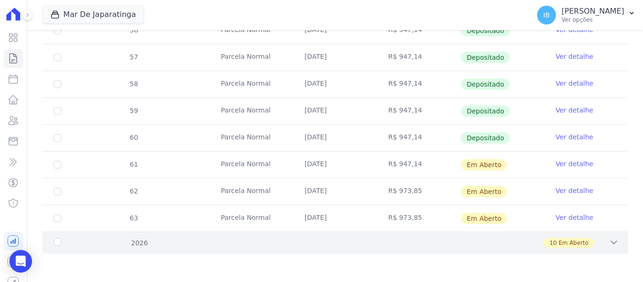
click at [141, 246] on div "10 Em Aberto" at bounding box center [364, 243] width 510 height 10
click at [59, 242] on div "2026" at bounding box center [78, 243] width 52 height 10
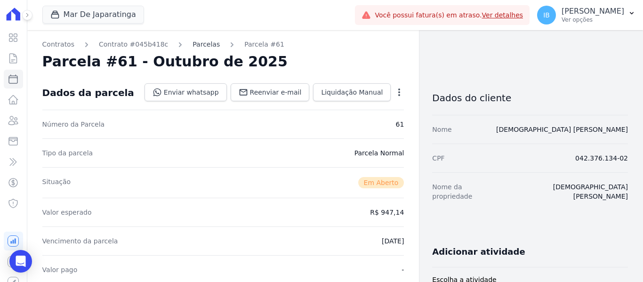
click at [199, 43] on link "Parcelas" at bounding box center [206, 45] width 27 height 10
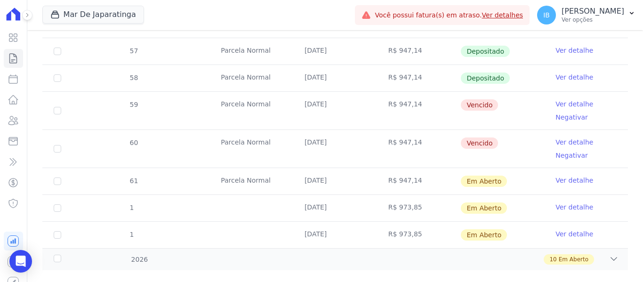
scroll to position [422, 0]
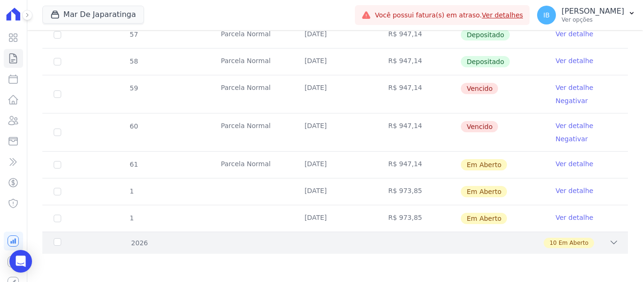
click at [59, 244] on div "2026" at bounding box center [78, 243] width 52 height 10
click at [142, 246] on div "10 Em Aberto" at bounding box center [364, 243] width 510 height 10
click at [52, 238] on div "2026" at bounding box center [78, 243] width 52 height 10
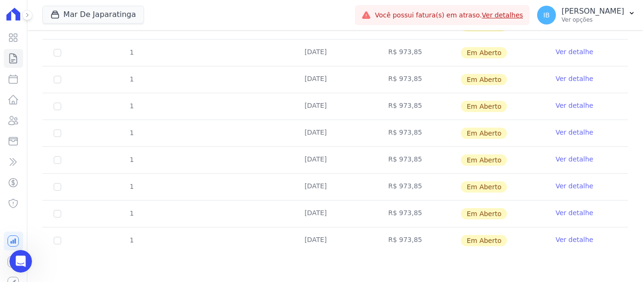
scroll to position [0, 0]
click at [14, 258] on icon "Abertura do Messenger da Intercom" at bounding box center [20, 260] width 16 height 16
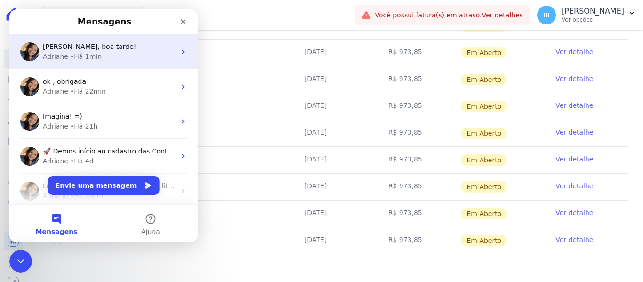
click at [92, 57] on div "• Há 1min" at bounding box center [86, 57] width 32 height 10
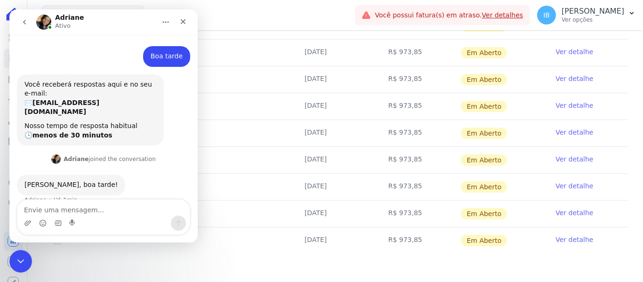
scroll to position [62, 0]
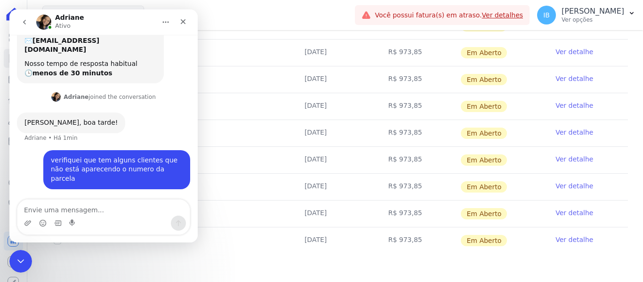
click at [59, 210] on textarea "Envie uma mensagem..." at bounding box center [103, 208] width 172 height 16
drag, startPoint x: 59, startPoint y: 209, endPoint x: 38, endPoint y: 208, distance: 21.7
click at [38, 208] on textarea "Envie uma mensagem..." at bounding box center [103, 208] width 172 height 16
type textarea "exemplo"
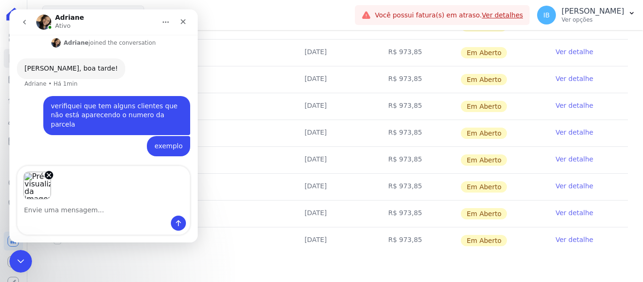
scroll to position [117, 0]
type textarea "esse cliente"
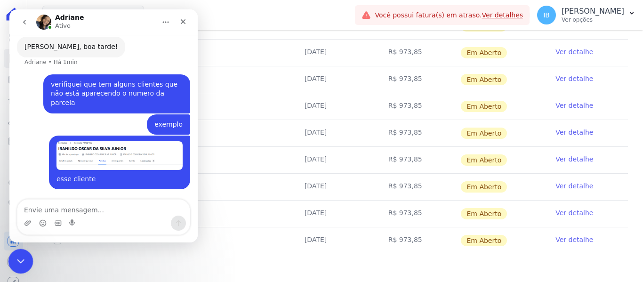
click at [16, 254] on icon "Encerramento do Messenger da Intercom" at bounding box center [19, 259] width 11 height 11
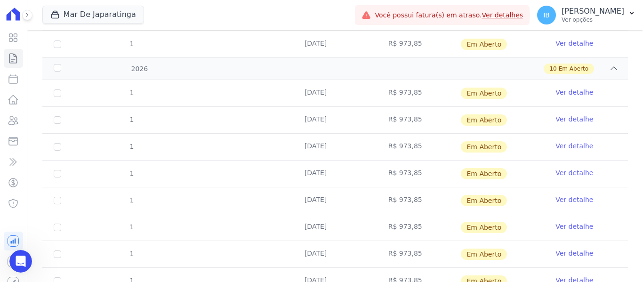
scroll to position [549, 0]
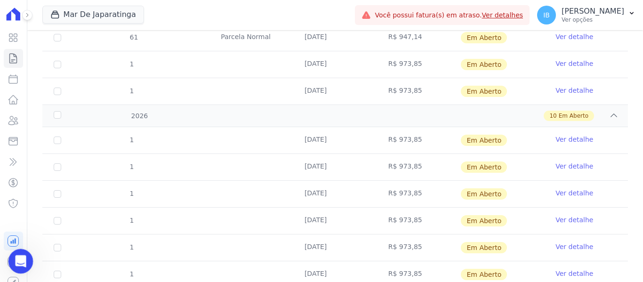
click at [22, 255] on icon "Abertura do Messenger da Intercom" at bounding box center [20, 260] width 16 height 16
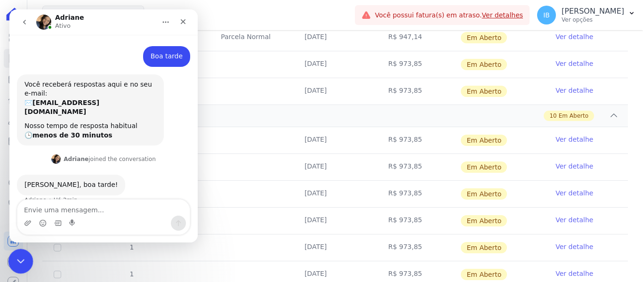
scroll to position [138, 0]
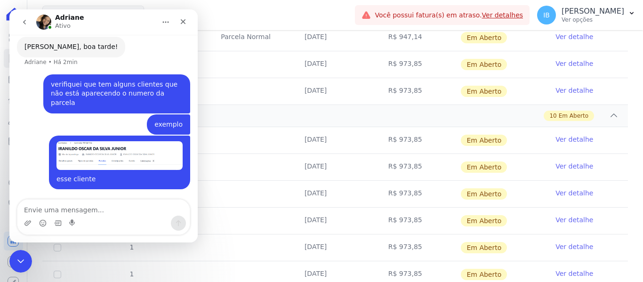
click at [31, 214] on textarea "Envie uma mensagem..." at bounding box center [103, 208] width 172 height 16
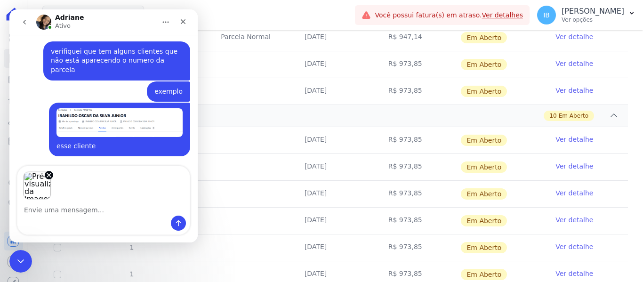
scroll to position [171, 0]
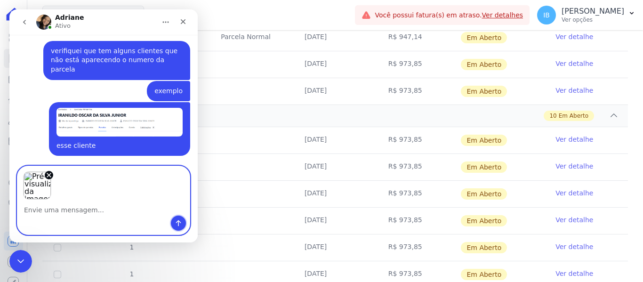
click at [183, 221] on button "Enviar uma mensagem" at bounding box center [178, 223] width 15 height 15
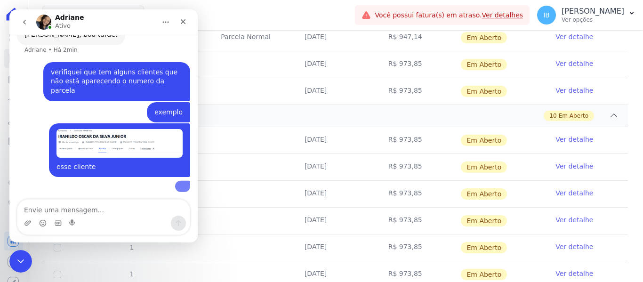
scroll to position [199, 0]
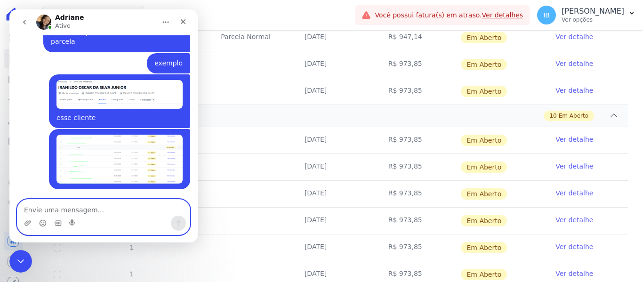
click at [40, 208] on textarea "Envie uma mensagem..." at bounding box center [103, 208] width 172 height 16
type textarea "No nosso sistema está correto"
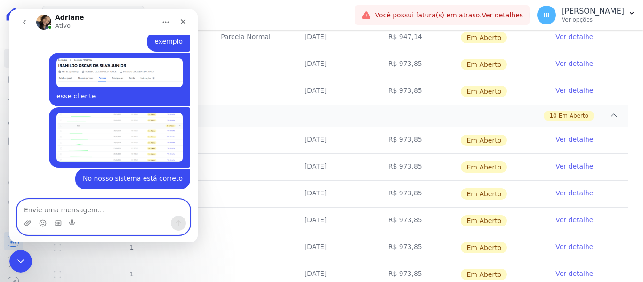
click at [46, 213] on textarea "Envie uma mensagem..." at bounding box center [103, 208] width 172 height 16
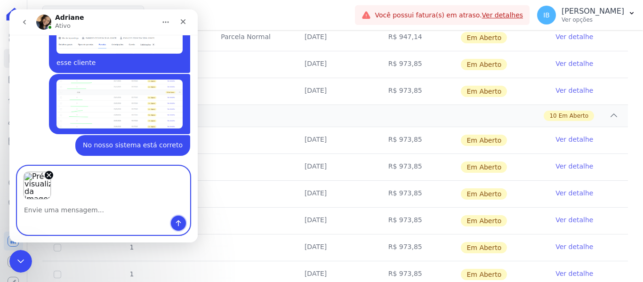
click at [177, 226] on icon "Enviar uma mensagem" at bounding box center [179, 224] width 8 height 8
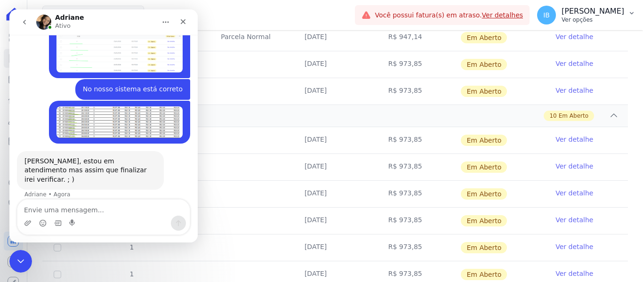
scroll to position [302, 0]
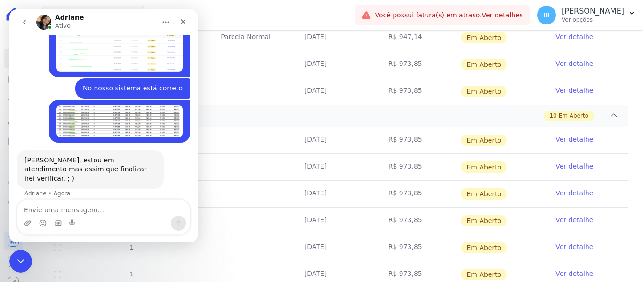
click at [48, 208] on textarea "Envie uma mensagem..." at bounding box center [103, 208] width 172 height 16
type textarea "ok"
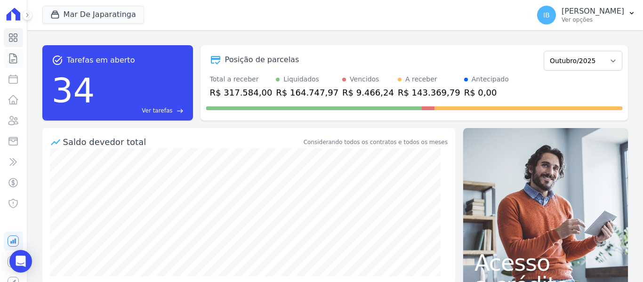
click at [10, 57] on icon at bounding box center [13, 58] width 11 height 11
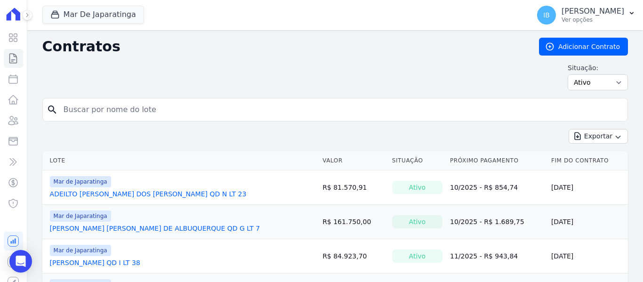
click at [82, 107] on input "search" at bounding box center [341, 109] width 566 height 19
type input "[PERSON_NAME]"
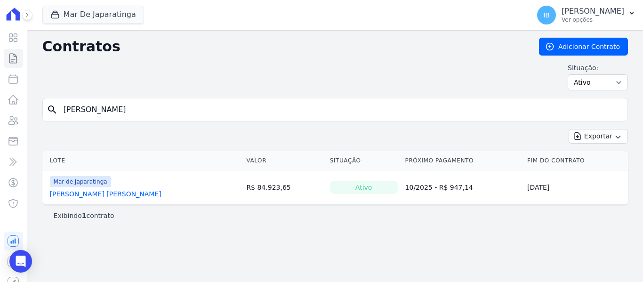
click at [114, 191] on link "[PERSON_NAME] [PERSON_NAME]" at bounding box center [106, 193] width 112 height 9
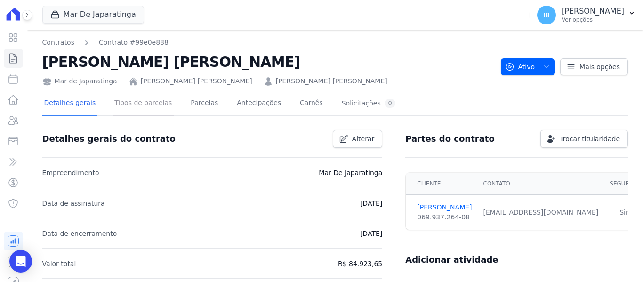
click at [142, 102] on link "Tipos de parcelas" at bounding box center [143, 103] width 61 height 25
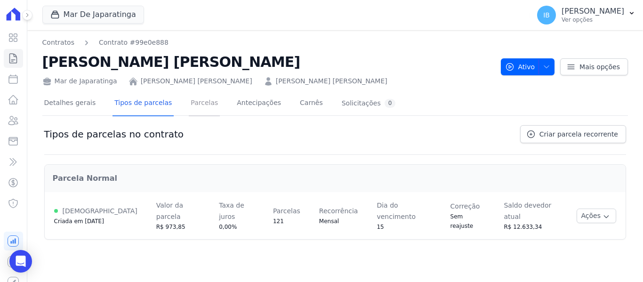
click at [189, 100] on link "Parcelas" at bounding box center [204, 103] width 31 height 25
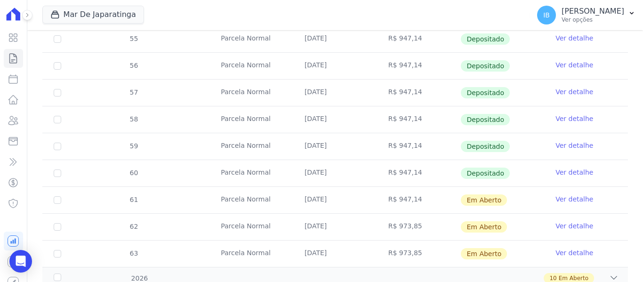
scroll to position [399, 0]
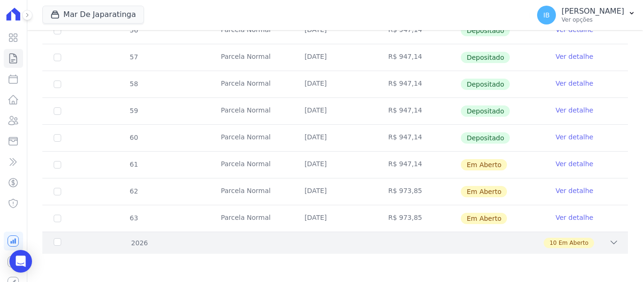
click at [53, 243] on div "2026" at bounding box center [78, 243] width 52 height 10
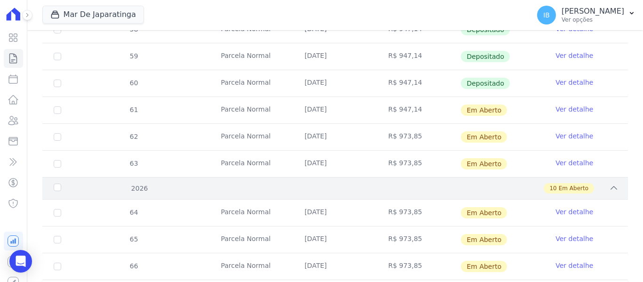
scroll to position [494, 0]
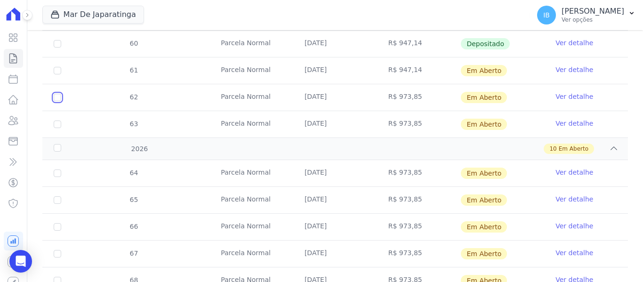
click at [58, 97] on input "checkbox" at bounding box center [58, 98] width 8 height 8
checkbox input "true"
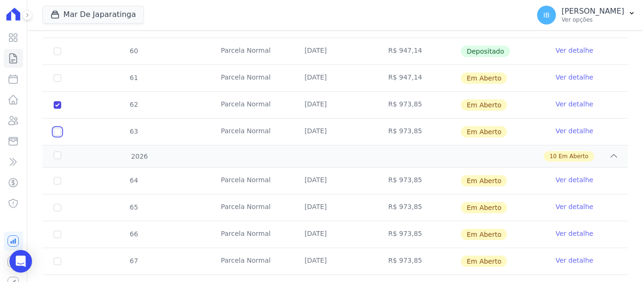
click at [58, 128] on input "checkbox" at bounding box center [58, 132] width 8 height 8
checkbox input "true"
click at [58, 177] on input "checkbox" at bounding box center [58, 181] width 8 height 8
checkbox input "true"
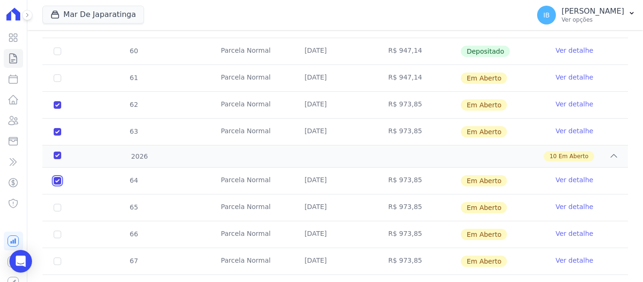
checkbox input "true"
click at [58, 204] on td "65" at bounding box center [57, 208] width 30 height 26
click at [59, 204] on input "checkbox" at bounding box center [58, 208] width 8 height 8
checkbox input "true"
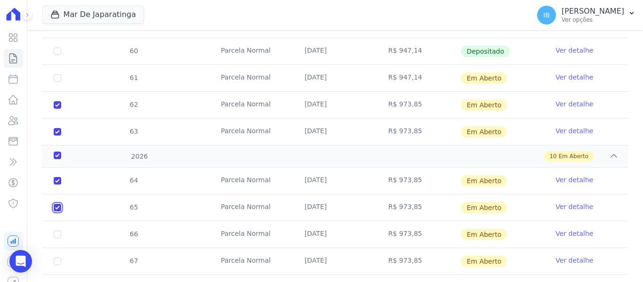
checkbox input "true"
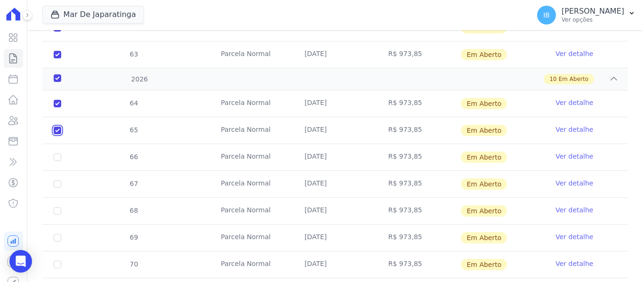
scroll to position [588, 0]
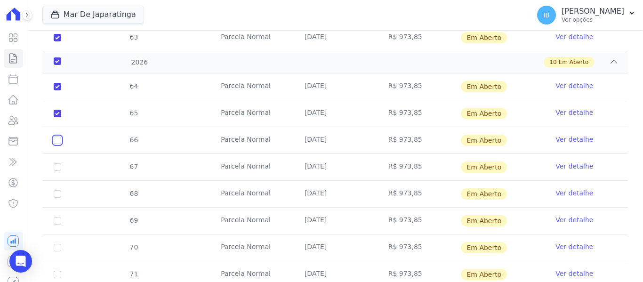
click at [59, 137] on input "checkbox" at bounding box center [58, 141] width 8 height 8
checkbox input "true"
click at [57, 163] on input "checkbox" at bounding box center [58, 167] width 8 height 8
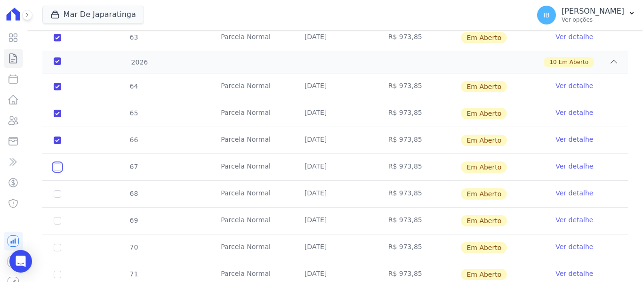
checkbox input "true"
click at [59, 190] on input "checkbox" at bounding box center [58, 194] width 8 height 8
checkbox input "true"
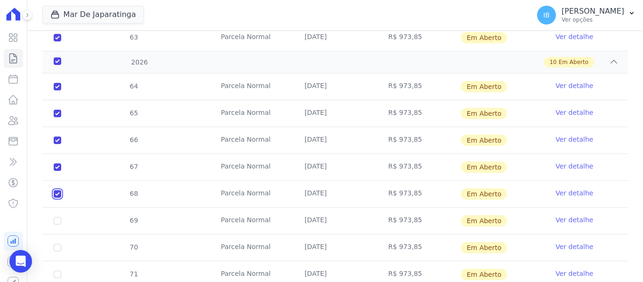
checkbox input "true"
click at [57, 217] on input "checkbox" at bounding box center [58, 221] width 8 height 8
checkbox input "true"
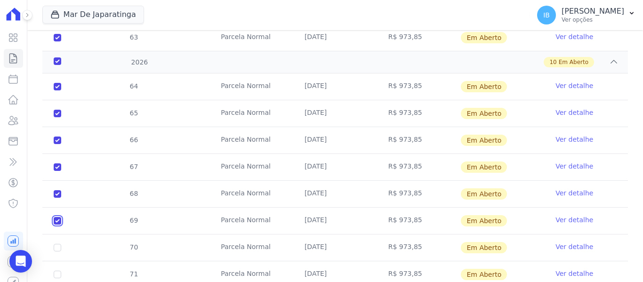
checkbox input "true"
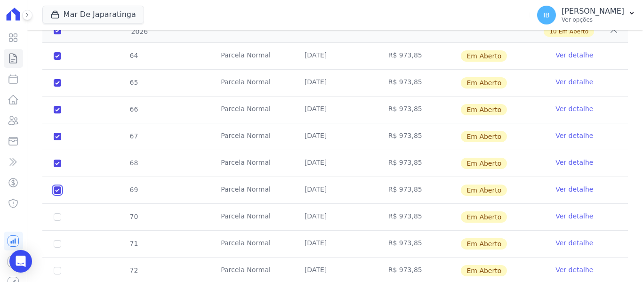
scroll to position [635, 0]
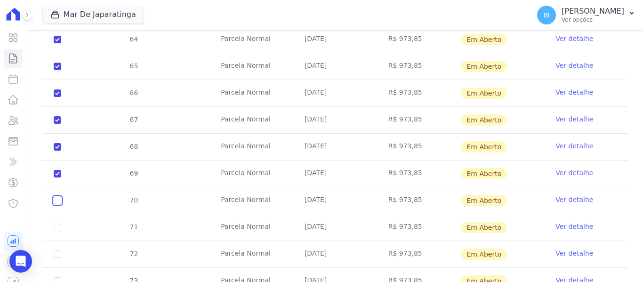
click at [56, 197] on input "checkbox" at bounding box center [58, 201] width 8 height 8
checkbox input "true"
click at [55, 224] on input "checkbox" at bounding box center [58, 228] width 8 height 8
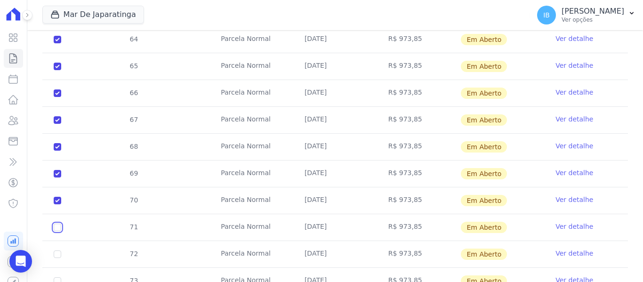
checkbox input "true"
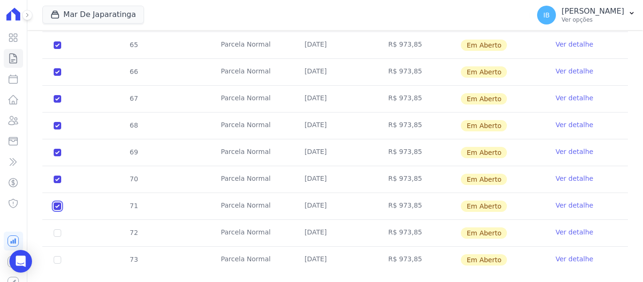
scroll to position [668, 0]
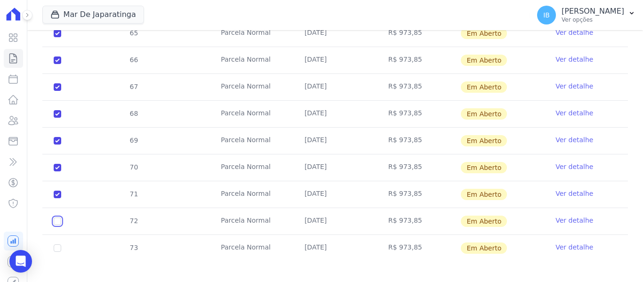
click at [60, 218] on input "checkbox" at bounding box center [58, 222] width 8 height 8
checkbox input "true"
click at [59, 244] on input "checkbox" at bounding box center [58, 248] width 8 height 8
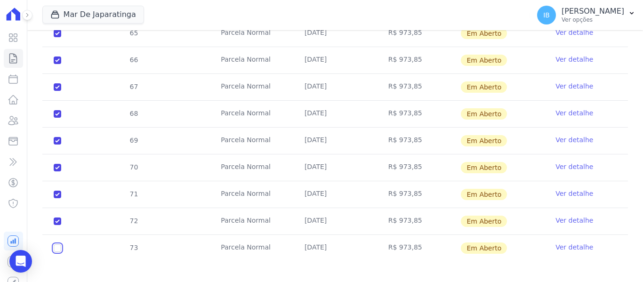
checkbox input "true"
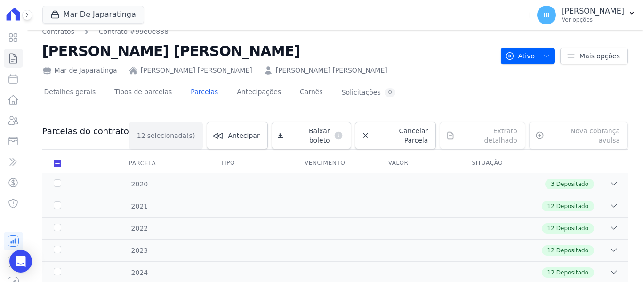
scroll to position [0, 0]
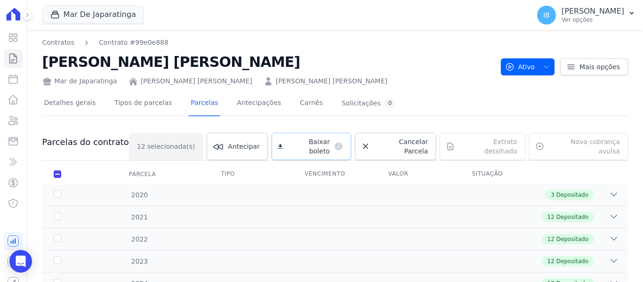
click at [318, 142] on span "Baixar boleto" at bounding box center [308, 146] width 43 height 19
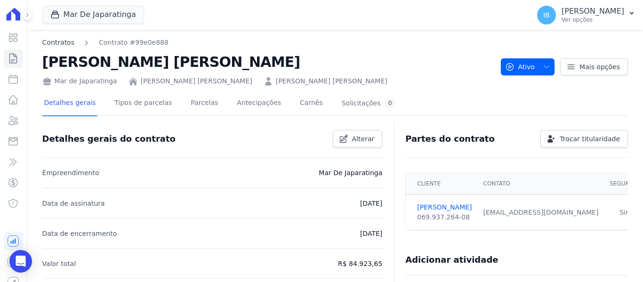
click at [61, 42] on link "Contratos" at bounding box center [58, 43] width 32 height 10
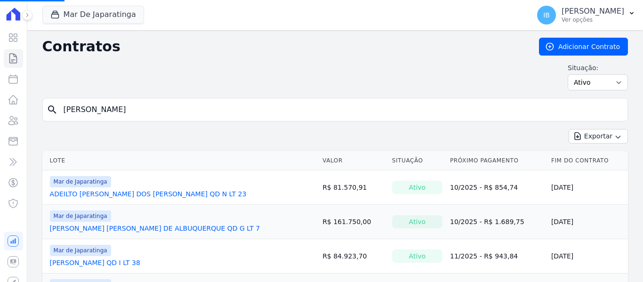
click at [138, 114] on input "JULIANA Aureliano" at bounding box center [341, 109] width 566 height 19
click at [130, 108] on input "search" at bounding box center [341, 109] width 566 height 19
type input "[PERSON_NAME]"
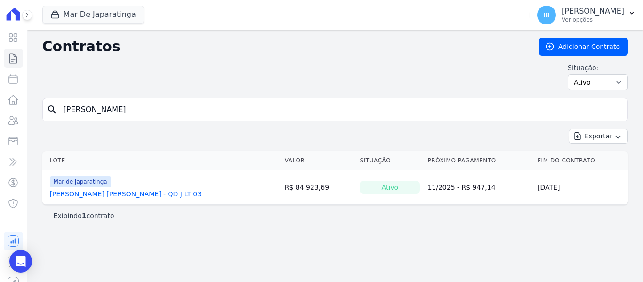
click at [89, 194] on link "[PERSON_NAME] [PERSON_NAME] - QD J LT 03" at bounding box center [126, 193] width 152 height 9
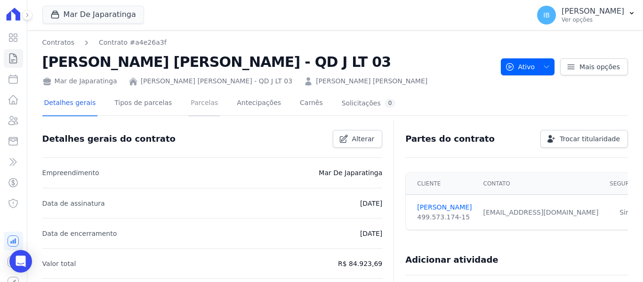
click at [189, 100] on link "Parcelas" at bounding box center [204, 103] width 31 height 25
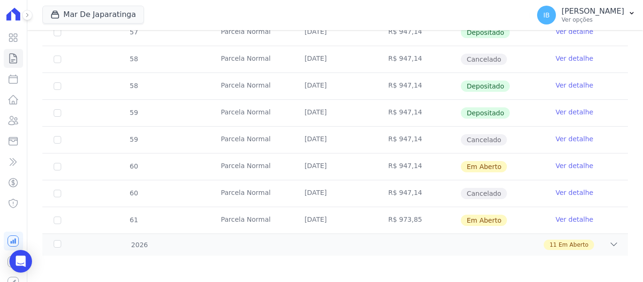
scroll to position [614, 0]
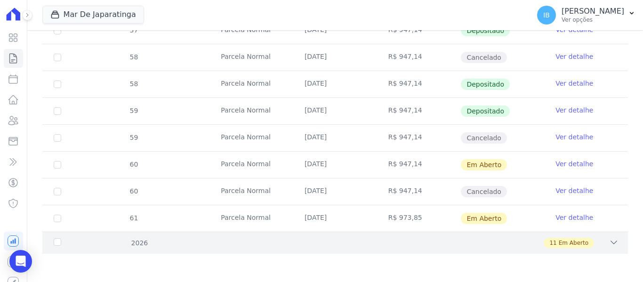
click at [57, 239] on div "2026" at bounding box center [78, 243] width 52 height 10
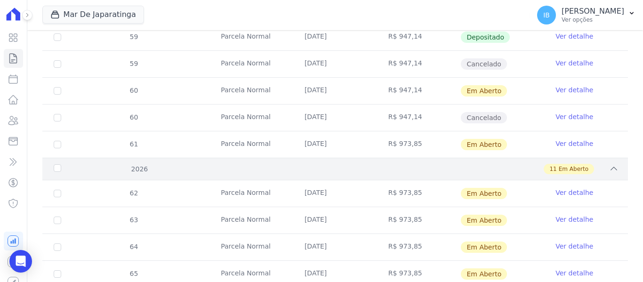
scroll to position [708, 0]
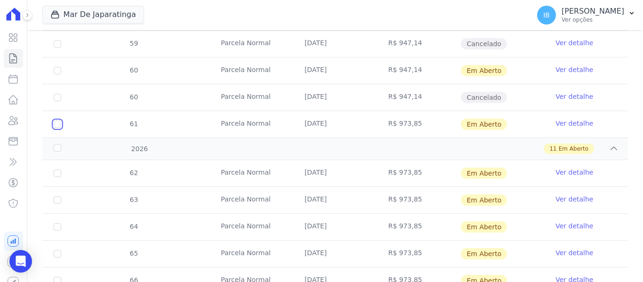
click at [55, 123] on input "checkbox" at bounding box center [58, 125] width 8 height 8
checkbox input "true"
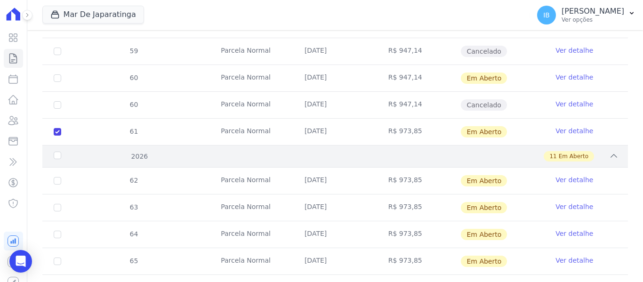
click at [56, 152] on div "2026" at bounding box center [78, 157] width 52 height 10
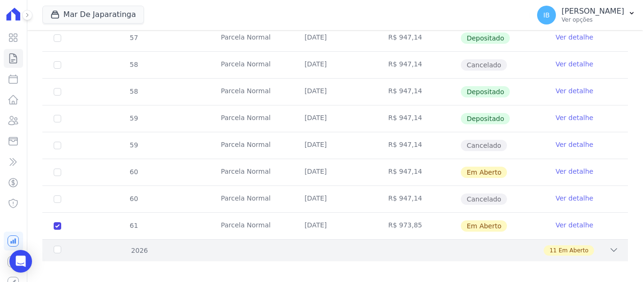
click at [57, 246] on div "2026" at bounding box center [78, 251] width 52 height 10
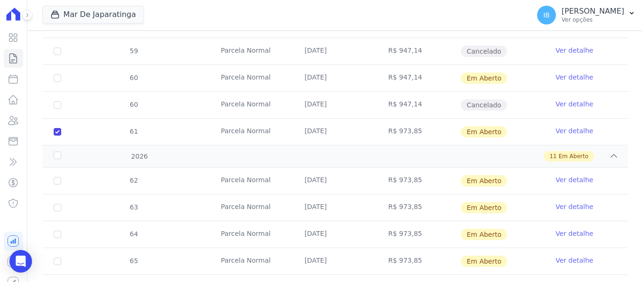
click at [60, 177] on td "62" at bounding box center [57, 181] width 30 height 26
click at [55, 177] on input "checkbox" at bounding box center [58, 181] width 8 height 8
checkbox input "true"
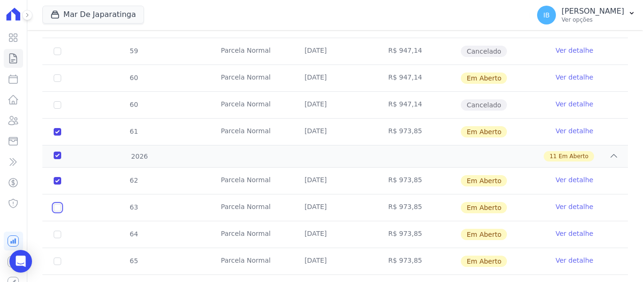
click at [57, 204] on input "checkbox" at bounding box center [58, 208] width 8 height 8
checkbox input "true"
click at [56, 231] on input "checkbox" at bounding box center [58, 235] width 8 height 8
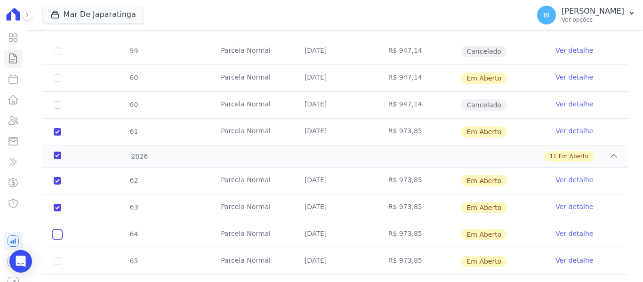
checkbox input "true"
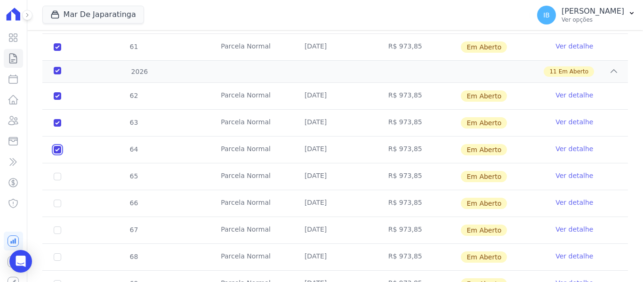
scroll to position [803, 0]
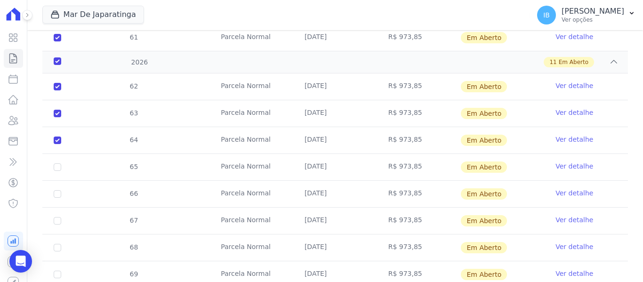
click at [55, 164] on td "65" at bounding box center [57, 167] width 30 height 26
click at [60, 163] on input "checkbox" at bounding box center [58, 167] width 8 height 8
checkbox input "true"
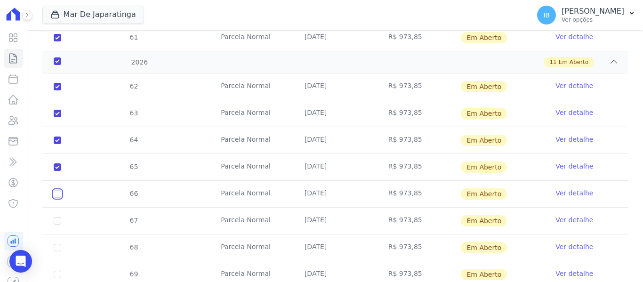
click at [58, 190] on input "checkbox" at bounding box center [58, 194] width 8 height 8
checkbox input "true"
click at [54, 217] on input "checkbox" at bounding box center [58, 221] width 8 height 8
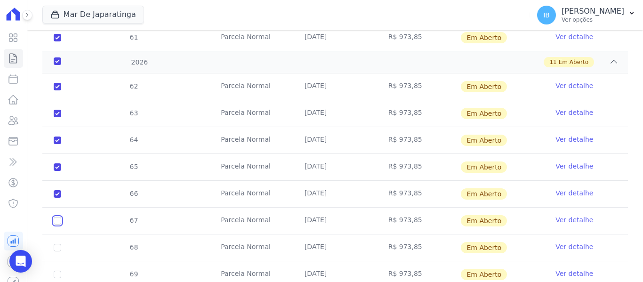
checkbox input "true"
click at [61, 244] on input "checkbox" at bounding box center [58, 248] width 8 height 8
checkbox input "true"
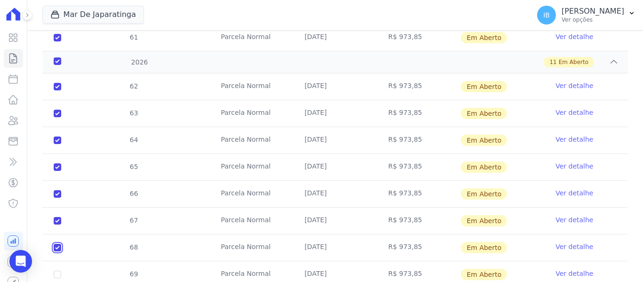
checkbox input "true"
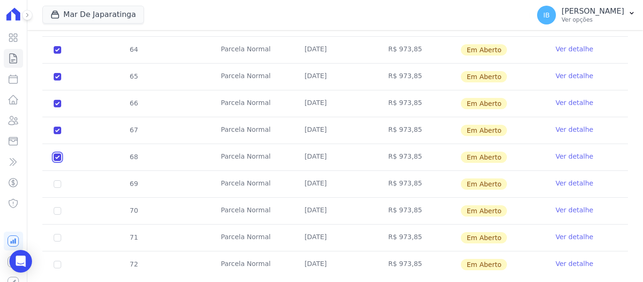
scroll to position [897, 0]
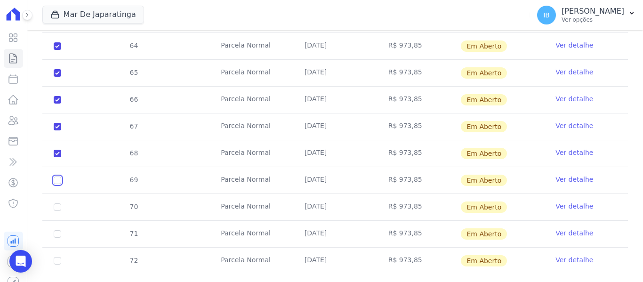
click at [58, 177] on input "checkbox" at bounding box center [58, 181] width 8 height 8
checkbox input "true"
click at [60, 204] on input "checkbox" at bounding box center [58, 208] width 8 height 8
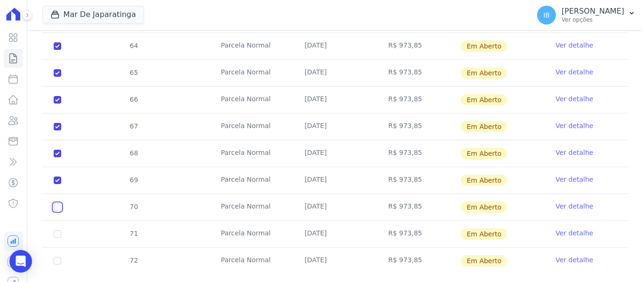
checkbox input "true"
click at [58, 230] on input "checkbox" at bounding box center [58, 234] width 8 height 8
checkbox input "true"
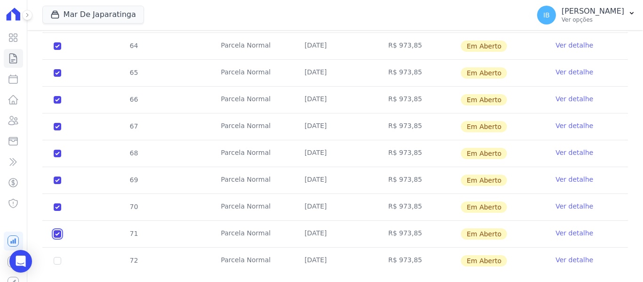
checkbox input "true"
click at [55, 257] on input "checkbox" at bounding box center [58, 261] width 8 height 8
checkbox input "true"
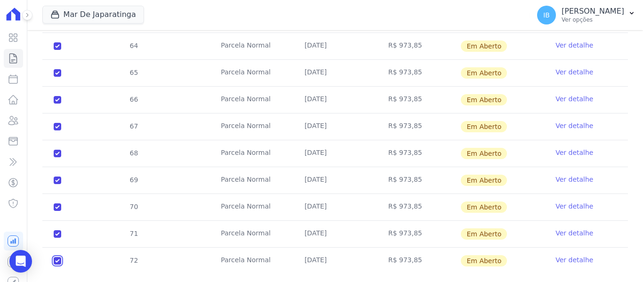
checkbox input "true"
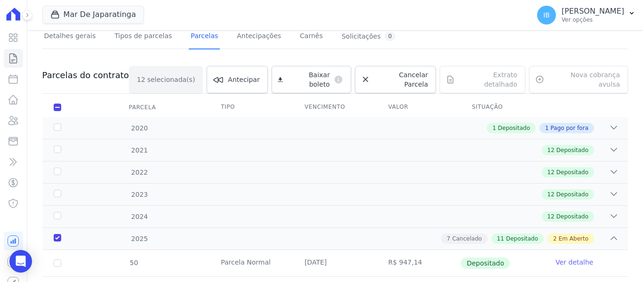
scroll to position [0, 0]
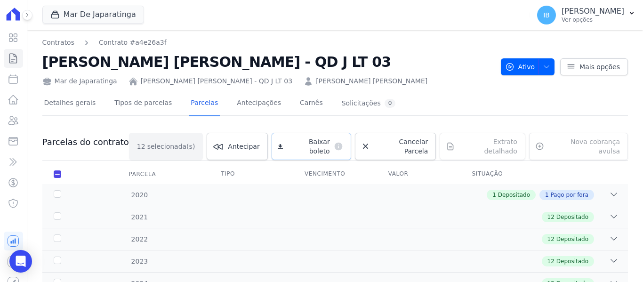
click at [301, 142] on span "Baixar boleto" at bounding box center [308, 146] width 43 height 19
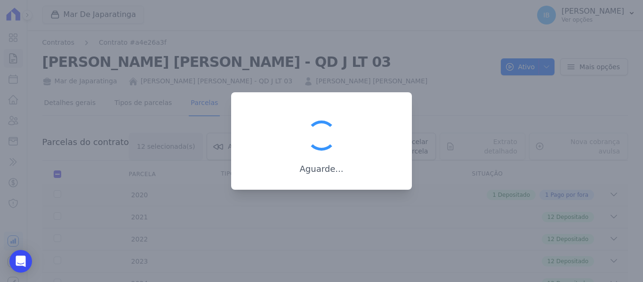
click at [397, 247] on div at bounding box center [321, 141] width 643 height 282
click at [383, 112] on div "Aguarde..." at bounding box center [321, 141] width 181 height 98
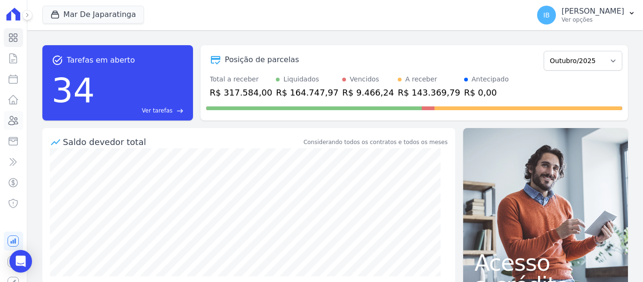
click at [11, 118] on icon at bounding box center [13, 120] width 11 height 11
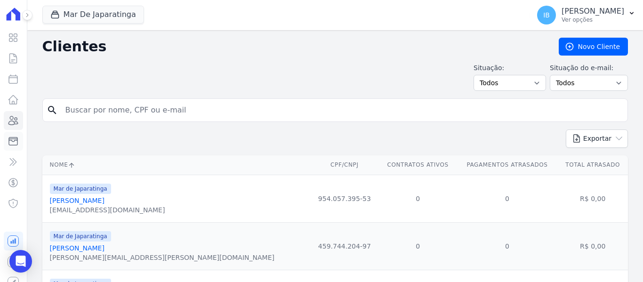
click at [8, 141] on icon at bounding box center [13, 141] width 11 height 11
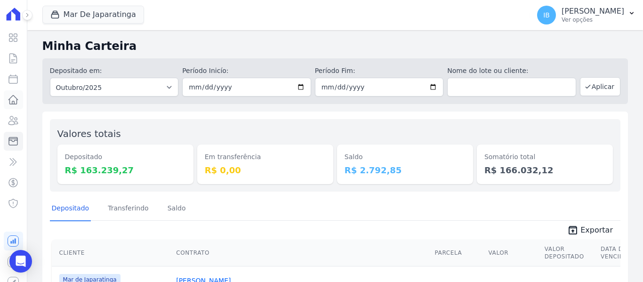
click at [11, 98] on icon at bounding box center [13, 99] width 11 height 11
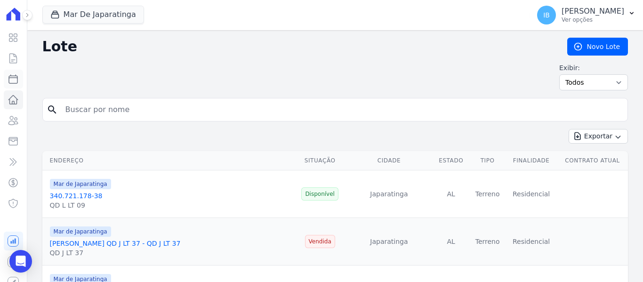
click at [8, 81] on icon at bounding box center [13, 78] width 11 height 11
select select
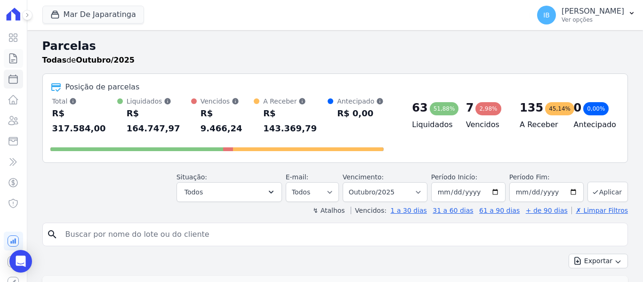
click at [7, 57] on link "Contratos" at bounding box center [13, 58] width 19 height 19
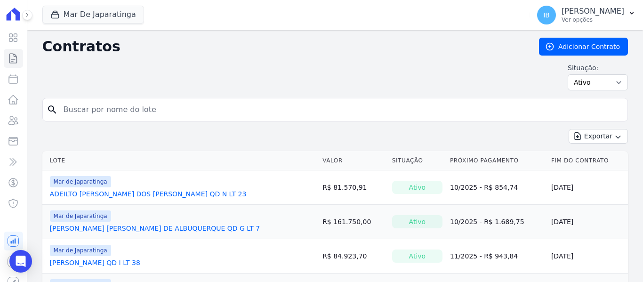
click at [77, 109] on input "search" at bounding box center [341, 109] width 566 height 19
type input "[PERSON_NAME]"
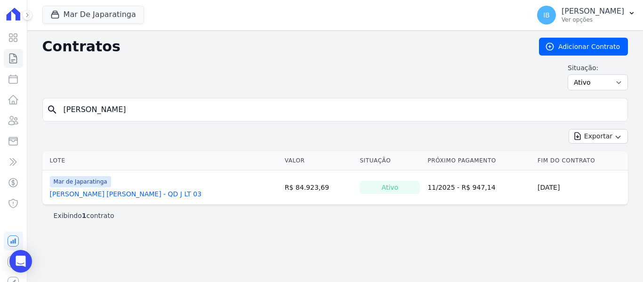
click at [143, 192] on link "[PERSON_NAME] [PERSON_NAME] - QD J LT 03" at bounding box center [126, 193] width 152 height 9
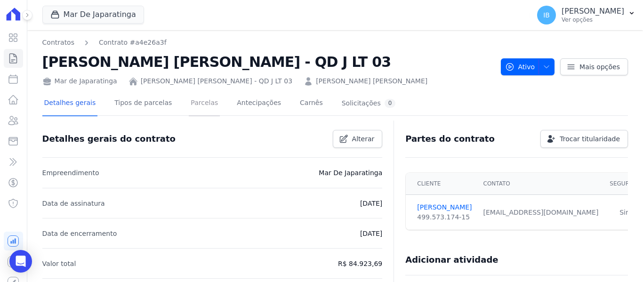
click at [195, 103] on link "Parcelas" at bounding box center [204, 103] width 31 height 25
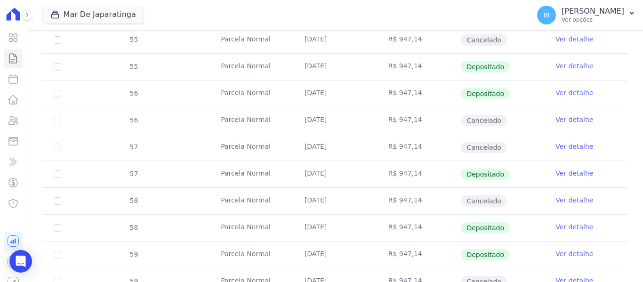
scroll to position [614, 0]
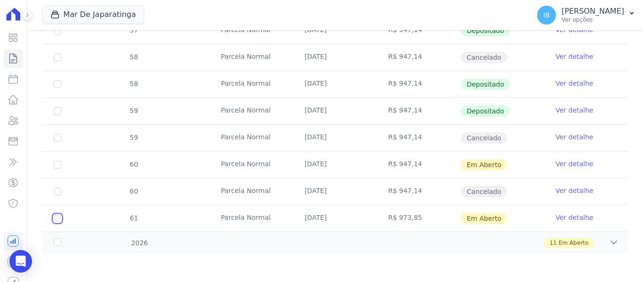
click at [60, 219] on input "checkbox" at bounding box center [58, 219] width 8 height 8
checkbox input "true"
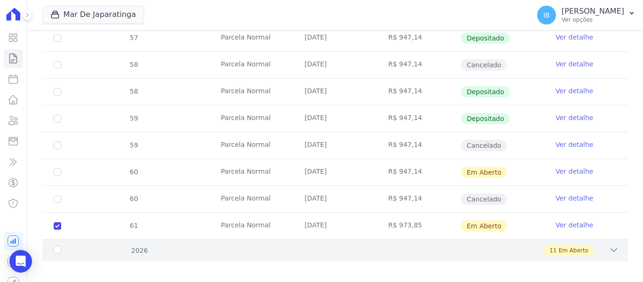
click at [58, 246] on div "2026" at bounding box center [78, 251] width 52 height 10
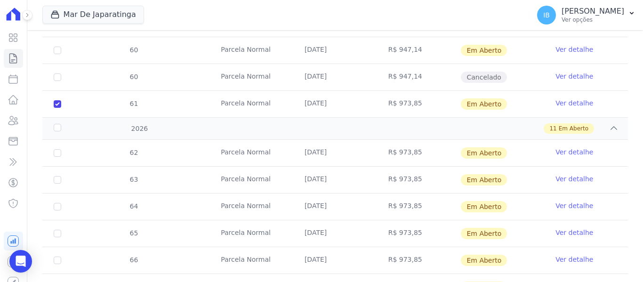
scroll to position [756, 0]
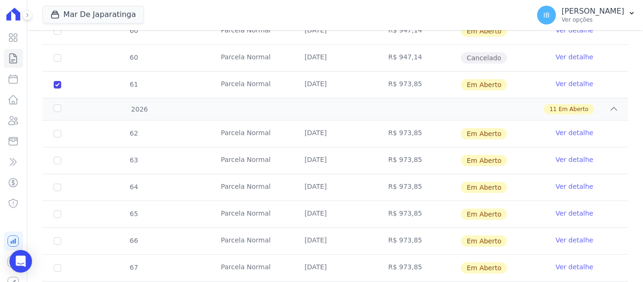
click at [62, 127] on td "62" at bounding box center [57, 134] width 30 height 26
click at [59, 130] on input "checkbox" at bounding box center [58, 134] width 8 height 8
checkbox input "true"
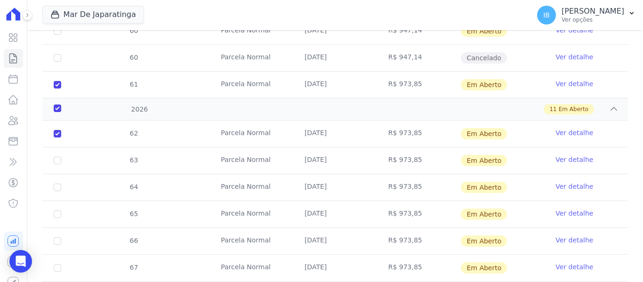
click at [55, 148] on td "63" at bounding box center [57, 160] width 30 height 26
click at [58, 157] on td "63" at bounding box center [57, 160] width 30 height 26
click at [58, 157] on input "checkbox" at bounding box center [58, 161] width 8 height 8
checkbox input "true"
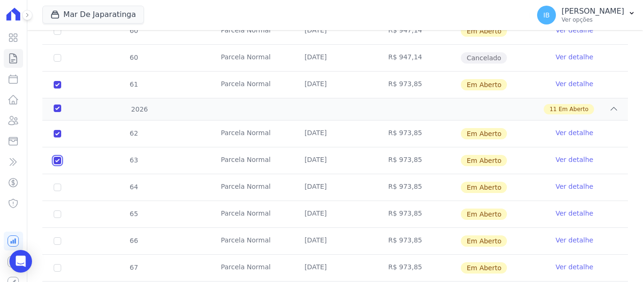
checkbox input "true"
click at [57, 184] on input "checkbox" at bounding box center [58, 188] width 8 height 8
checkbox input "true"
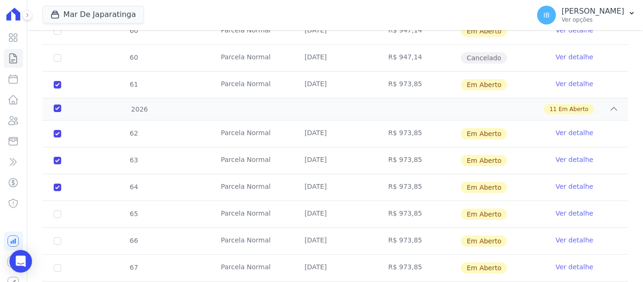
click at [55, 202] on td "65" at bounding box center [57, 214] width 30 height 26
click at [59, 211] on input "checkbox" at bounding box center [58, 215] width 8 height 8
checkbox input "true"
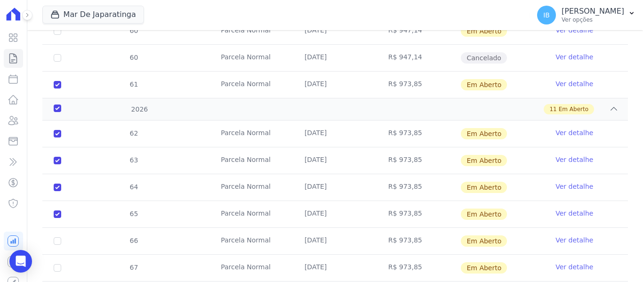
click at [49, 234] on td "66" at bounding box center [57, 241] width 30 height 26
click at [57, 237] on td "66" at bounding box center [57, 241] width 30 height 26
click at [61, 237] on input "checkbox" at bounding box center [58, 241] width 8 height 8
checkbox input "true"
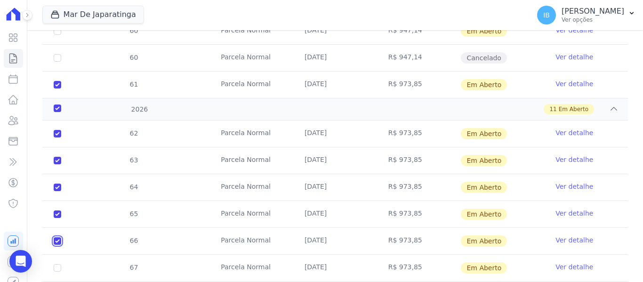
checkbox input "true"
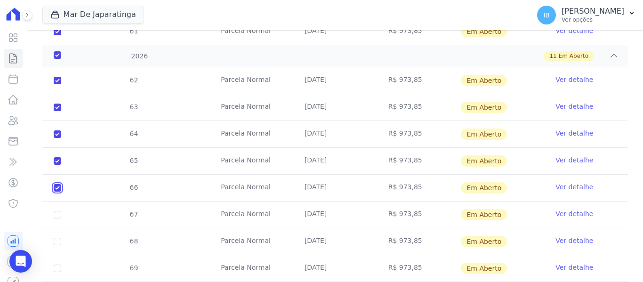
scroll to position [850, 0]
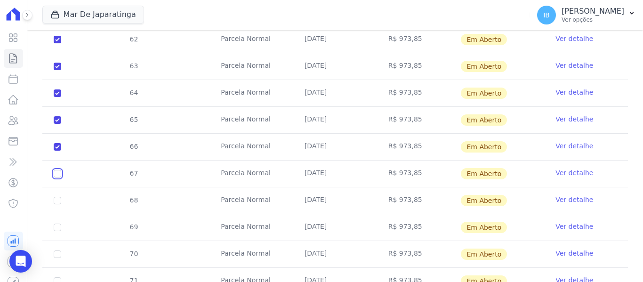
click at [60, 170] on input "checkbox" at bounding box center [58, 174] width 8 height 8
checkbox input "true"
click at [60, 197] on input "checkbox" at bounding box center [58, 201] width 8 height 8
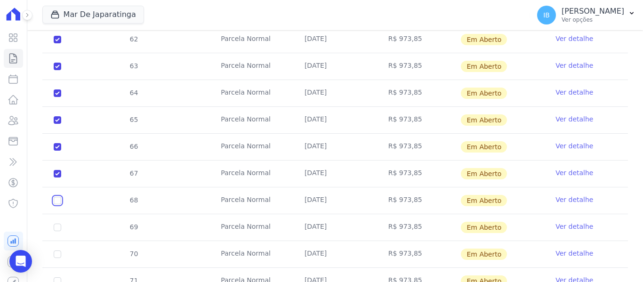
checkbox input "true"
click at [54, 224] on input "checkbox" at bounding box center [58, 228] width 8 height 8
checkbox input "true"
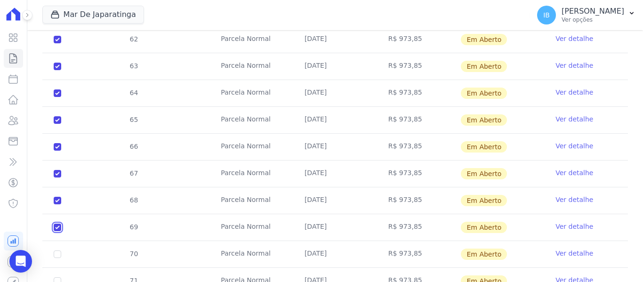
checkbox input "true"
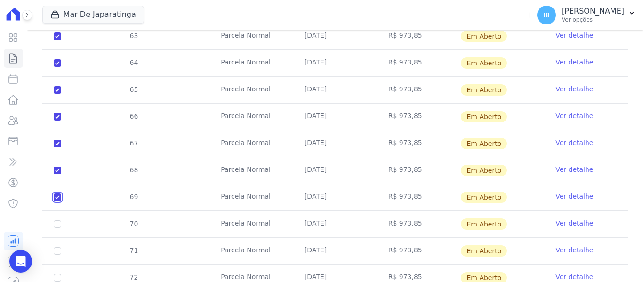
scroll to position [910, 0]
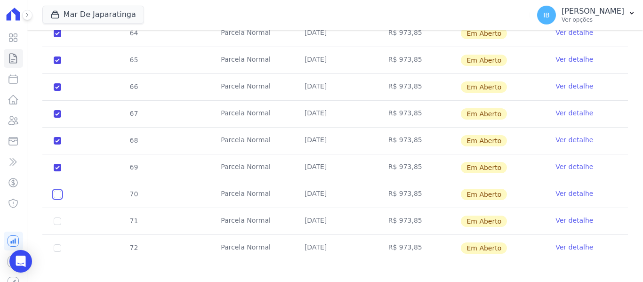
click at [60, 191] on input "checkbox" at bounding box center [58, 195] width 8 height 8
checkbox input "true"
click at [56, 208] on td "71" at bounding box center [57, 221] width 30 height 26
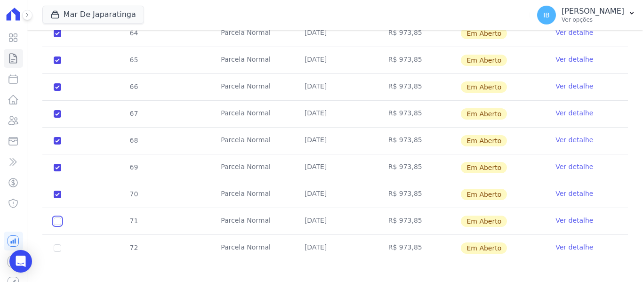
click at [59, 218] on input "checkbox" at bounding box center [58, 222] width 8 height 8
checkbox input "true"
click at [60, 244] on input "checkbox" at bounding box center [58, 248] width 8 height 8
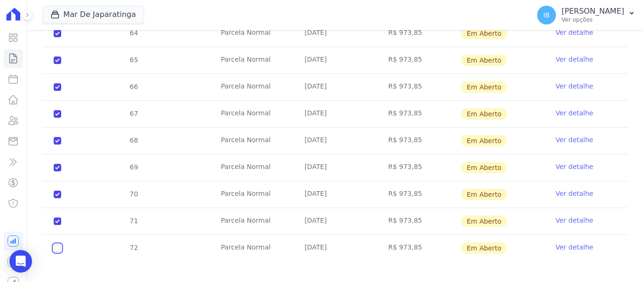
checkbox input "true"
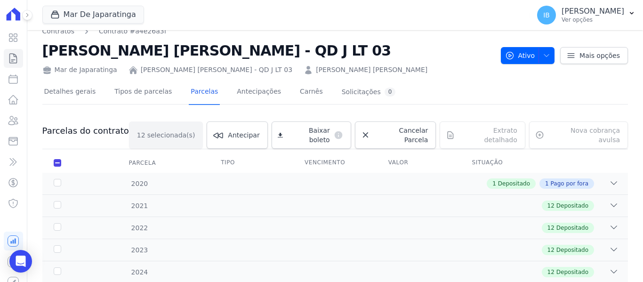
scroll to position [0, 0]
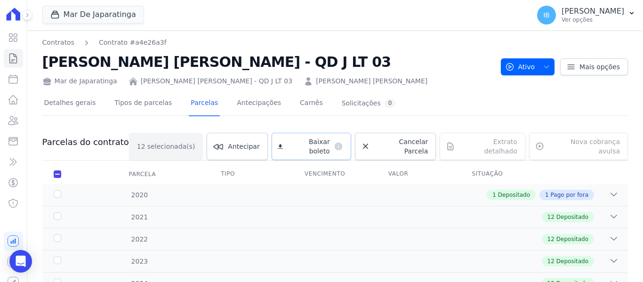
click at [309, 142] on span "Baixar boleto" at bounding box center [308, 146] width 43 height 19
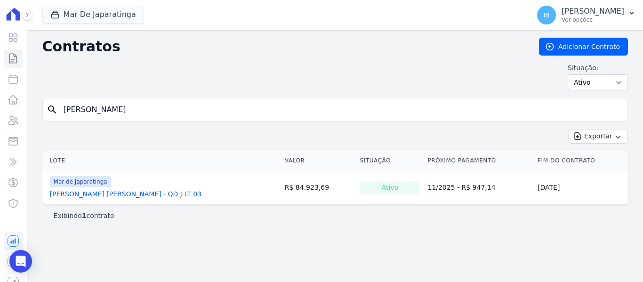
click at [104, 110] on input "[PERSON_NAME]" at bounding box center [341, 109] width 566 height 19
click at [118, 110] on input "[PERSON_NAME]" at bounding box center [341, 109] width 566 height 19
type input "C"
type input "[PERSON_NAME] [PERSON_NAME]"
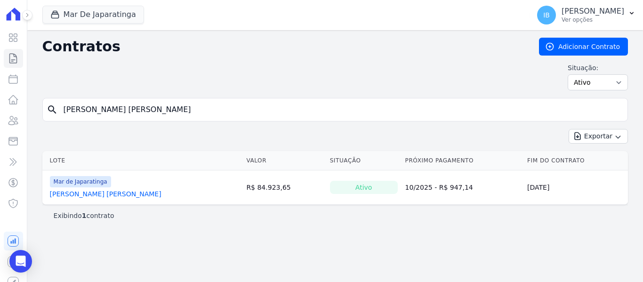
click at [71, 192] on link "[PERSON_NAME] [PERSON_NAME]" at bounding box center [106, 193] width 112 height 9
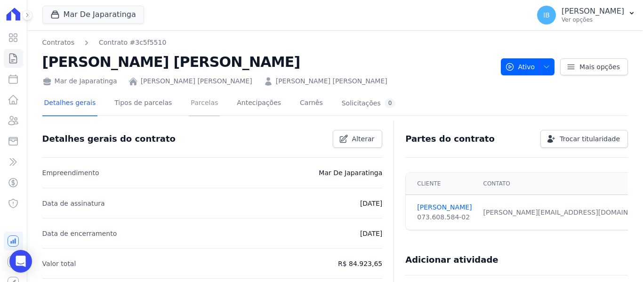
click at [196, 104] on link "Parcelas" at bounding box center [204, 103] width 31 height 25
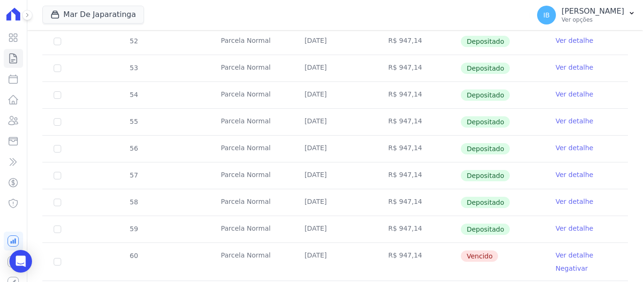
scroll to position [411, 0]
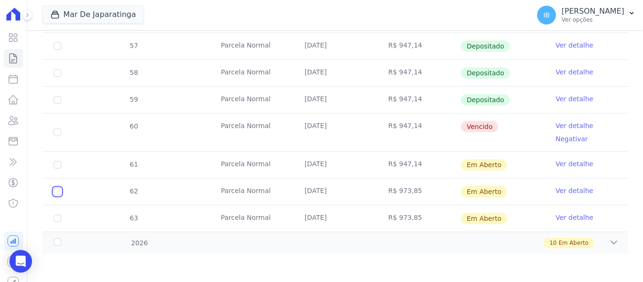
click at [55, 192] on input "checkbox" at bounding box center [58, 192] width 8 height 8
checkbox input "true"
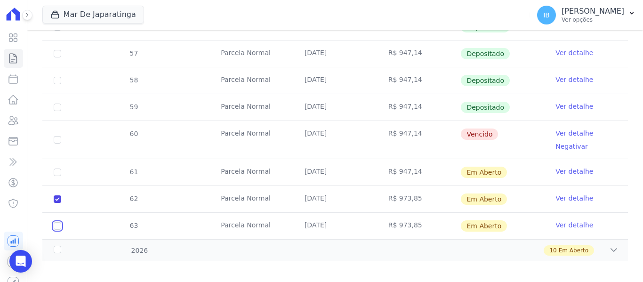
click at [58, 222] on input "checkbox" at bounding box center [58, 226] width 8 height 8
checkbox input "true"
click at [60, 246] on div "2026" at bounding box center [78, 251] width 52 height 10
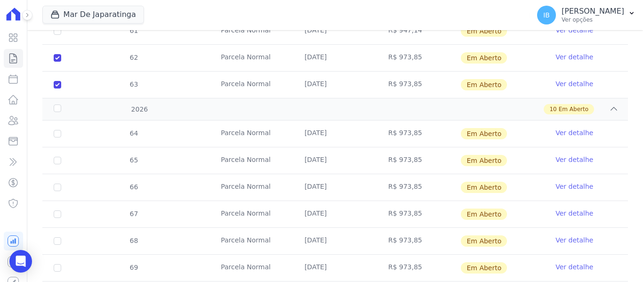
scroll to position [505, 0]
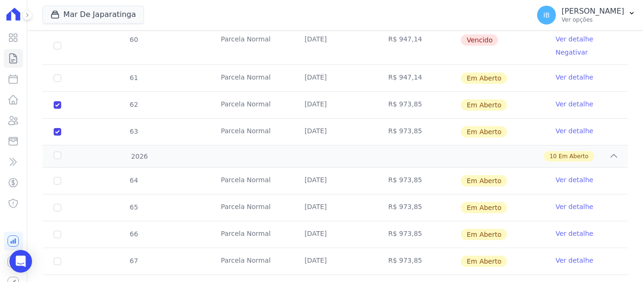
click at [58, 177] on td "64" at bounding box center [57, 181] width 30 height 26
click at [59, 177] on input "checkbox" at bounding box center [58, 181] width 8 height 8
checkbox input "true"
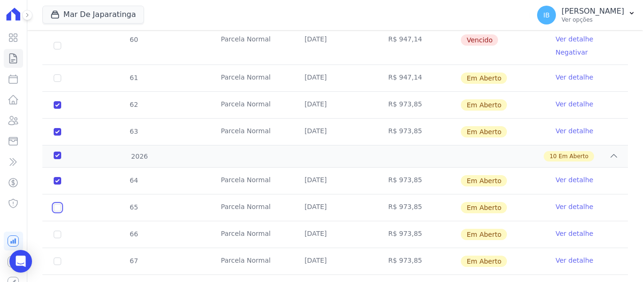
click at [57, 204] on input "checkbox" at bounding box center [58, 208] width 8 height 8
checkbox input "true"
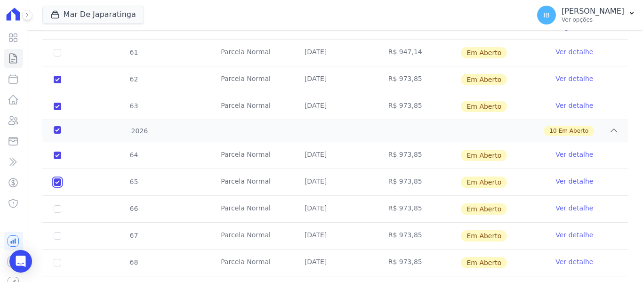
scroll to position [552, 0]
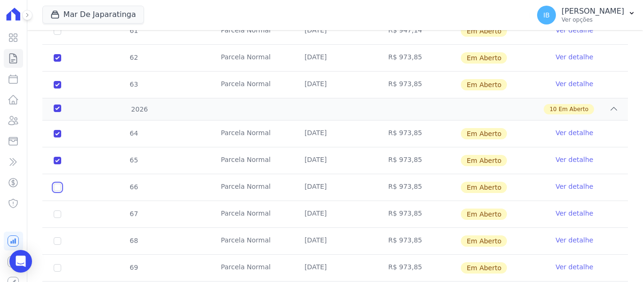
click at [55, 184] on input "checkbox" at bounding box center [58, 188] width 8 height 8
checkbox input "true"
click at [56, 211] on input "checkbox" at bounding box center [58, 215] width 8 height 8
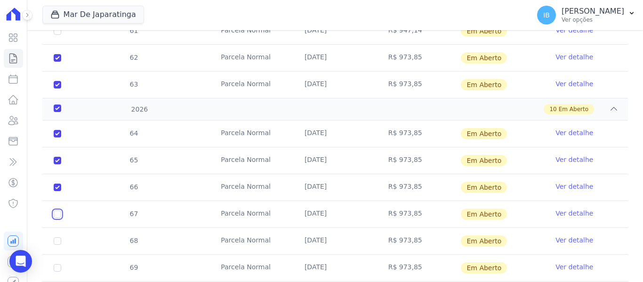
checkbox input "true"
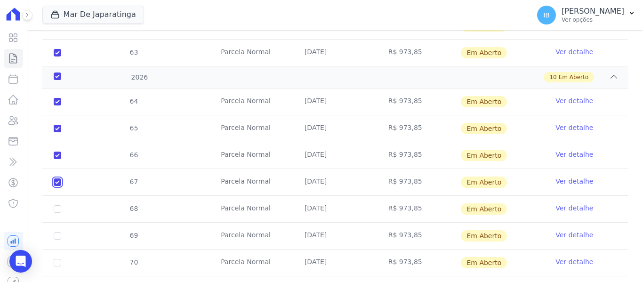
scroll to position [599, 0]
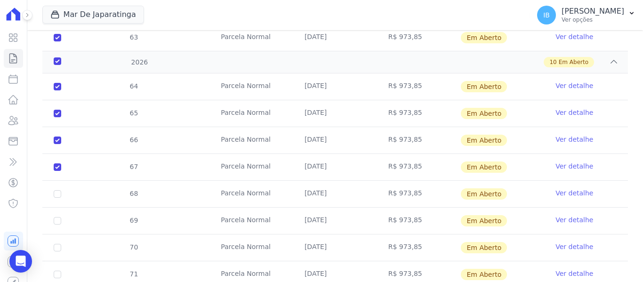
click at [56, 182] on td "68" at bounding box center [57, 194] width 30 height 26
click at [57, 190] on input "checkbox" at bounding box center [58, 194] width 8 height 8
checkbox input "true"
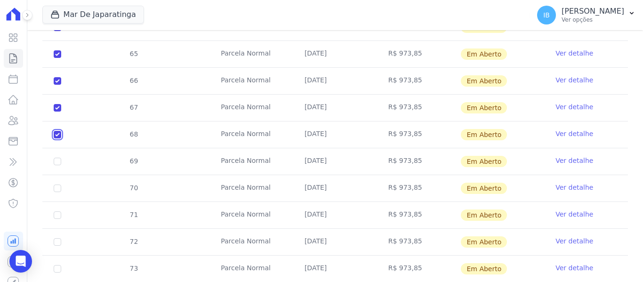
scroll to position [679, 0]
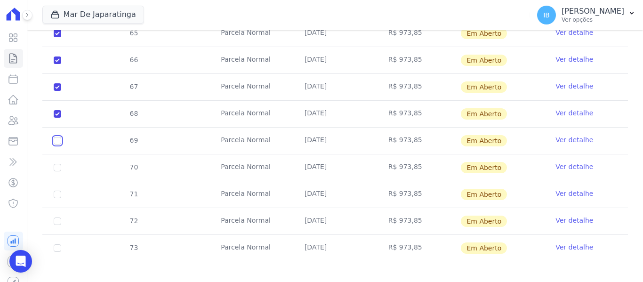
click at [60, 137] on input "checkbox" at bounding box center [58, 141] width 8 height 8
checkbox input "true"
click at [60, 164] on input "checkbox" at bounding box center [58, 168] width 8 height 8
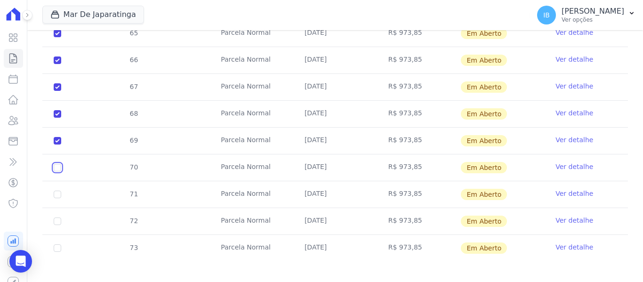
checkbox input "true"
click at [61, 187] on td "71" at bounding box center [57, 194] width 30 height 26
click at [58, 191] on input "checkbox" at bounding box center [58, 195] width 8 height 8
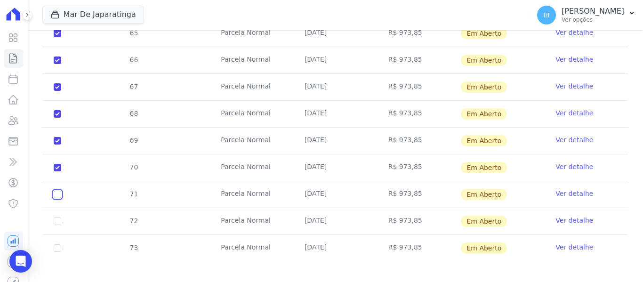
checkbox input "true"
click at [57, 218] on input "checkbox" at bounding box center [58, 222] width 8 height 8
checkbox input "true"
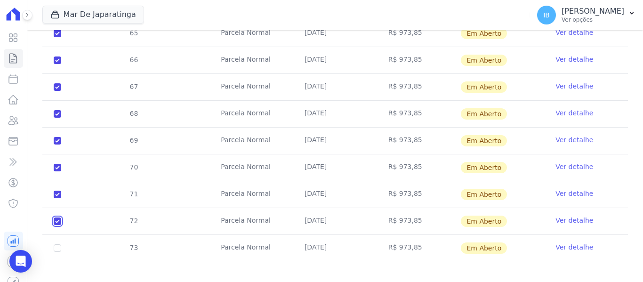
checkbox input "true"
click at [60, 244] on td "73" at bounding box center [57, 248] width 30 height 26
click at [60, 244] on input "checkbox" at bounding box center [58, 248] width 8 height 8
checkbox input "true"
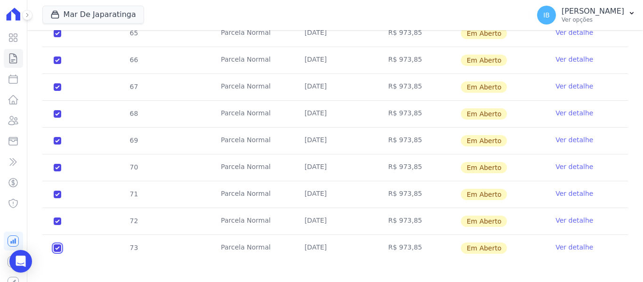
checkbox input "true"
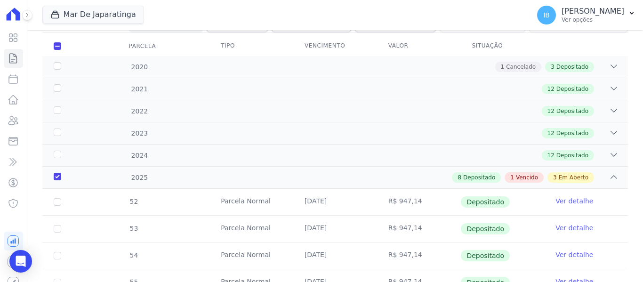
scroll to position [67, 0]
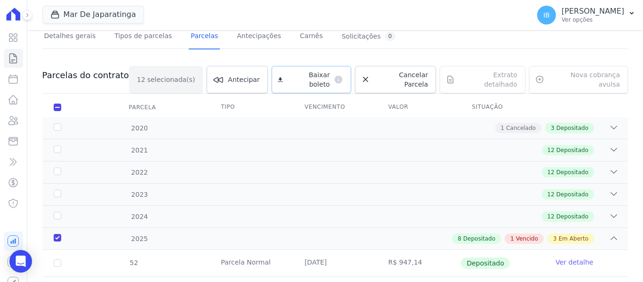
click at [326, 73] on span "Baixar boleto" at bounding box center [308, 79] width 43 height 19
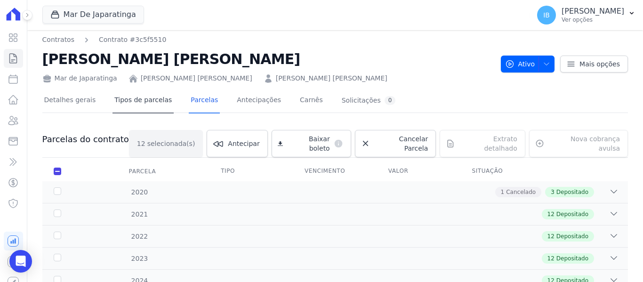
scroll to position [0, 0]
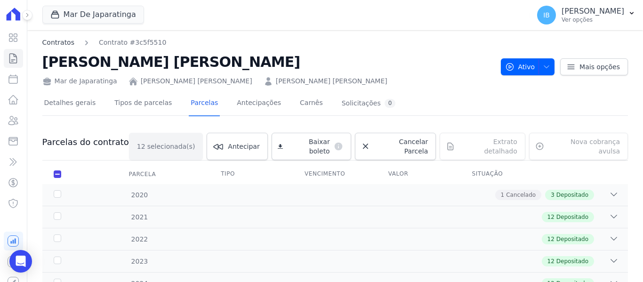
click at [55, 44] on link "Contratos" at bounding box center [58, 43] width 32 height 10
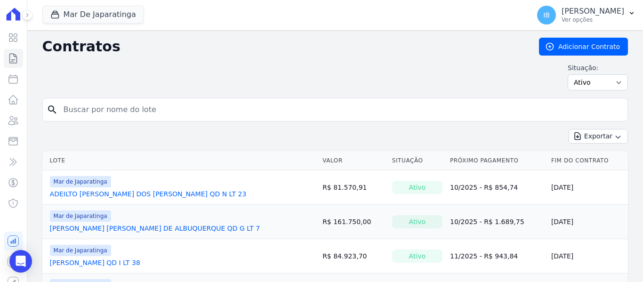
click at [140, 115] on input "search" at bounding box center [341, 109] width 566 height 19
click at [86, 112] on input "[PERSON_NAME] Me" at bounding box center [341, 109] width 566 height 19
type input "[PERSON_NAME] [PERSON_NAME] Me"
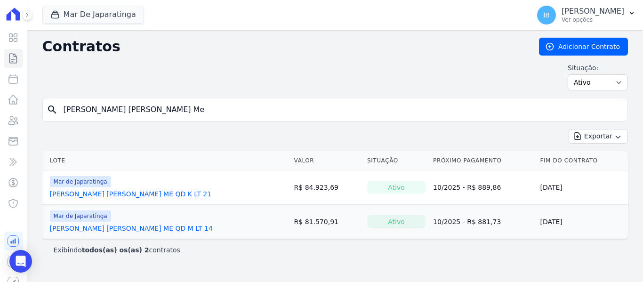
click at [147, 195] on link "[PERSON_NAME] [PERSON_NAME] ME QD K LT 21" at bounding box center [131, 193] width 162 height 9
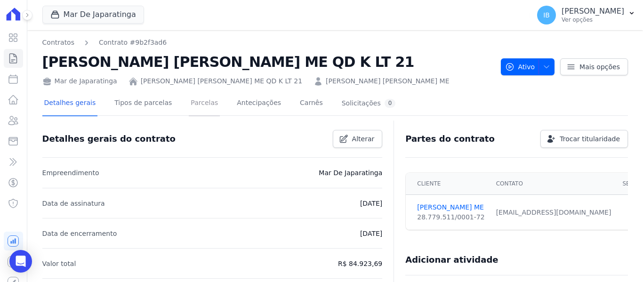
click at [196, 100] on link "Parcelas" at bounding box center [204, 103] width 31 height 25
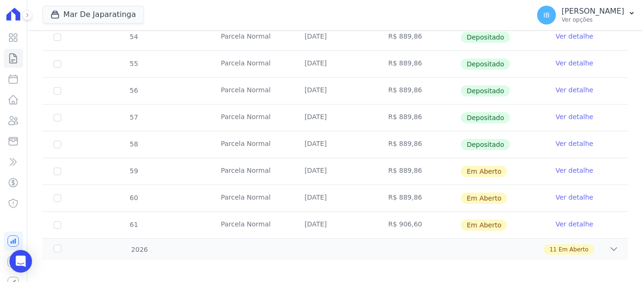
scroll to position [399, 0]
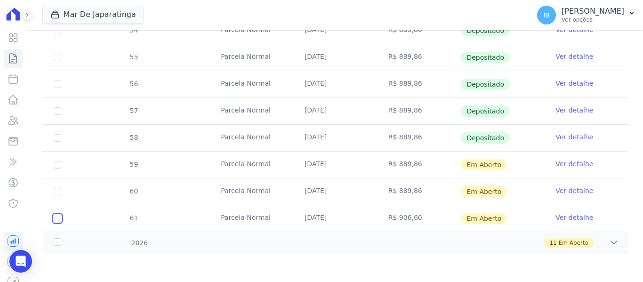
click at [60, 218] on input "checkbox" at bounding box center [58, 219] width 8 height 8
checkbox input "true"
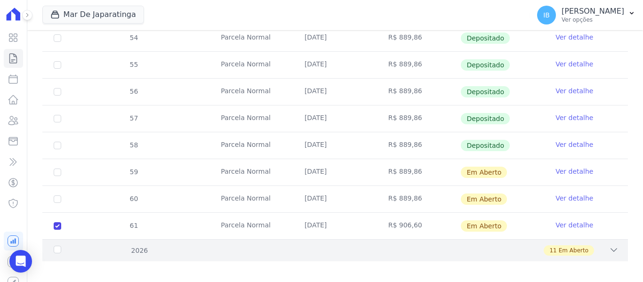
click at [57, 246] on div "2026" at bounding box center [78, 251] width 52 height 10
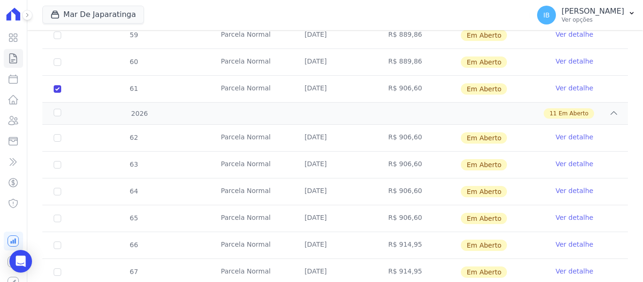
scroll to position [541, 0]
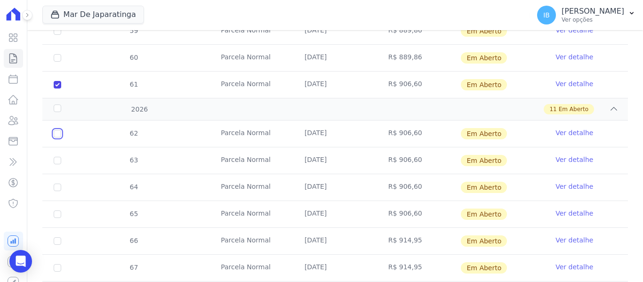
click at [59, 130] on input "checkbox" at bounding box center [58, 134] width 8 height 8
checkbox input "true"
click at [57, 157] on input "checkbox" at bounding box center [58, 161] width 8 height 8
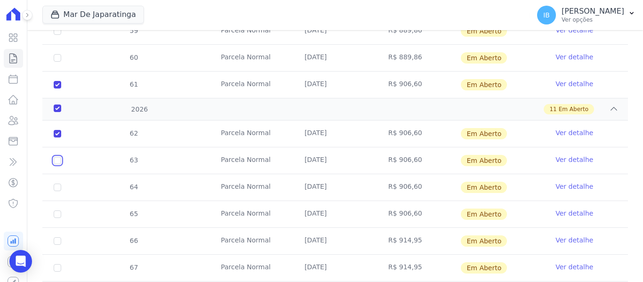
checkbox input "true"
click at [55, 174] on td "64" at bounding box center [57, 187] width 30 height 26
click at [59, 184] on input "checkbox" at bounding box center [58, 188] width 8 height 8
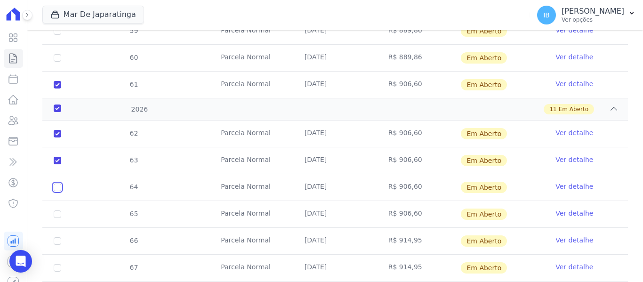
checkbox input "true"
click at [59, 211] on input "checkbox" at bounding box center [58, 215] width 8 height 8
checkbox input "true"
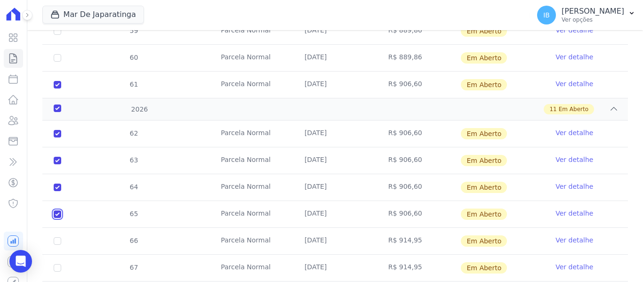
checkbox input "true"
click at [56, 237] on input "checkbox" at bounding box center [58, 241] width 8 height 8
checkbox input "true"
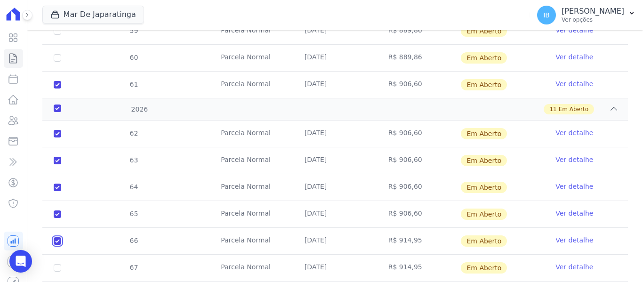
checkbox input "true"
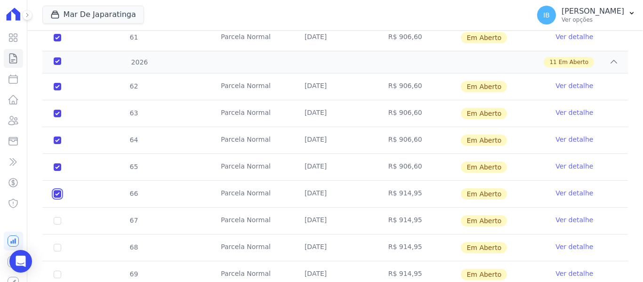
scroll to position [635, 0]
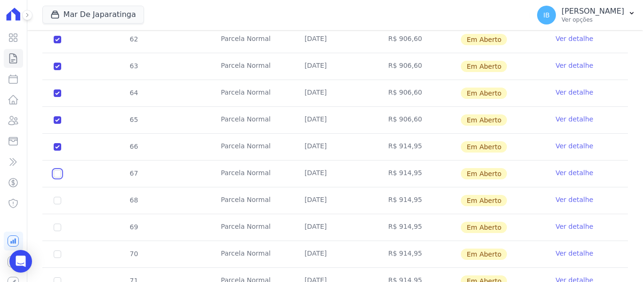
click at [56, 170] on input "checkbox" at bounding box center [58, 174] width 8 height 8
checkbox input "true"
click at [57, 197] on input "checkbox" at bounding box center [58, 201] width 8 height 8
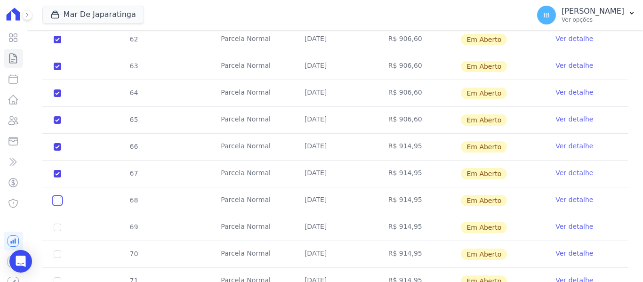
checkbox input "true"
click at [61, 224] on input "checkbox" at bounding box center [58, 228] width 8 height 8
checkbox input "true"
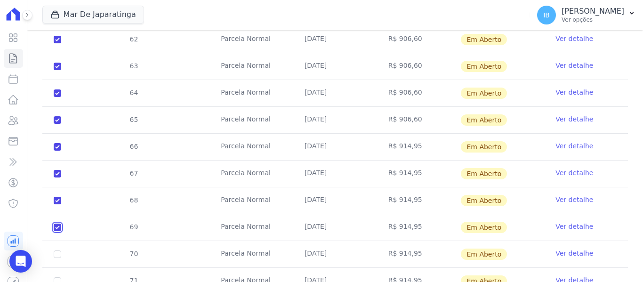
checkbox input "true"
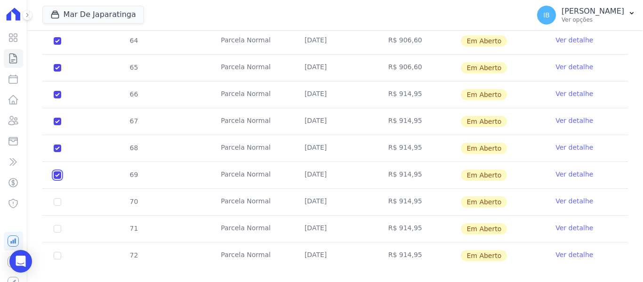
scroll to position [695, 0]
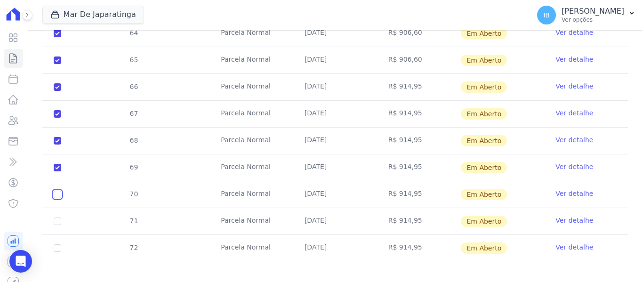
click at [61, 191] on input "checkbox" at bounding box center [58, 195] width 8 height 8
checkbox input "true"
click at [58, 218] on input "checkbox" at bounding box center [58, 222] width 8 height 8
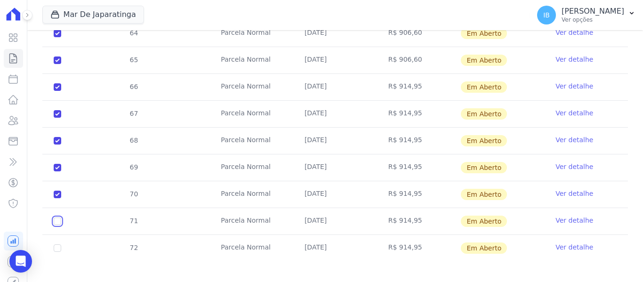
checkbox input "true"
click at [56, 244] on input "checkbox" at bounding box center [58, 248] width 8 height 8
checkbox input "true"
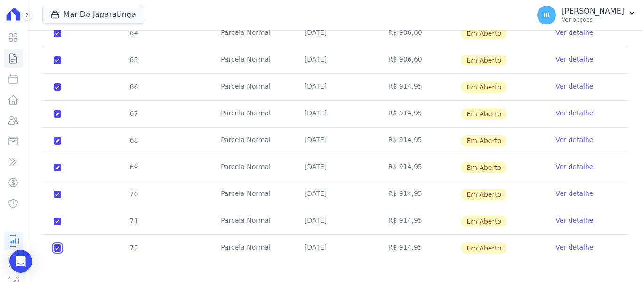
checkbox input "true"
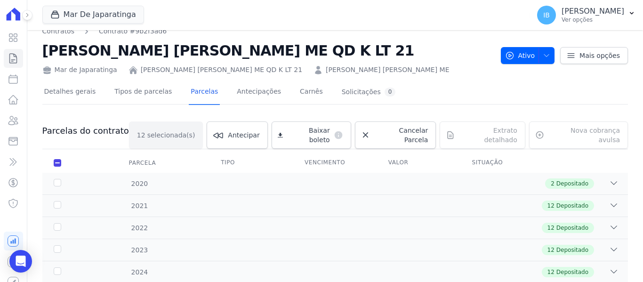
scroll to position [0, 0]
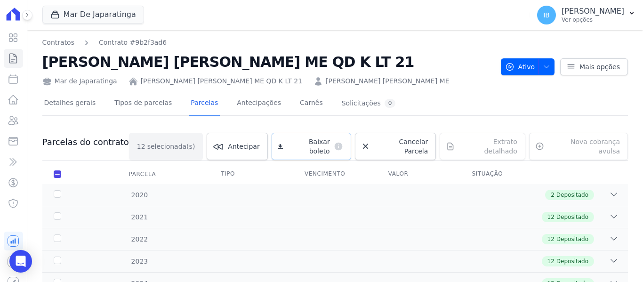
click at [308, 145] on span "Baixar boleto" at bounding box center [308, 146] width 43 height 19
click at [45, 43] on link "Contratos" at bounding box center [58, 43] width 32 height 10
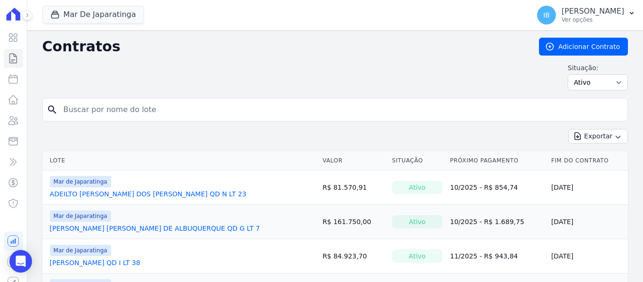
click at [71, 112] on input "search" at bounding box center [341, 109] width 566 height 19
type input "[PERSON_NAME]"
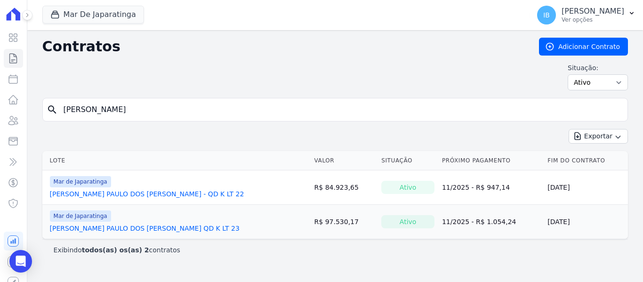
click at [73, 194] on link "[PERSON_NAME] PAULO DOS [PERSON_NAME] - QD K LT 22" at bounding box center [147, 193] width 195 height 9
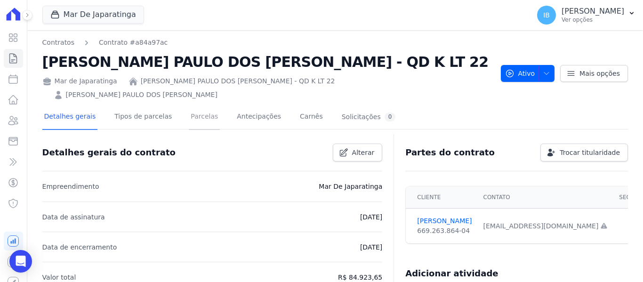
click at [189, 105] on link "Parcelas" at bounding box center [204, 117] width 31 height 25
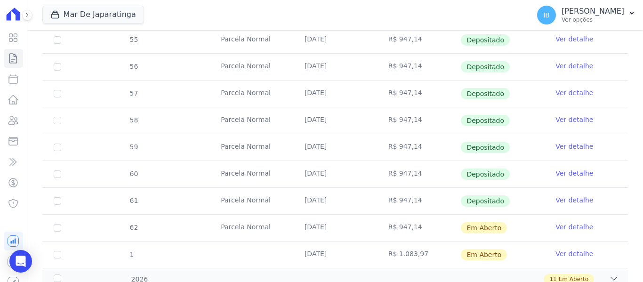
scroll to position [399, 0]
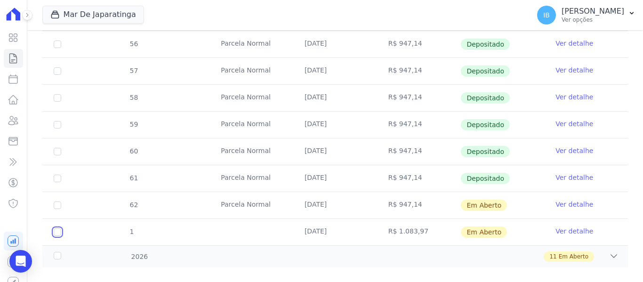
click at [57, 228] on input "checkbox" at bounding box center [58, 232] width 8 height 8
checkbox input "true"
click at [57, 228] on input "checkbox" at bounding box center [58, 232] width 8 height 8
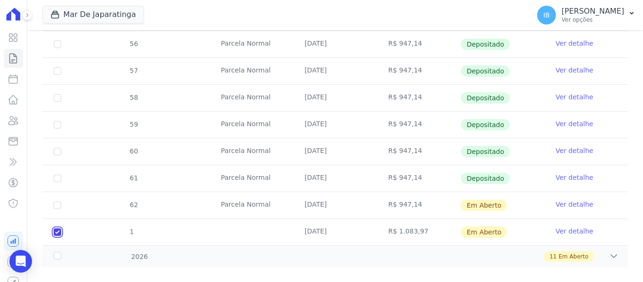
checkbox input "false"
click at [57, 228] on input "checkbox" at bounding box center [58, 232] width 8 height 8
checkbox input "true"
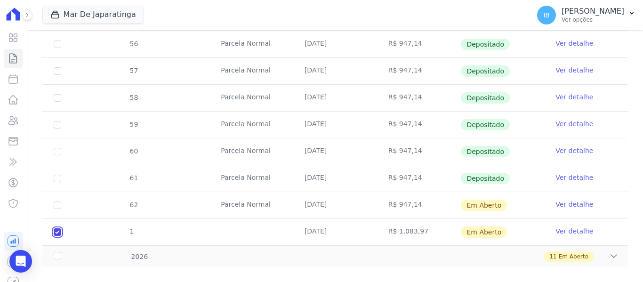
checkbox input "true"
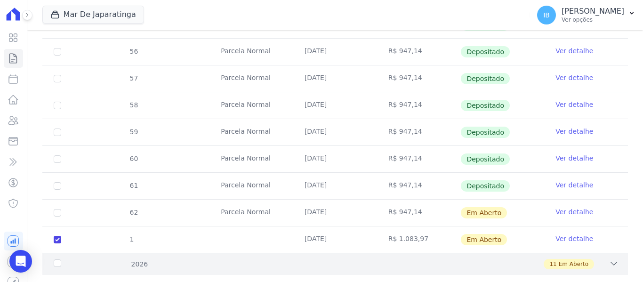
click at [61, 260] on div "2026" at bounding box center [78, 265] width 52 height 10
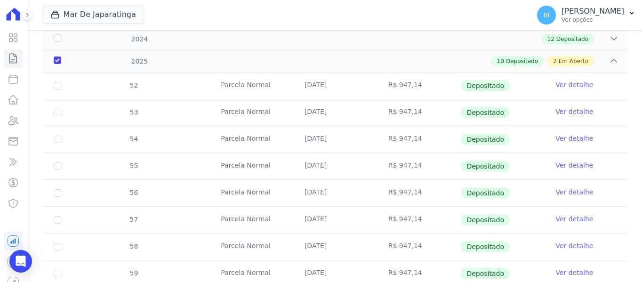
scroll to position [23, 0]
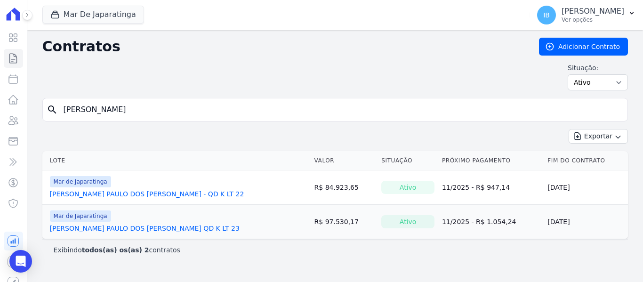
click at [164, 228] on link "[PERSON_NAME] PAULO DOS [PERSON_NAME] QD K LT 23" at bounding box center [145, 228] width 190 height 9
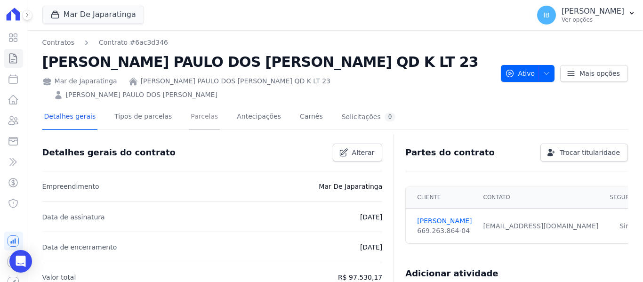
click at [196, 106] on link "Parcelas" at bounding box center [204, 117] width 31 height 25
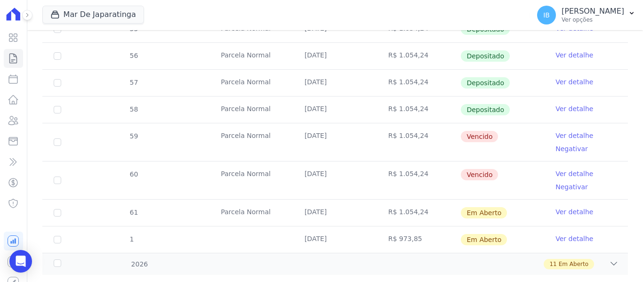
scroll to position [422, 0]
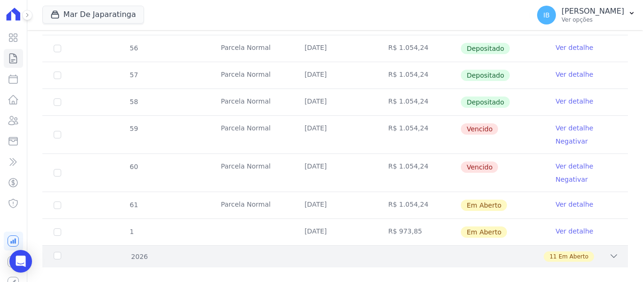
click at [60, 252] on div "2026" at bounding box center [78, 257] width 52 height 10
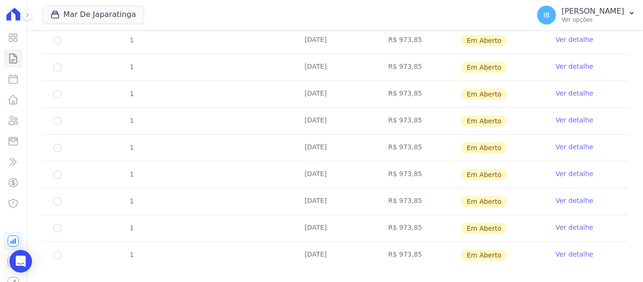
scroll to position [717, 0]
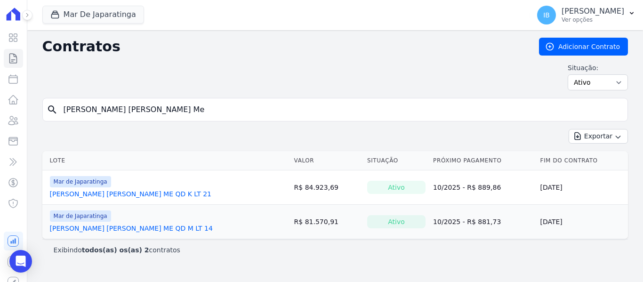
click at [175, 111] on input "[PERSON_NAME] [PERSON_NAME] Me" at bounding box center [341, 109] width 566 height 19
type input "J"
type input "[PERSON_NAME]"
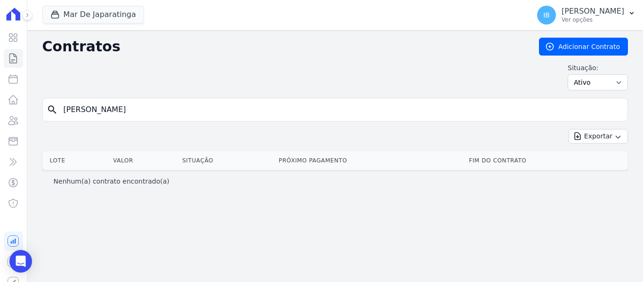
click at [131, 109] on input "[PERSON_NAME]" at bounding box center [341, 109] width 566 height 19
type input "Luiziene"
click at [92, 111] on input "Luiziene" at bounding box center [341, 109] width 566 height 19
type input "L"
click at [92, 110] on input "Luiziene" at bounding box center [341, 109] width 566 height 19
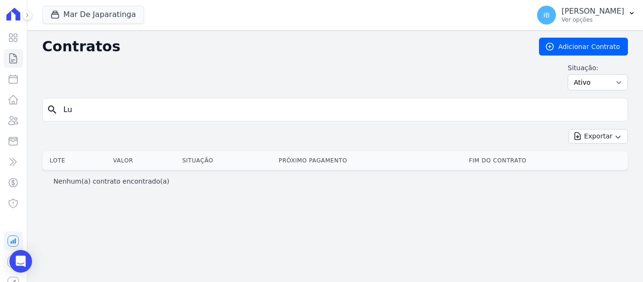
type input "L"
paste input "[PERSON_NAME]"
type input "[PERSON_NAME]"
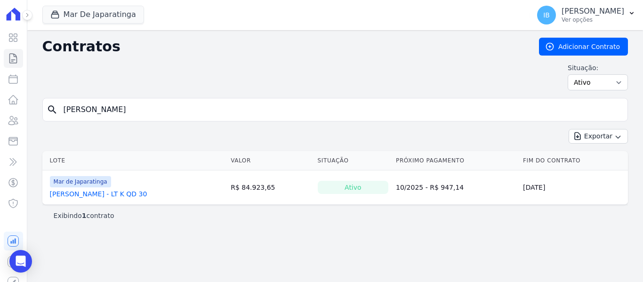
click at [118, 193] on link "[PERSON_NAME] - LT K QD 30" at bounding box center [99, 193] width 98 height 9
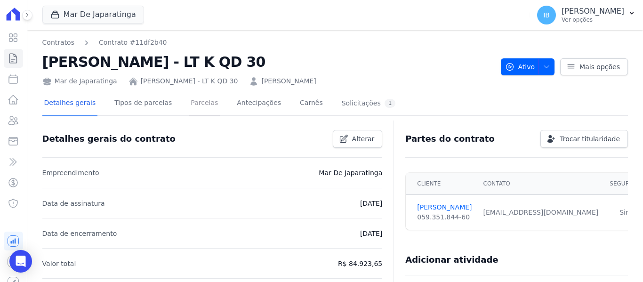
click at [189, 104] on link "Parcelas" at bounding box center [204, 103] width 31 height 25
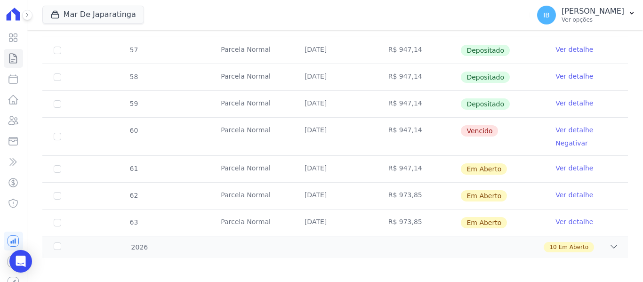
scroll to position [411, 0]
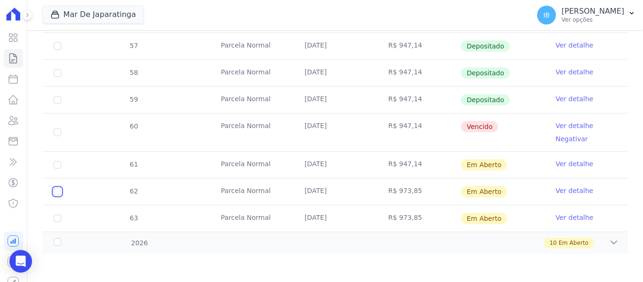
click at [59, 192] on input "checkbox" at bounding box center [58, 192] width 8 height 8
checkbox input "true"
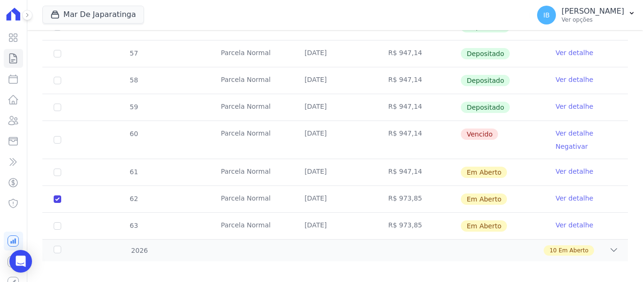
click at [56, 214] on td "63" at bounding box center [57, 226] width 30 height 26
click at [58, 222] on input "checkbox" at bounding box center [58, 226] width 8 height 8
checkbox input "true"
click at [58, 246] on div "2026" at bounding box center [78, 251] width 52 height 10
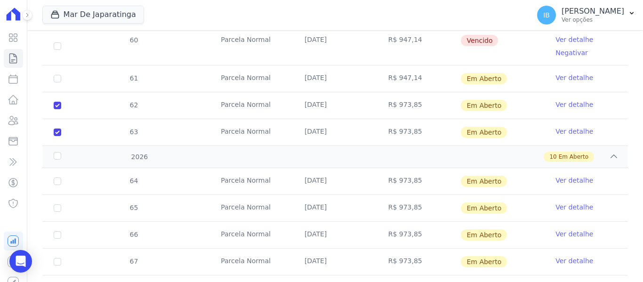
scroll to position [505, 0]
click at [58, 177] on input "checkbox" at bounding box center [58, 181] width 8 height 8
checkbox input "true"
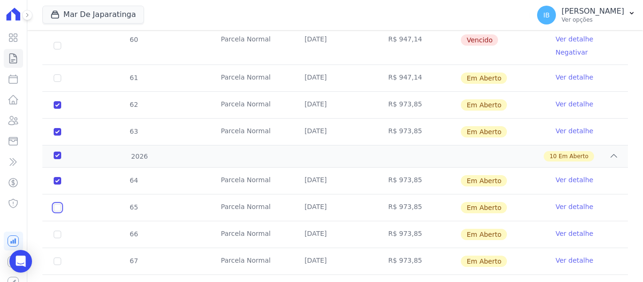
click at [58, 204] on input "checkbox" at bounding box center [58, 208] width 8 height 8
checkbox input "true"
click at [58, 204] on input "checkbox" at bounding box center [58, 208] width 8 height 8
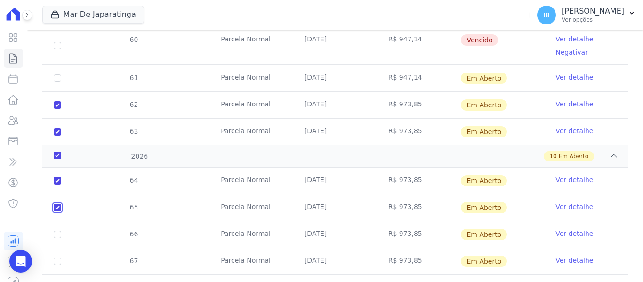
checkbox input "false"
checkbox input "true"
click at [58, 195] on td "65" at bounding box center [57, 208] width 30 height 26
click at [59, 204] on input "checkbox" at bounding box center [58, 208] width 8 height 8
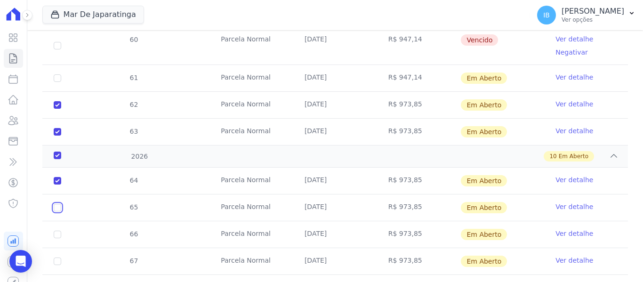
checkbox input "true"
click at [59, 231] on input "checkbox" at bounding box center [58, 235] width 8 height 8
checkbox input "true"
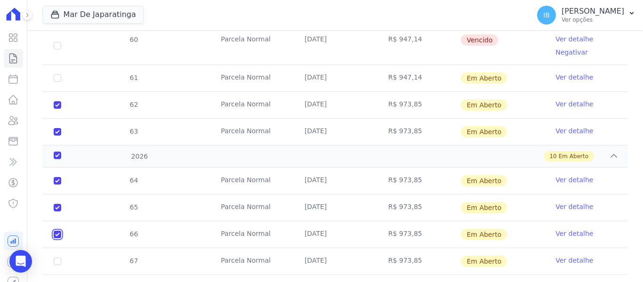
checkbox input "true"
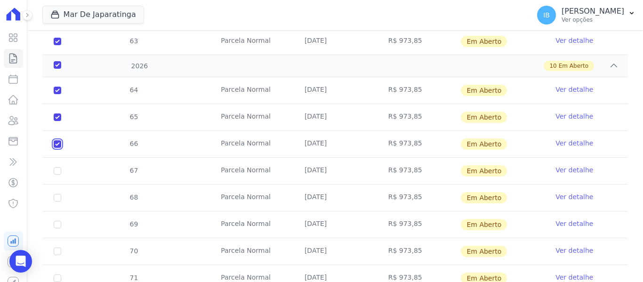
scroll to position [599, 0]
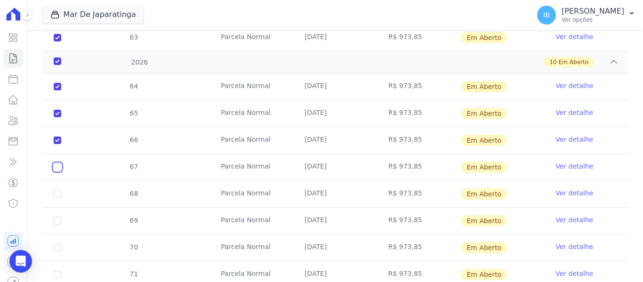
click at [58, 163] on input "checkbox" at bounding box center [58, 167] width 8 height 8
checkbox input "true"
click at [57, 190] on input "checkbox" at bounding box center [58, 194] width 8 height 8
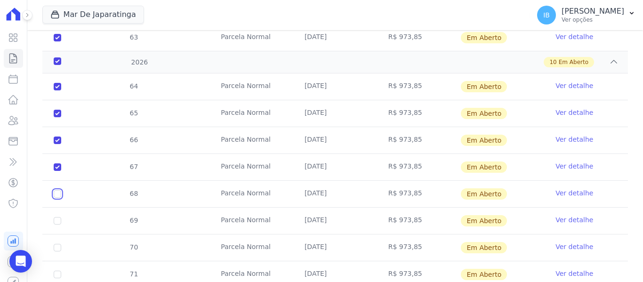
checkbox input "true"
click at [57, 217] on input "checkbox" at bounding box center [58, 221] width 8 height 8
checkbox input "true"
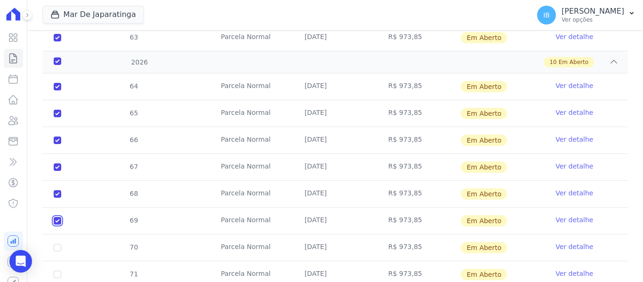
checkbox input "true"
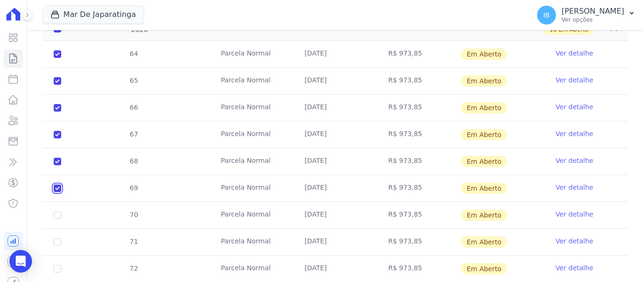
scroll to position [646, 0]
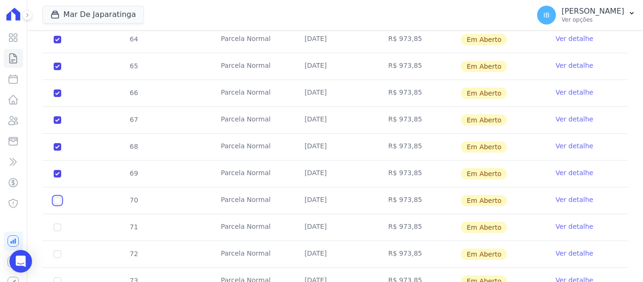
click at [59, 197] on input "checkbox" at bounding box center [58, 201] width 8 height 8
checkbox input "true"
click at [56, 224] on input "checkbox" at bounding box center [58, 228] width 8 height 8
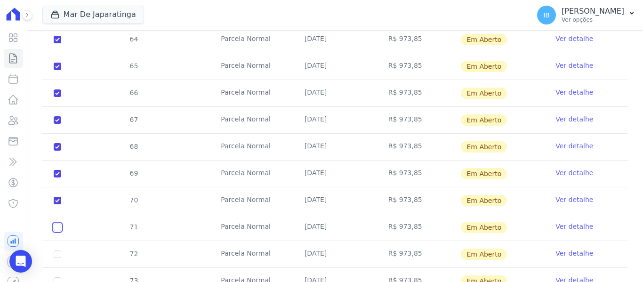
checkbox input "true"
click at [59, 251] on input "checkbox" at bounding box center [58, 255] width 8 height 8
checkbox input "true"
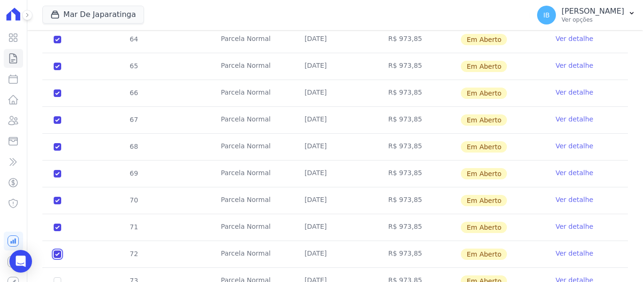
checkbox input "true"
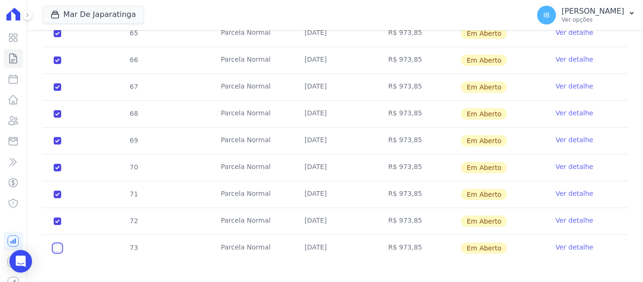
click at [57, 244] on input "checkbox" at bounding box center [58, 248] width 8 height 8
checkbox input "true"
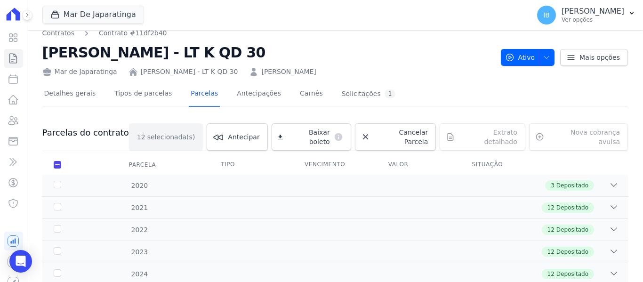
scroll to position [0, 0]
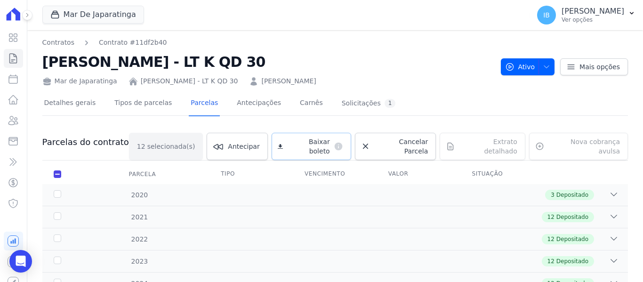
click at [316, 142] on span "Baixar boleto" at bounding box center [308, 146] width 43 height 19
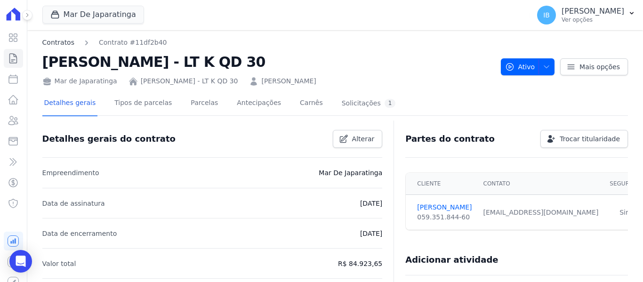
click at [50, 43] on link "Contratos" at bounding box center [58, 43] width 32 height 10
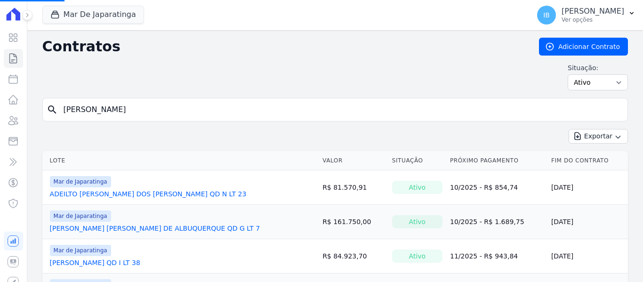
click at [116, 112] on input "[PERSON_NAME]" at bounding box center [341, 109] width 566 height 19
click at [116, 112] on input "search" at bounding box center [341, 109] width 566 height 19
type input "[PERSON_NAME] de [PERSON_NAME]"
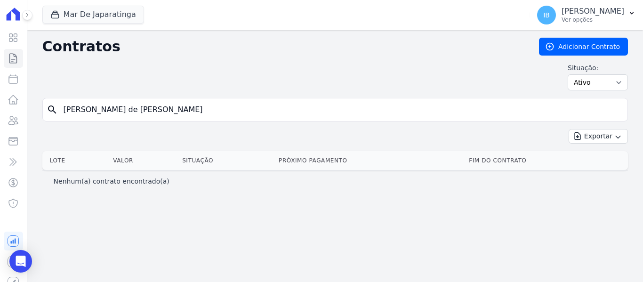
click at [160, 109] on input "[PERSON_NAME] de [PERSON_NAME]" at bounding box center [341, 109] width 566 height 19
type input "[PERSON_NAME]"
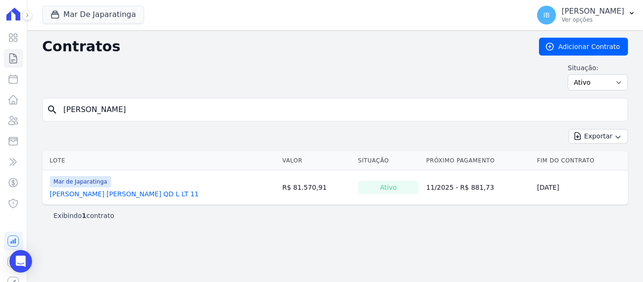
click at [107, 192] on link "[PERSON_NAME] [PERSON_NAME] QD L LT 11" at bounding box center [124, 193] width 149 height 9
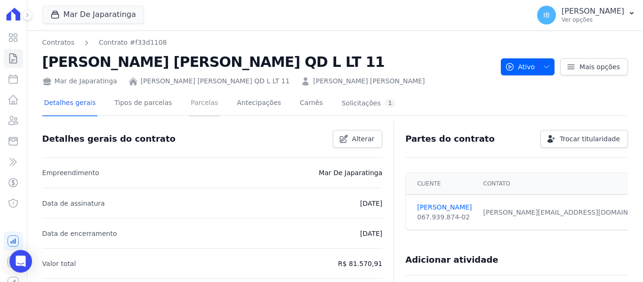
click at [195, 104] on link "Parcelas" at bounding box center [204, 103] width 31 height 25
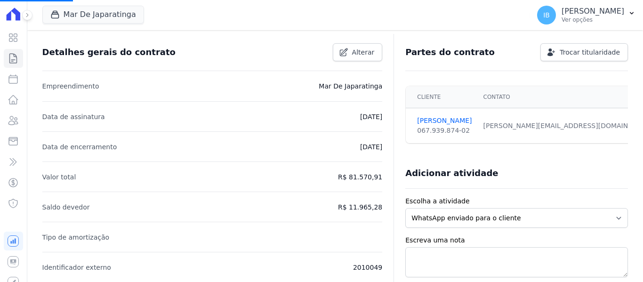
scroll to position [106, 0]
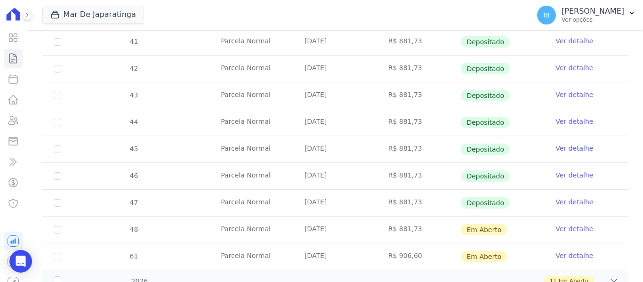
scroll to position [399, 0]
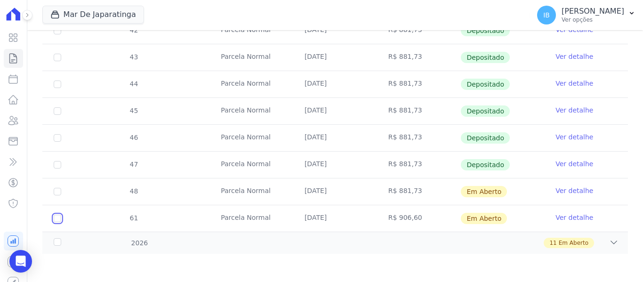
click at [58, 219] on input "checkbox" at bounding box center [58, 219] width 8 height 8
checkbox input "true"
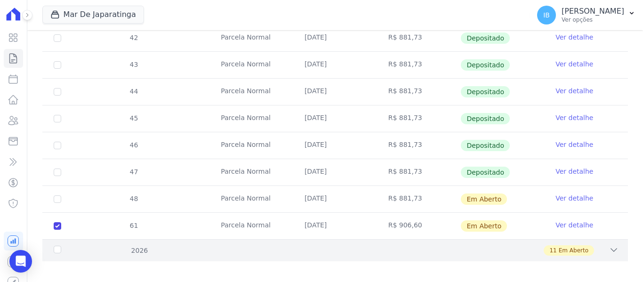
click at [57, 246] on div "2026" at bounding box center [78, 251] width 52 height 10
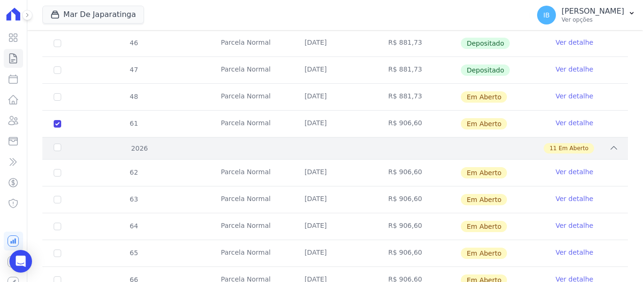
scroll to position [541, 0]
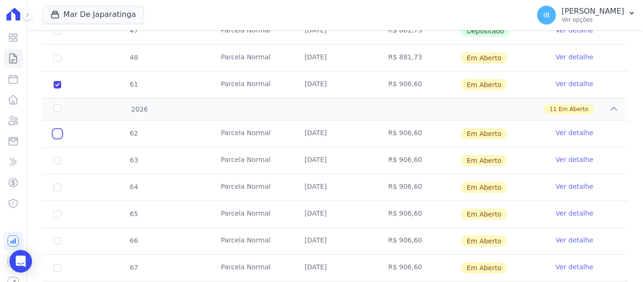
click at [57, 130] on input "checkbox" at bounding box center [58, 134] width 8 height 8
checkbox input "true"
click at [59, 157] on input "checkbox" at bounding box center [58, 161] width 8 height 8
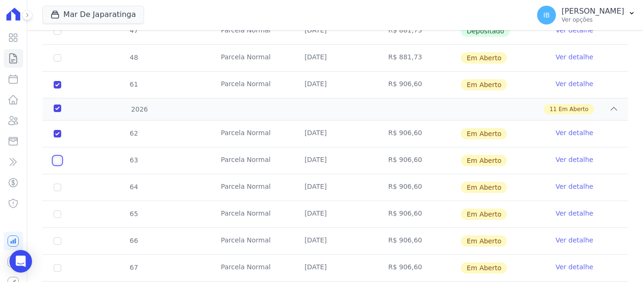
checkbox input "true"
click at [62, 179] on td "64" at bounding box center [57, 187] width 30 height 26
click at [57, 184] on input "checkbox" at bounding box center [58, 188] width 8 height 8
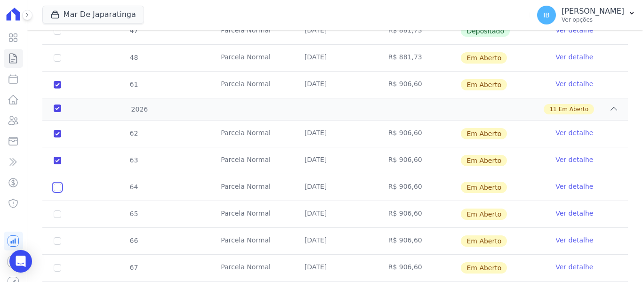
checkbox input "true"
click at [57, 211] on input "checkbox" at bounding box center [58, 215] width 8 height 8
checkbox input "true"
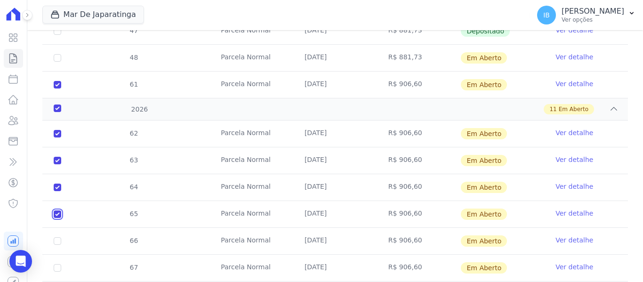
checkbox input "true"
click at [58, 228] on td "66" at bounding box center [57, 241] width 30 height 26
click at [59, 237] on input "checkbox" at bounding box center [58, 241] width 8 height 8
checkbox input "true"
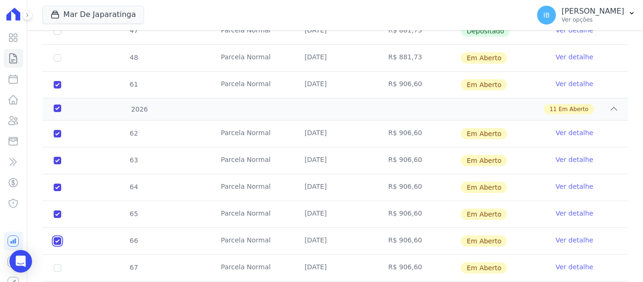
checkbox input "true"
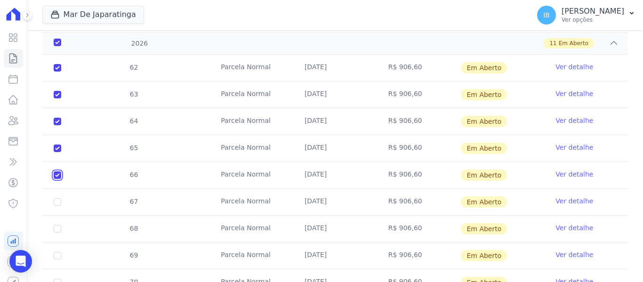
scroll to position [635, 0]
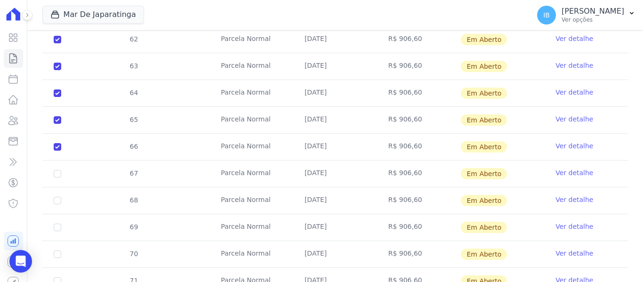
click at [55, 162] on td "67" at bounding box center [57, 174] width 30 height 26
click at [58, 170] on input "checkbox" at bounding box center [58, 174] width 8 height 8
checkbox input "true"
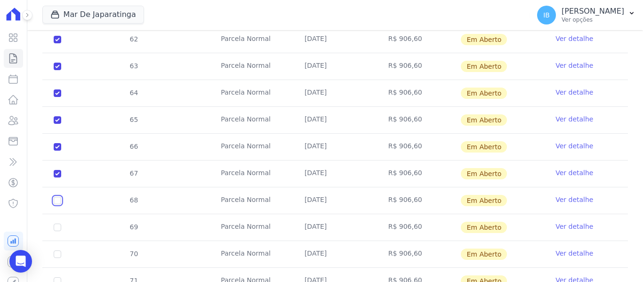
click at [56, 197] on input "checkbox" at bounding box center [58, 201] width 8 height 8
checkbox input "true"
click at [60, 224] on input "checkbox" at bounding box center [58, 228] width 8 height 8
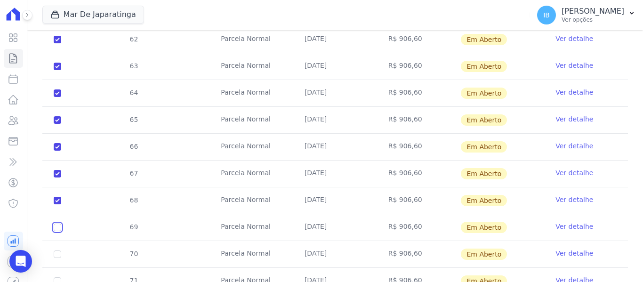
checkbox input "true"
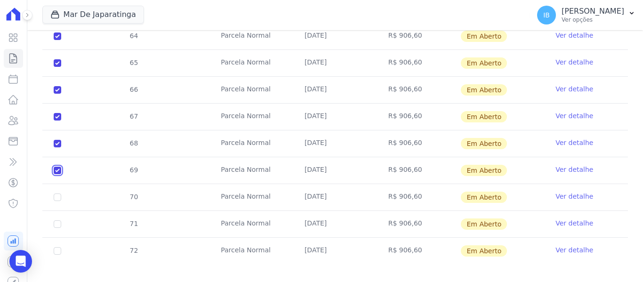
scroll to position [695, 0]
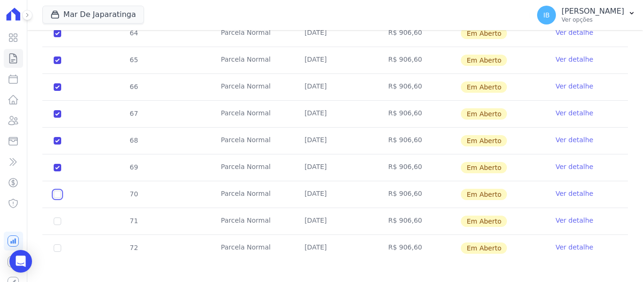
drag, startPoint x: 60, startPoint y: 186, endPoint x: 61, endPoint y: 192, distance: 6.7
click at [60, 191] on input "checkbox" at bounding box center [58, 195] width 8 height 8
checkbox input "true"
click at [58, 218] on input "checkbox" at bounding box center [58, 222] width 8 height 8
click at [58, 244] on input "checkbox" at bounding box center [58, 248] width 8 height 8
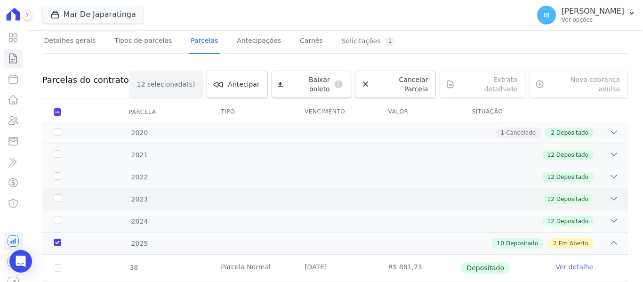
scroll to position [0, 0]
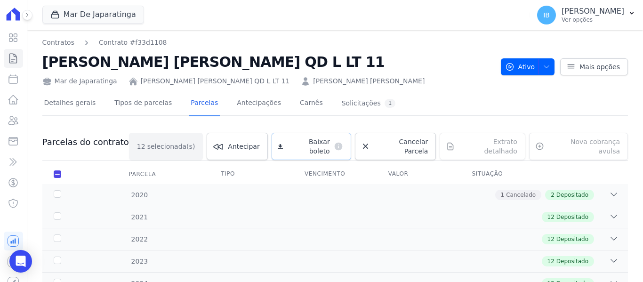
click at [308, 146] on span "Baixar boleto" at bounding box center [308, 146] width 43 height 19
